Goal: Task Accomplishment & Management: Complete application form

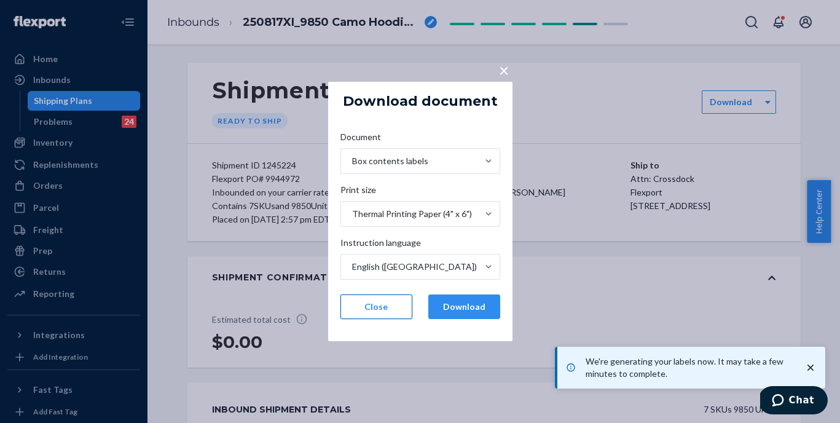
click at [390, 302] on button "Close" at bounding box center [376, 306] width 72 height 25
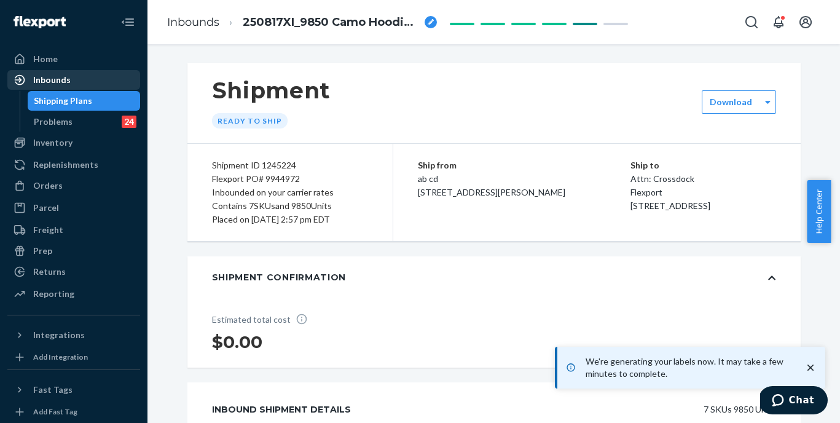
click at [53, 77] on div "Inbounds" at bounding box center [51, 80] width 37 height 12
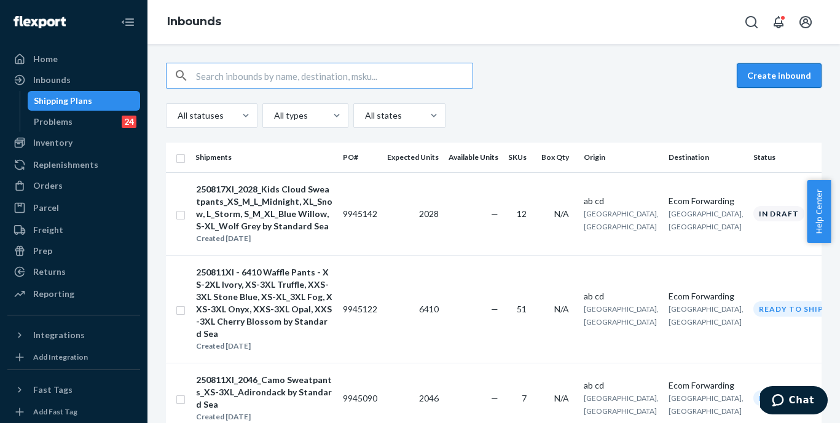
click at [762, 85] on button "Create inbound" at bounding box center [779, 75] width 85 height 25
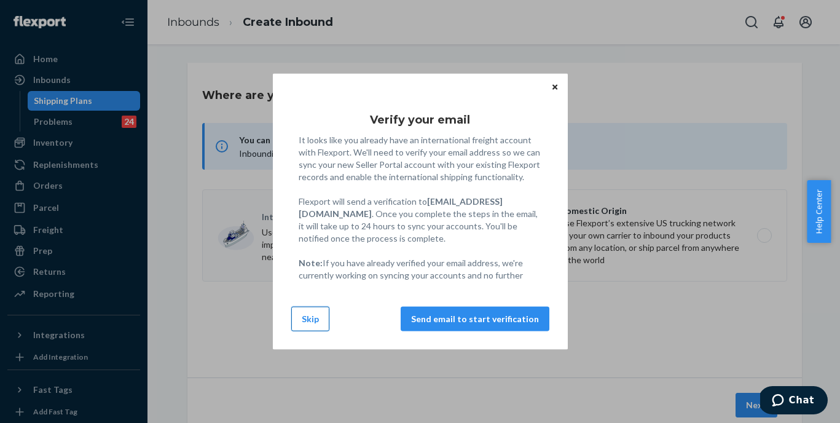
click at [310, 318] on button "Skip" at bounding box center [310, 318] width 38 height 25
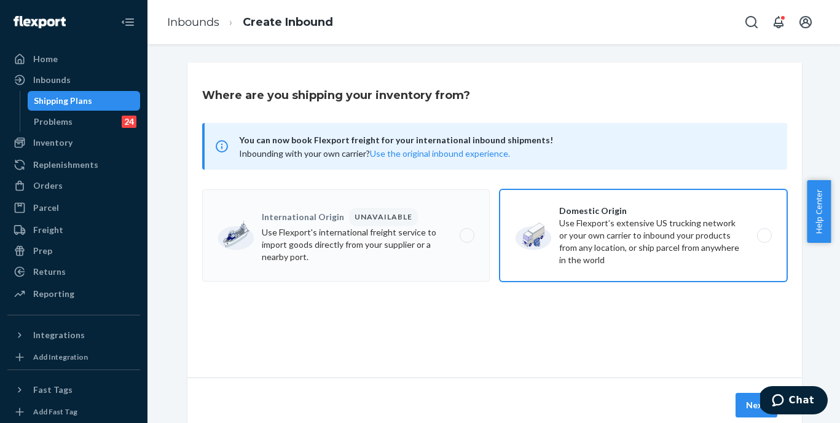
click at [585, 253] on label "Domestic Origin Use Flexport’s extensive US trucking network or your own carrie…" at bounding box center [644, 235] width 288 height 92
click at [764, 240] on input "Domestic Origin Use Flexport’s extensive US trucking network or your own carrie…" at bounding box center [768, 236] width 8 height 8
radio input "true"
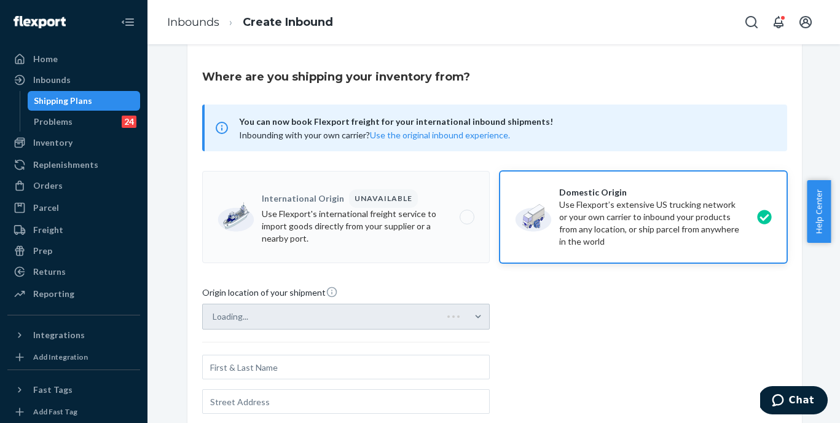
scroll to position [19, 0]
click at [460, 315] on div "Loading..." at bounding box center [346, 316] width 288 height 26
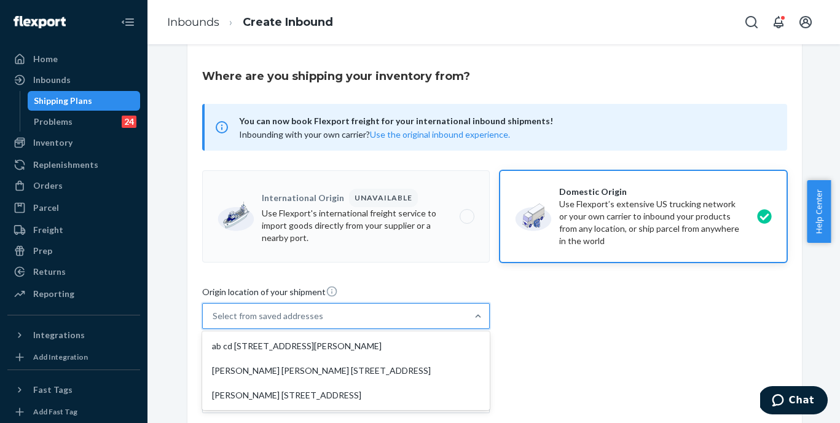
click at [332, 320] on div "Select from saved addresses" at bounding box center [335, 316] width 264 height 25
click at [214, 320] on input "option ab cd [STREET_ADDRESS][PERSON_NAME] focused, 1 of 3. 3 results available…" at bounding box center [213, 316] width 1 height 12
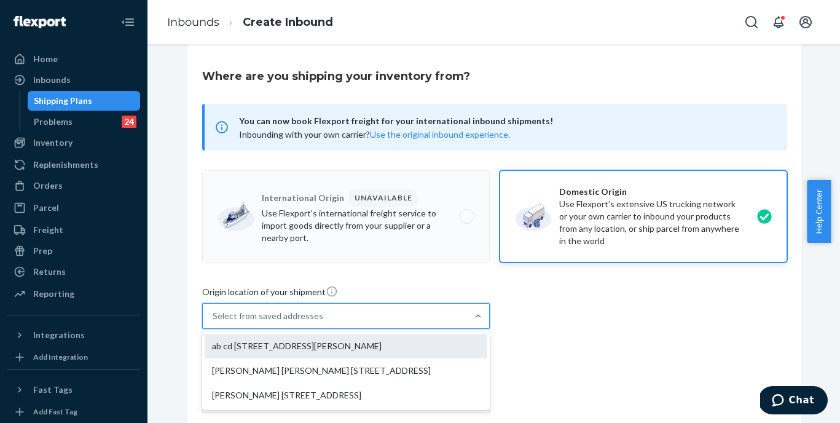
click at [310, 341] on div "ab cd [STREET_ADDRESS][PERSON_NAME]" at bounding box center [346, 346] width 283 height 25
click at [214, 322] on input "option ab cd [STREET_ADDRESS][PERSON_NAME] focused, 1 of 3. 3 results available…" at bounding box center [213, 316] width 1 height 12
type input "ab cd"
type input "[STREET_ADDRESS][PERSON_NAME]"
type input "[GEOGRAPHIC_DATA]"
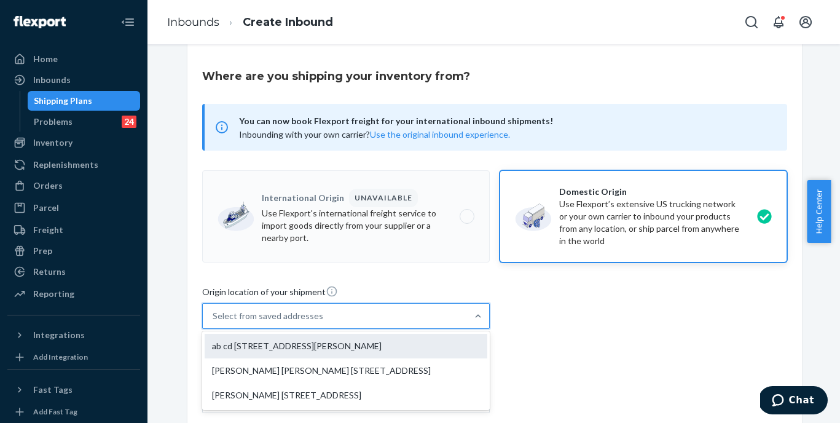
type input "CA"
type input "94105"
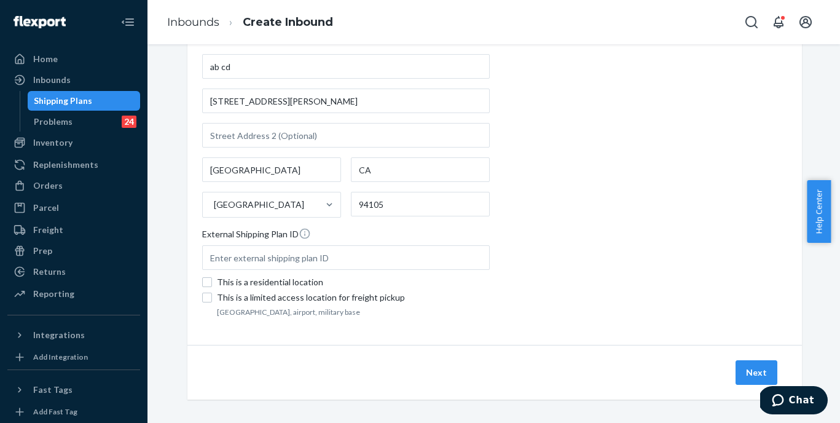
scroll to position [321, 0]
click at [741, 361] on button "Next" at bounding box center [757, 370] width 42 height 25
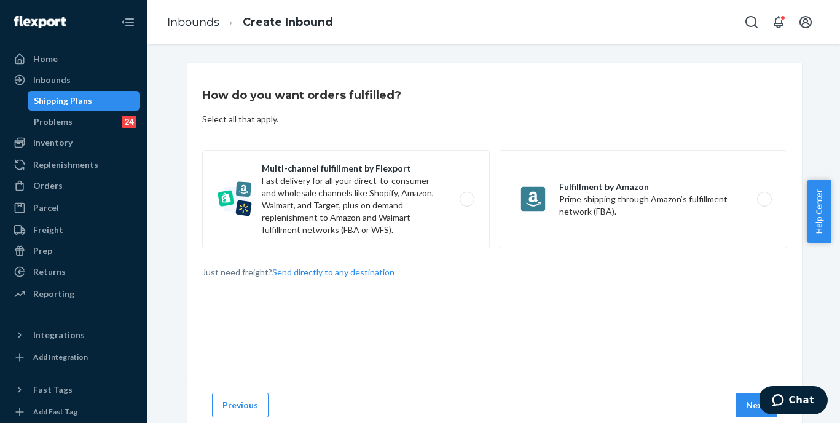
click at [422, 261] on div "How do you want orders fulfilled? Select all that apply. Multi-channel fulfillm…" at bounding box center [494, 220] width 615 height 315
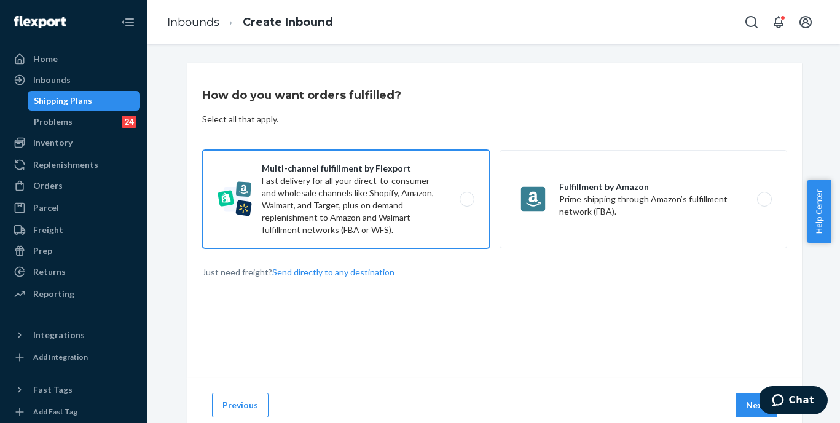
click at [439, 227] on label "Multi-channel fulfillment by Flexport Fast delivery for all your direct-to-cons…" at bounding box center [346, 199] width 288 height 98
click at [466, 203] on input "Multi-channel fulfillment by Flexport Fast delivery for all your direct-to-cons…" at bounding box center [470, 199] width 8 height 8
radio input "true"
click at [751, 404] on button "Next" at bounding box center [757, 405] width 42 height 25
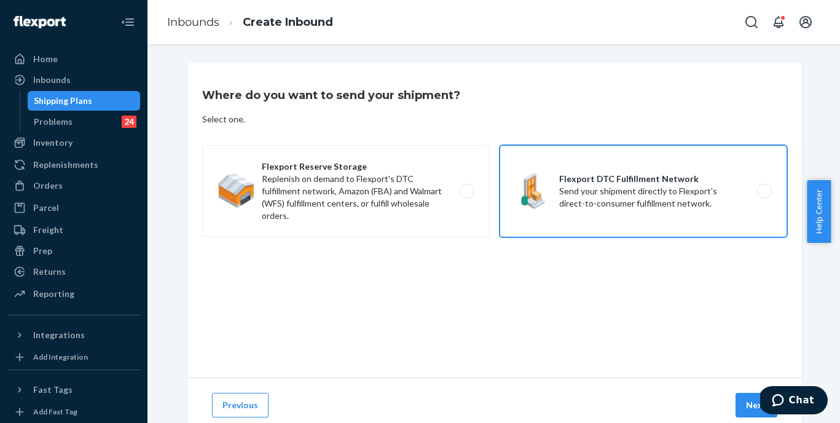
click at [684, 214] on label "Flexport DTC Fulfillment Network Send your shipment directly to Flexport's dire…" at bounding box center [644, 191] width 288 height 92
click at [764, 195] on input "Flexport DTC Fulfillment Network Send your shipment directly to Flexport's dire…" at bounding box center [768, 191] width 8 height 8
radio input "true"
click at [750, 405] on button "Next" at bounding box center [757, 405] width 42 height 25
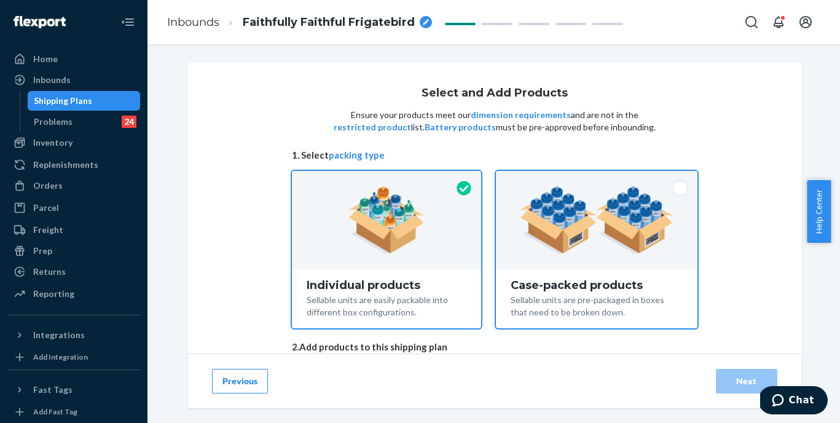
click at [624, 313] on div "Sellable units are pre-packaged in boxes that need to be broken down." at bounding box center [596, 304] width 171 height 27
click at [600, 179] on input "Case-packed products Sellable units are pre-packaged in boxes that need to be b…" at bounding box center [596, 175] width 8 height 8
radio input "true"
radio input "false"
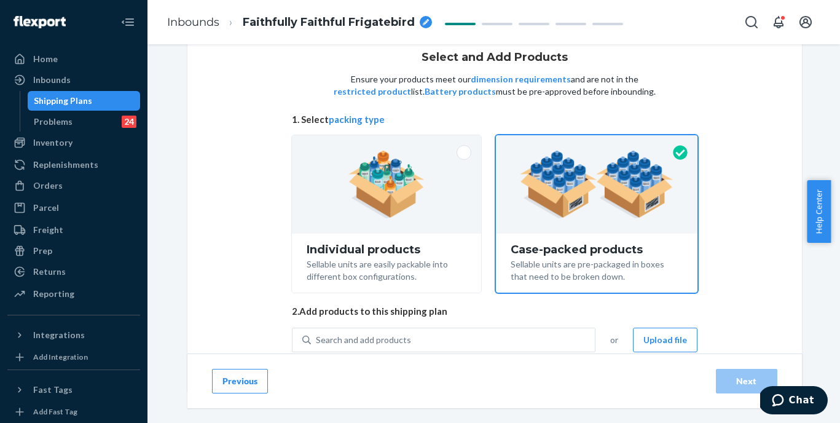
scroll to position [73, 0]
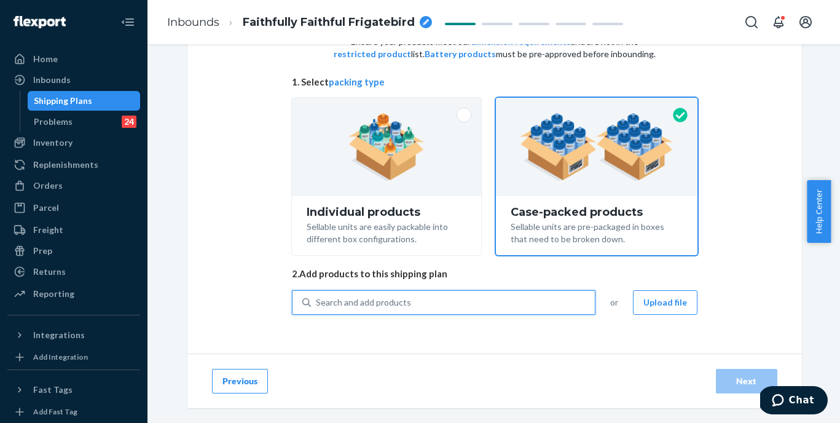
click at [414, 307] on div "Search and add products" at bounding box center [453, 302] width 284 height 22
click at [317, 307] on input "0 results available. Use Up and Down to choose options, press Enter to select t…" at bounding box center [316, 302] width 1 height 12
paste input "Kids Tranquil Hoodie Cotton"
type input "Kids Tranquil Hoodie Cotton"
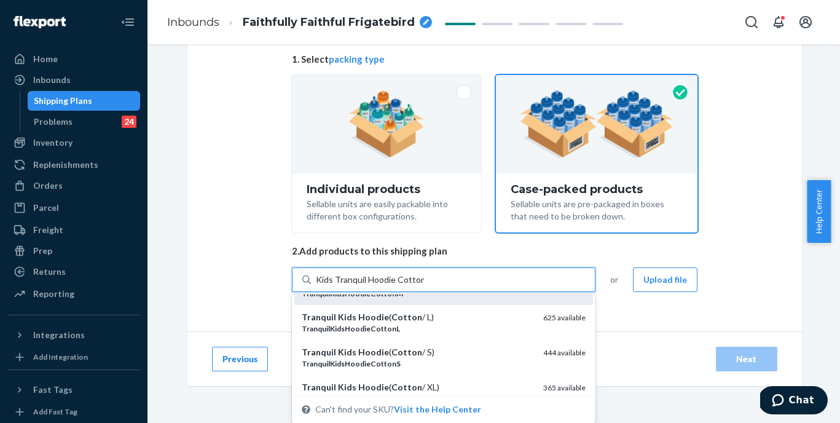
scroll to position [36, 0]
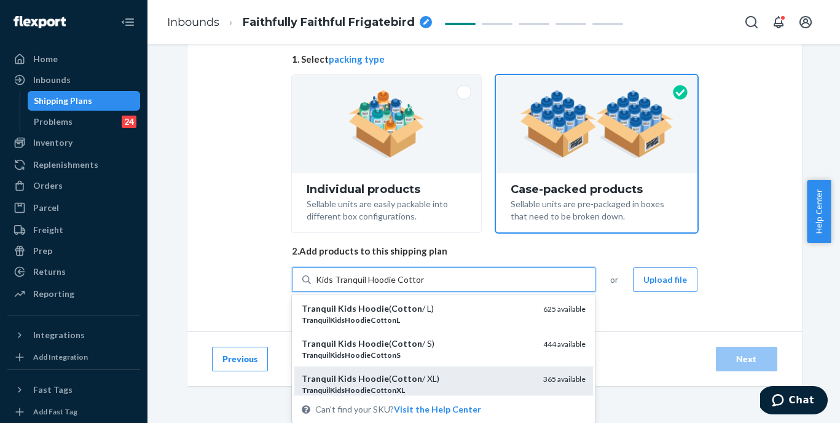
click at [426, 374] on div "Tranquil Kids Hoodie ( Cotton / XL)" at bounding box center [418, 378] width 232 height 12
click at [424, 286] on input "Kids Tranquil Hoodie Cotton" at bounding box center [370, 279] width 108 height 12
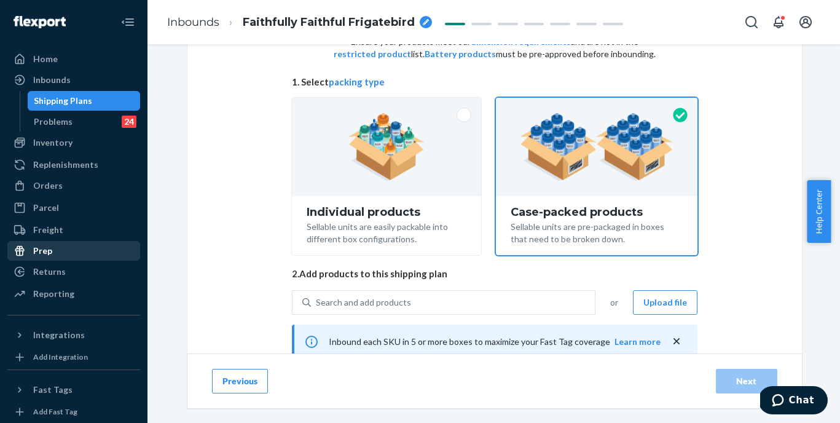
scroll to position [96, 0]
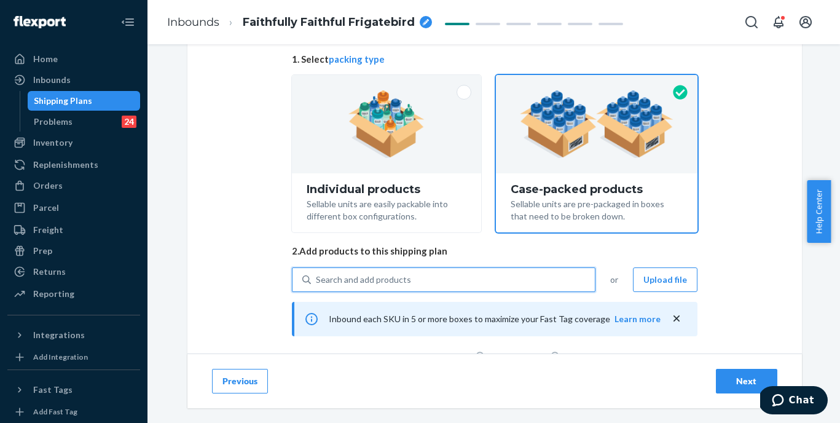
click at [470, 280] on div "Search and add products" at bounding box center [453, 280] width 284 height 22
click at [317, 280] on input "0 results available. Select is focused ,type to refine list, press Down to open…" at bounding box center [316, 279] width 1 height 12
paste input "Kids Tranquil Hoodie Charcoal"
type input "Kids Tranquil Hoodie Charcoal"
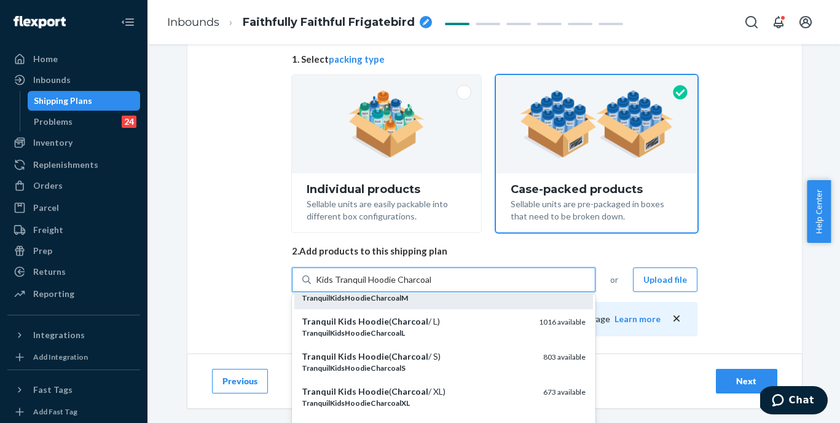
scroll to position [36, 0]
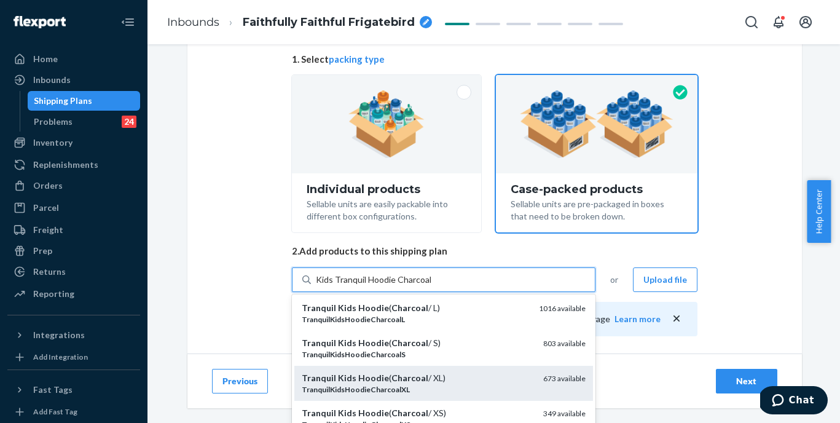
click at [399, 374] on em "Charcoal" at bounding box center [409, 377] width 37 height 10
click at [399, 286] on input "Kids Tranquil Hoodie Charcoal" at bounding box center [373, 279] width 115 height 12
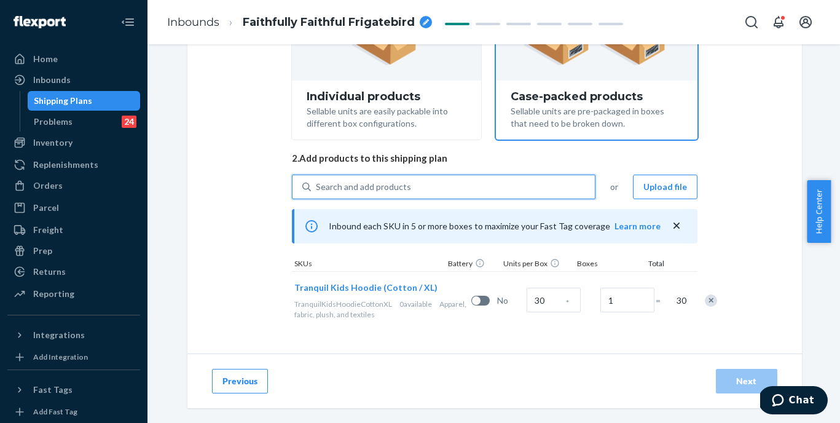
scroll to position [189, 0]
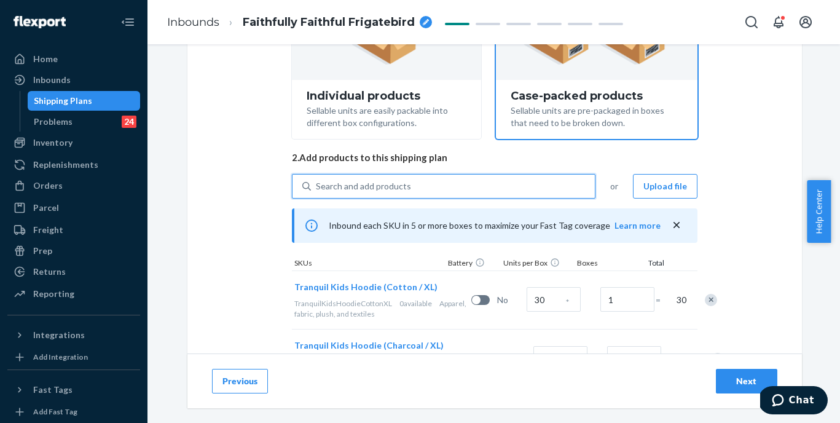
click at [447, 186] on div "Search and add products" at bounding box center [453, 186] width 284 height 22
click at [317, 186] on input "0 results available. Use Up and Down to choose options, press Enter to select t…" at bounding box center [316, 186] width 1 height 12
paste input "Kids Tranquil Hoodie Obsidian"
type input "Kids Tranquil Hoodie Obsidian"
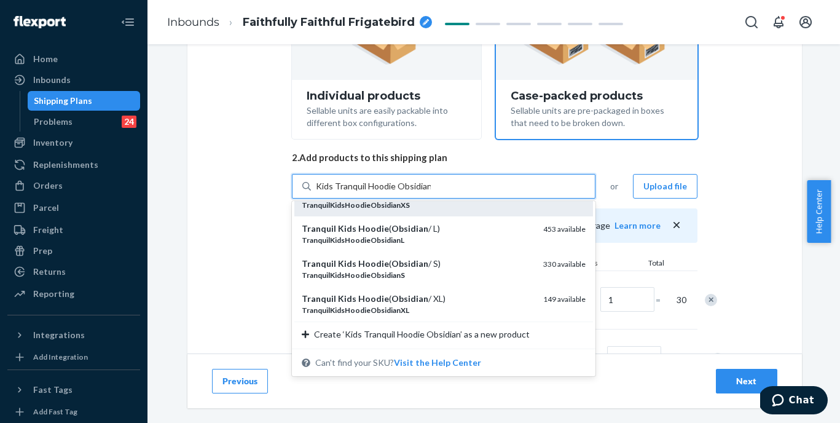
scroll to position [58, 0]
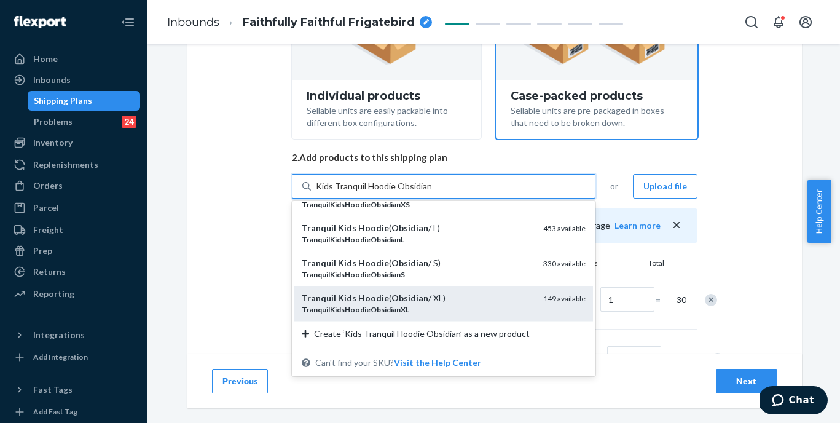
click at [430, 295] on div "Tranquil Kids Hoodie ( Obsidian / XL)" at bounding box center [418, 298] width 232 height 12
click at [430, 192] on input "Kids Tranquil Hoodie Obsidian" at bounding box center [373, 186] width 115 height 12
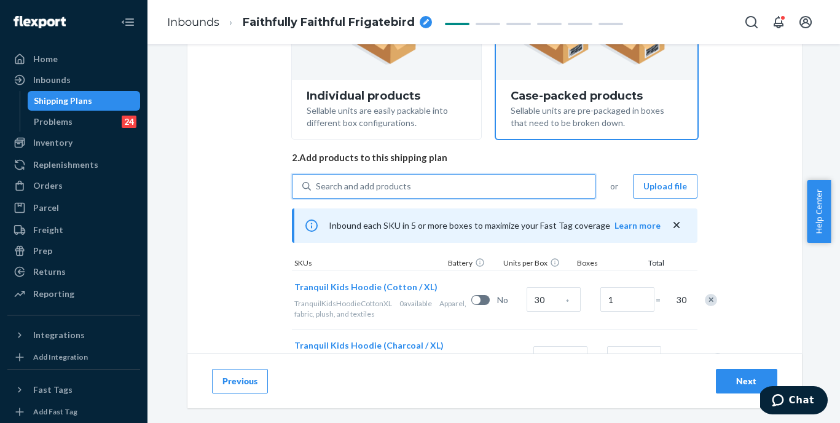
scroll to position [306, 0]
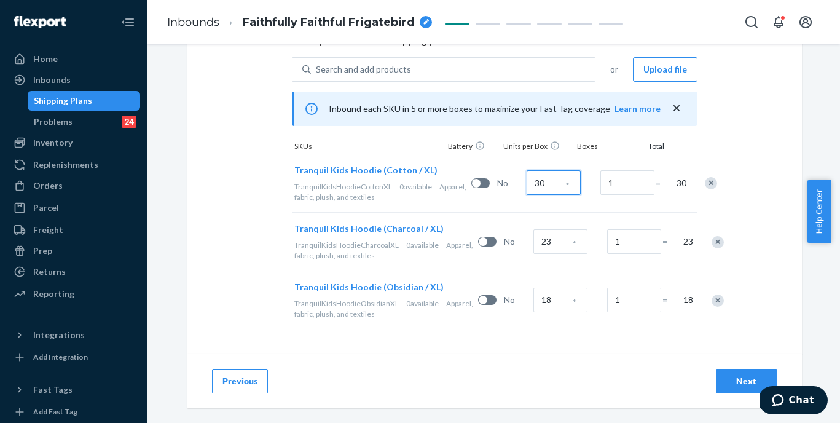
click at [532, 186] on input "30" at bounding box center [554, 182] width 54 height 25
type input "178"
click at [533, 239] on input "23" at bounding box center [560, 241] width 54 height 25
type input "299"
click at [533, 302] on input "18" at bounding box center [560, 300] width 54 height 25
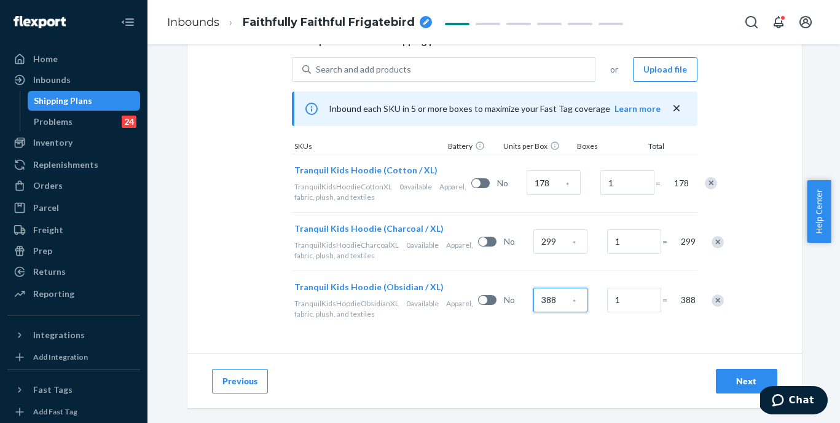
type input "388"
click at [738, 382] on div "Next" at bounding box center [746, 381] width 41 height 12
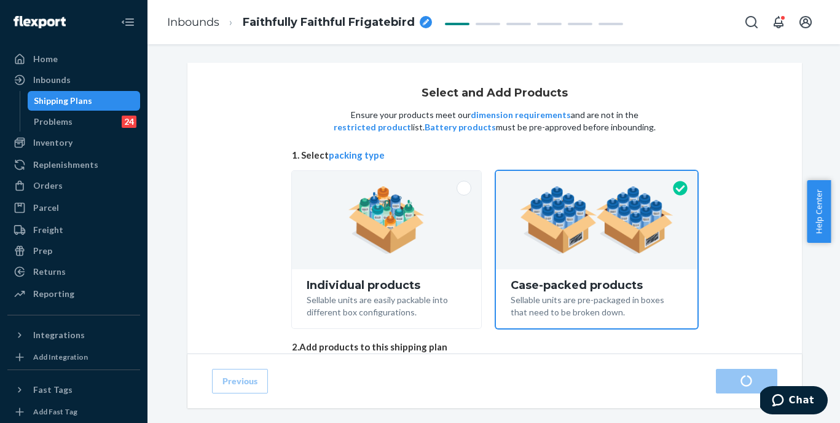
radio input "true"
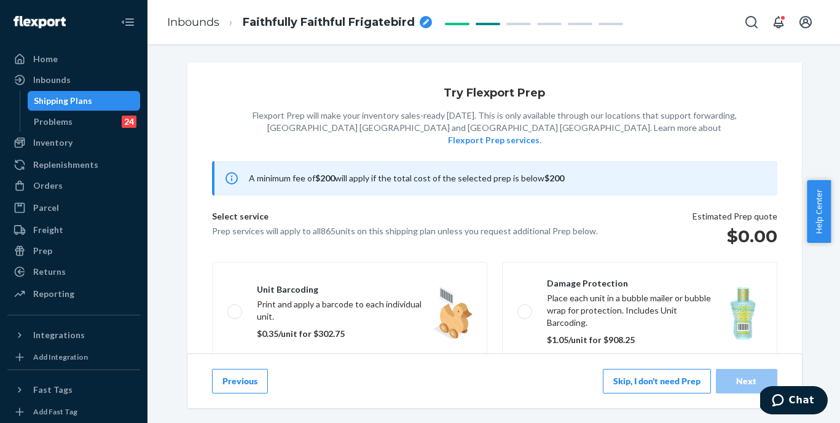
click at [635, 379] on button "Skip, I don't need Prep" at bounding box center [657, 381] width 108 height 25
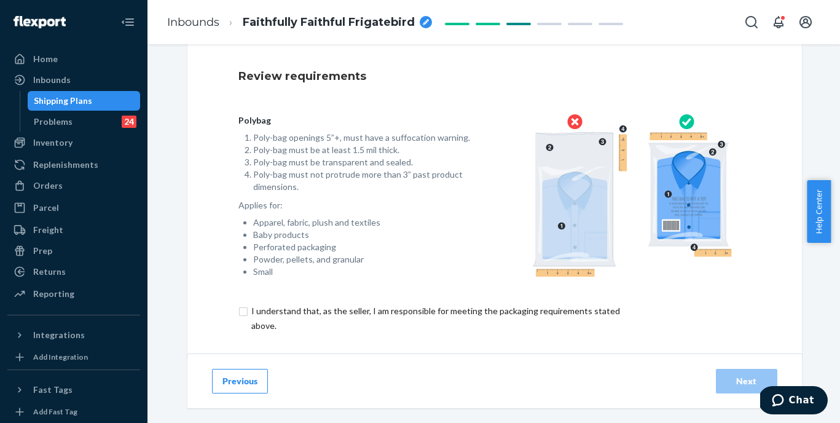
scroll to position [109, 0]
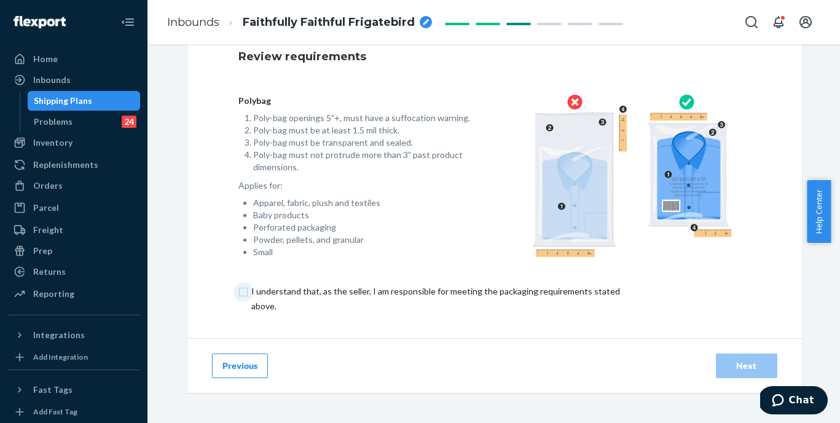
click at [380, 291] on input "checkbox" at bounding box center [442, 298] width 409 height 29
checkbox input "true"
click at [730, 363] on div "Next" at bounding box center [746, 366] width 41 height 12
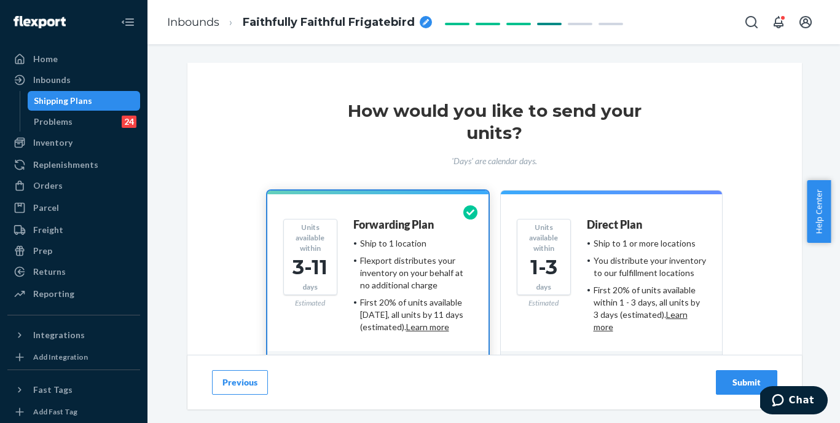
click at [736, 381] on div "Submit" at bounding box center [746, 382] width 41 height 12
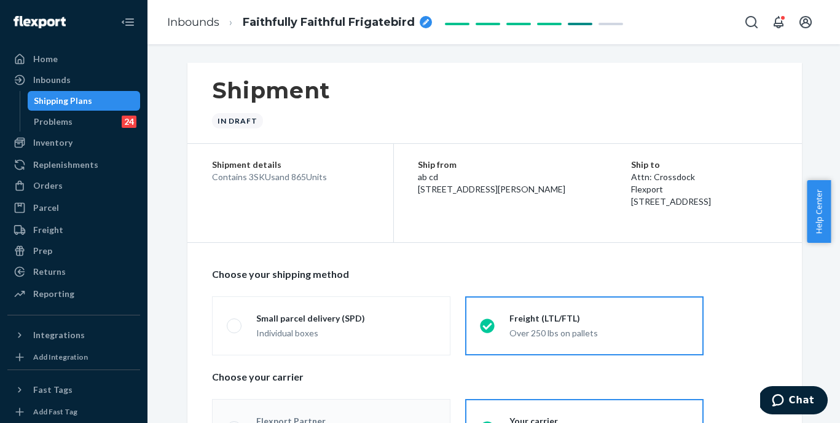
radio input "true"
radio input "false"
radio input "true"
radio input "false"
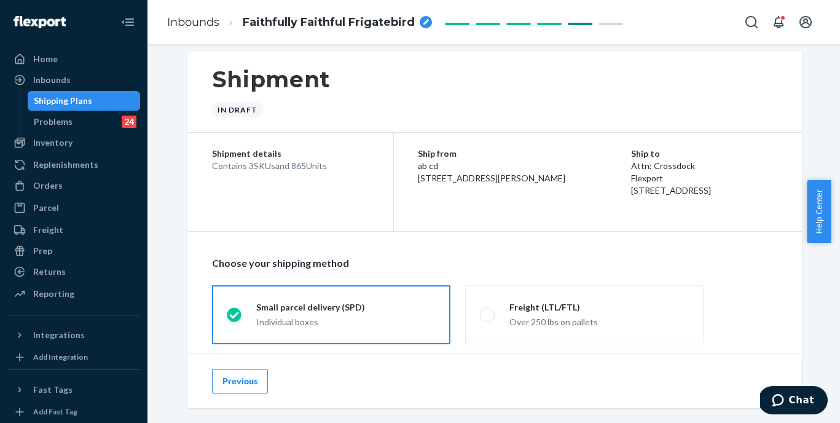
scroll to position [23, 0]
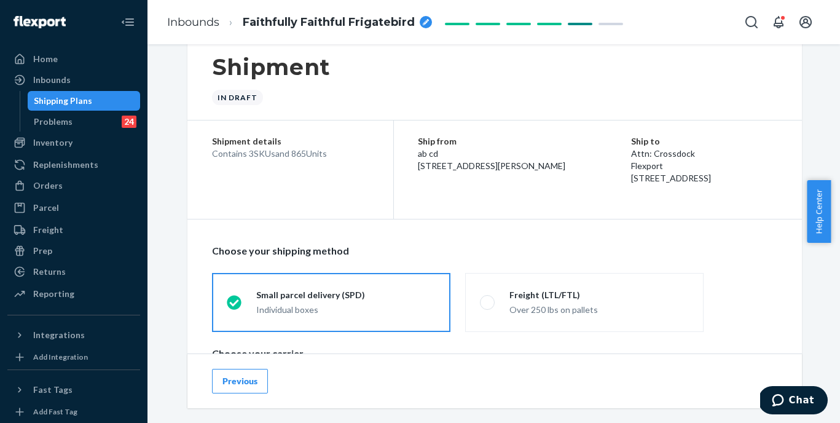
click at [323, 26] on span "Faithfully Faithful Frigatebird" at bounding box center [329, 23] width 172 height 16
click at [324, 23] on input "Faithfully Faithful Frigatebird" at bounding box center [304, 22] width 123 height 20
type input "250817XI_865 Kids Tranquil Hoodie - XL Cotton XL Charcoal XL Obsidian - by Stan…"
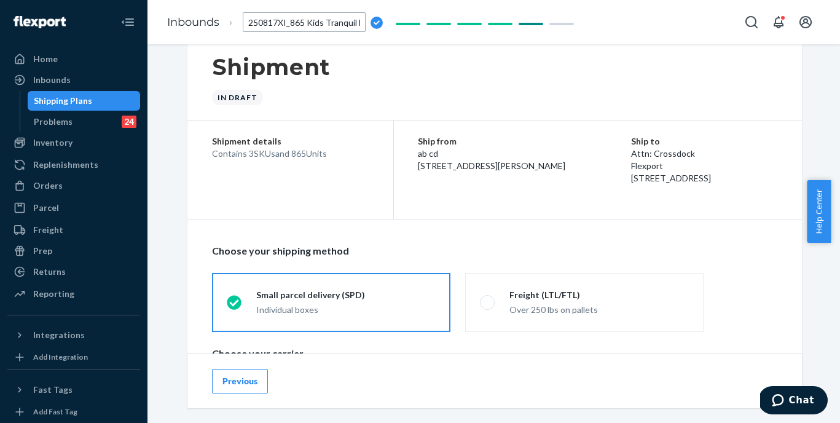
scroll to position [0, 277]
click at [366, 61] on div "Shipment In draft" at bounding box center [494, 79] width 615 height 81
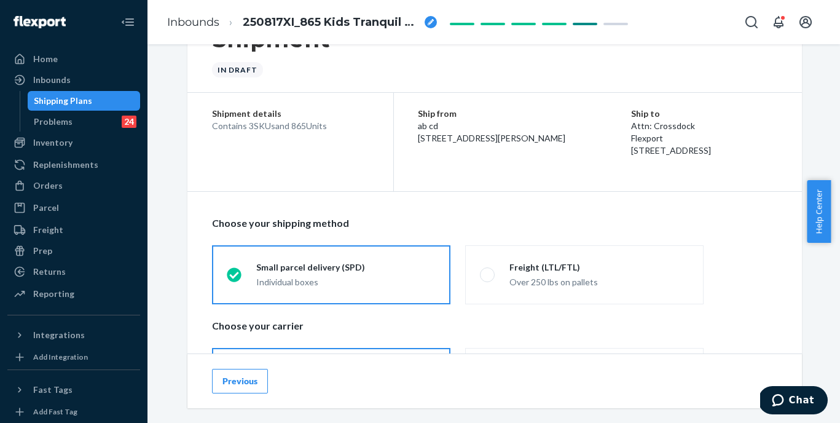
scroll to position [219, 0]
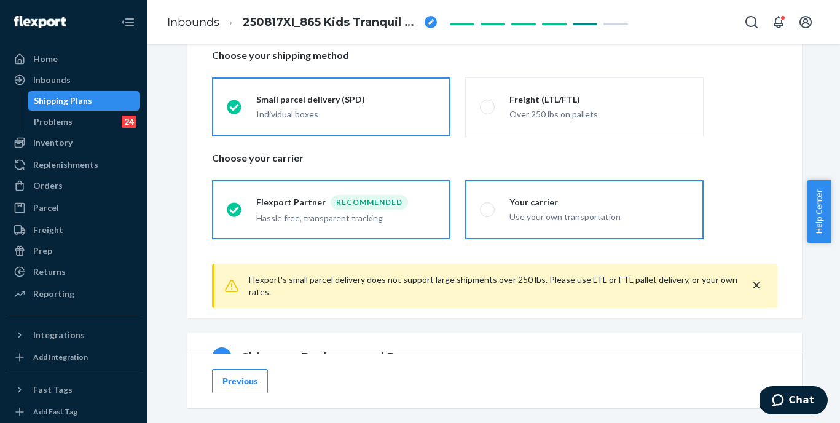
click at [509, 207] on div "Your carrier" at bounding box center [598, 202] width 179 height 12
click at [488, 207] on input "Your carrier Use your own transportation" at bounding box center [484, 209] width 8 height 8
radio input "true"
radio input "false"
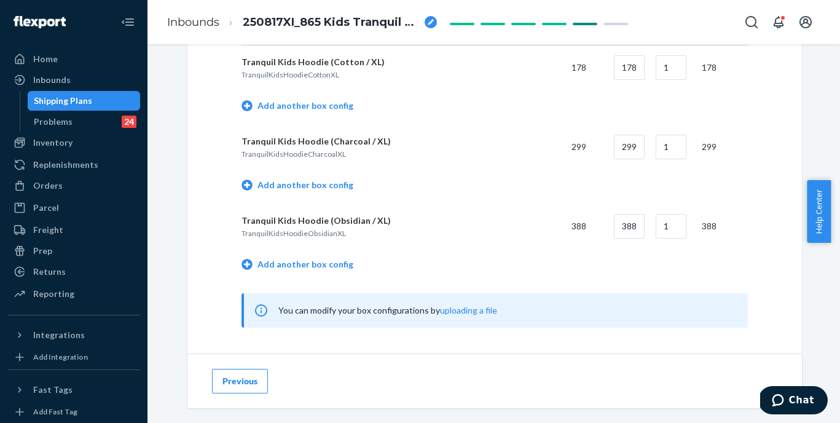
scroll to position [637, 0]
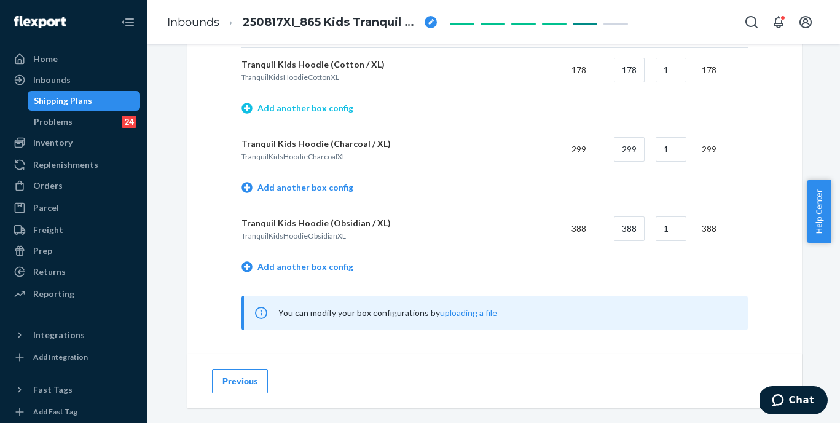
click at [321, 112] on link "Add another box config" at bounding box center [298, 108] width 112 height 12
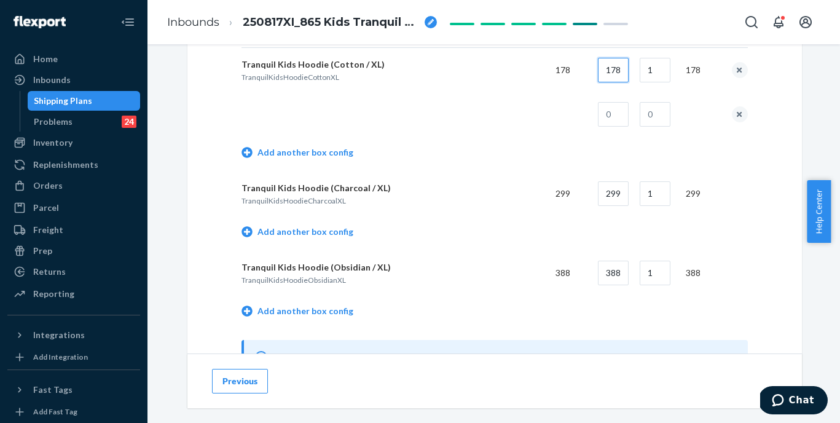
click at [615, 72] on input "178" at bounding box center [613, 70] width 31 height 25
type input "18"
type input "9"
click at [626, 106] on input "text" at bounding box center [613, 114] width 31 height 25
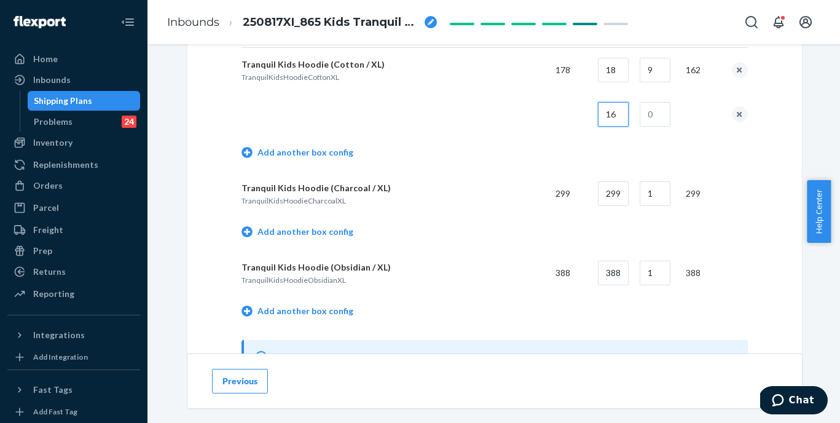
type input "16"
type input "1"
click at [307, 230] on link "Add another box config" at bounding box center [298, 232] width 112 height 12
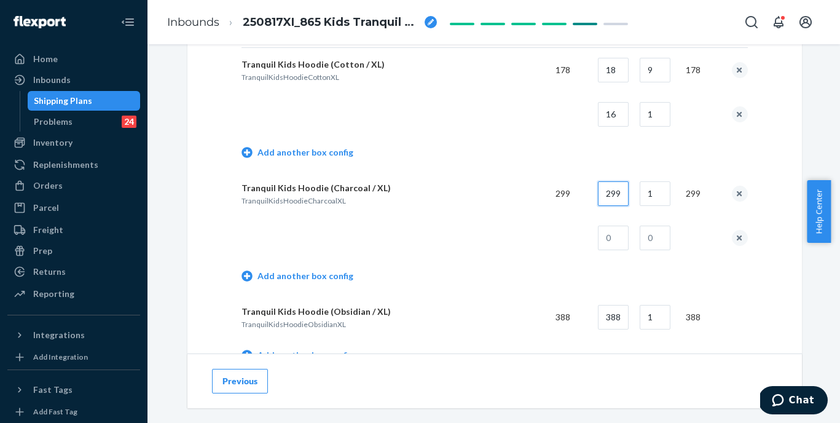
click at [607, 195] on input "299" at bounding box center [613, 193] width 31 height 25
type input "18"
type input "16"
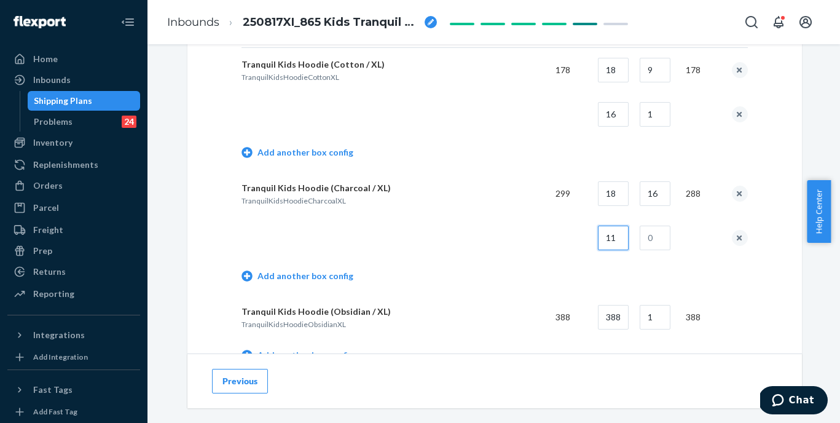
type input "11"
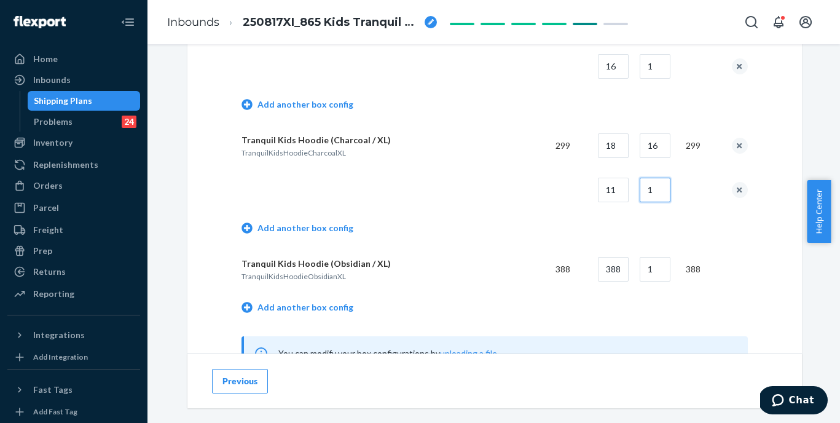
scroll to position [715, 0]
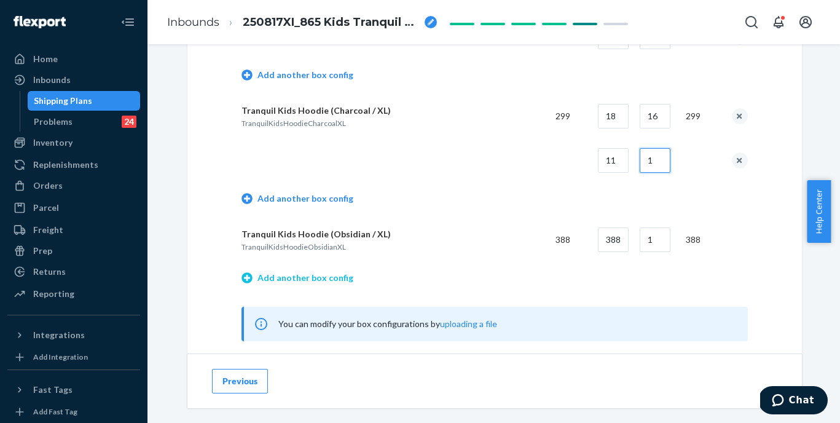
type input "1"
click at [324, 280] on link "Add another box config" at bounding box center [298, 278] width 112 height 12
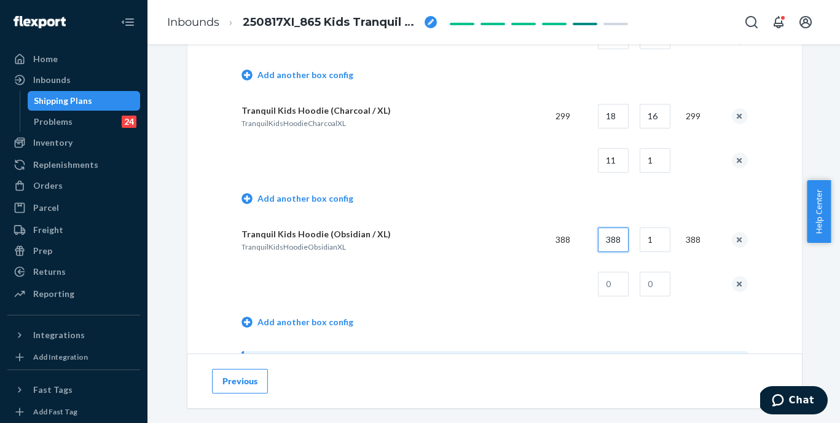
click at [610, 240] on input "388" at bounding box center [613, 239] width 31 height 25
type input "31888"
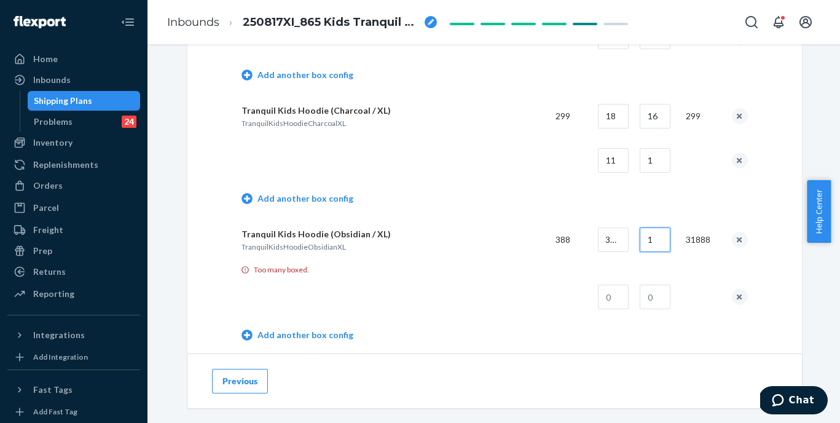
scroll to position [0, 0]
type input "21"
type input "11"
type input "1"
click at [609, 234] on input "31888" at bounding box center [613, 239] width 31 height 25
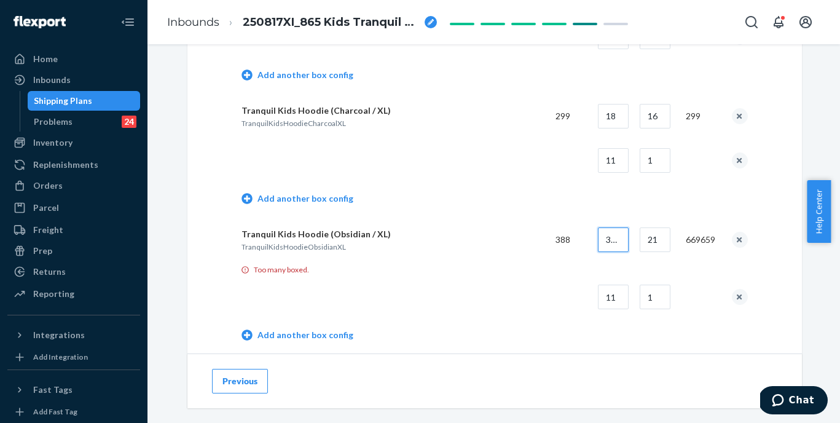
click at [609, 234] on input "31888" at bounding box center [613, 239] width 31 height 25
type input "18"
click at [512, 269] on div "Too many boxed." at bounding box center [495, 269] width 506 height 10
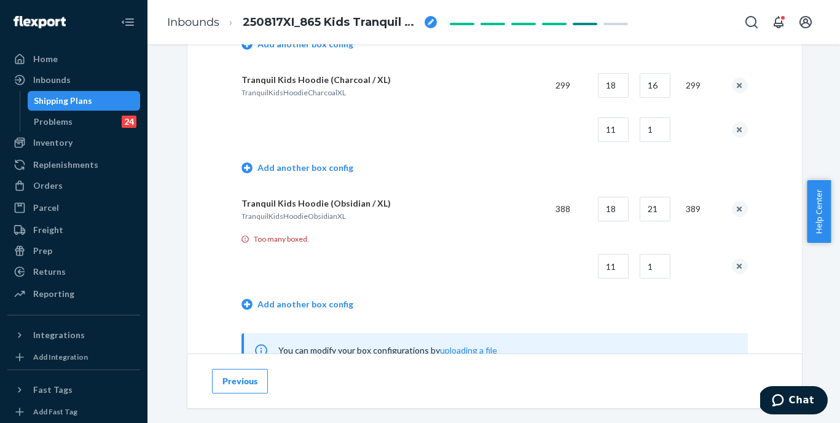
scroll to position [812, 0]
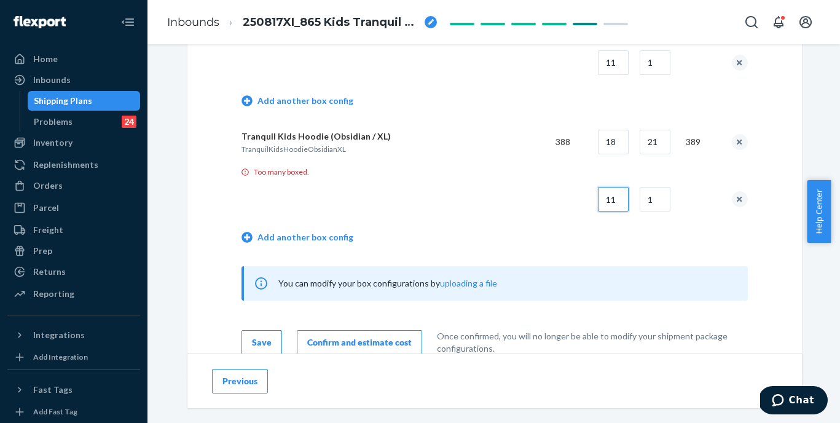
click at [614, 196] on input "11" at bounding box center [613, 199] width 31 height 25
click at [615, 196] on input "11" at bounding box center [613, 199] width 31 height 25
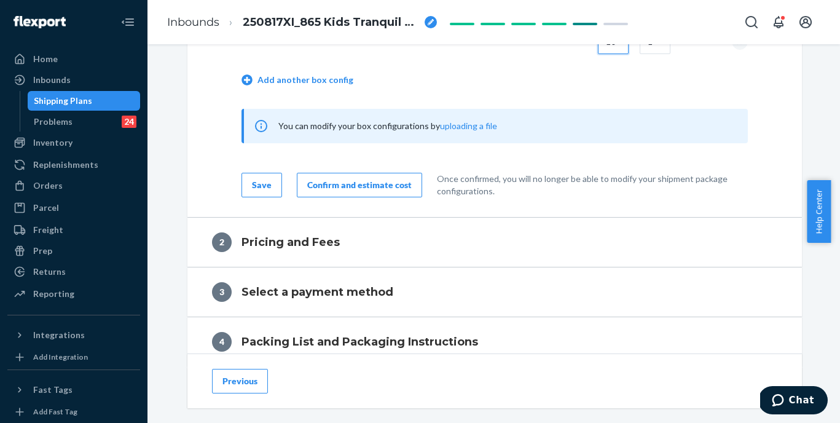
scroll to position [962, 0]
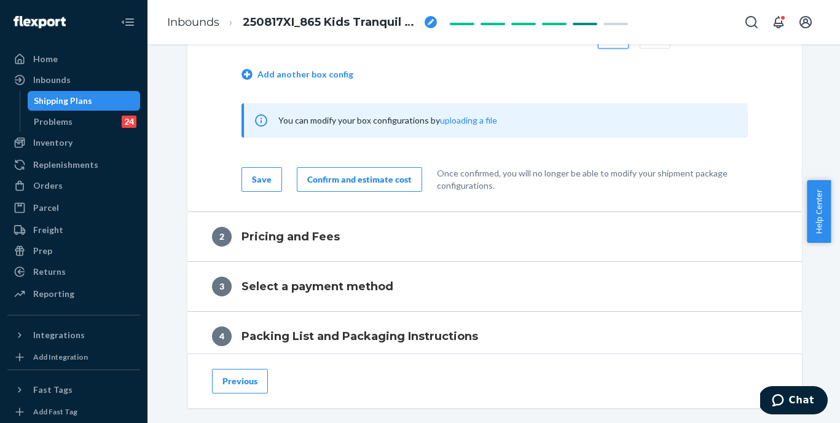
type input "10"
click at [385, 183] on div "Confirm and estimate cost" at bounding box center [359, 179] width 104 height 12
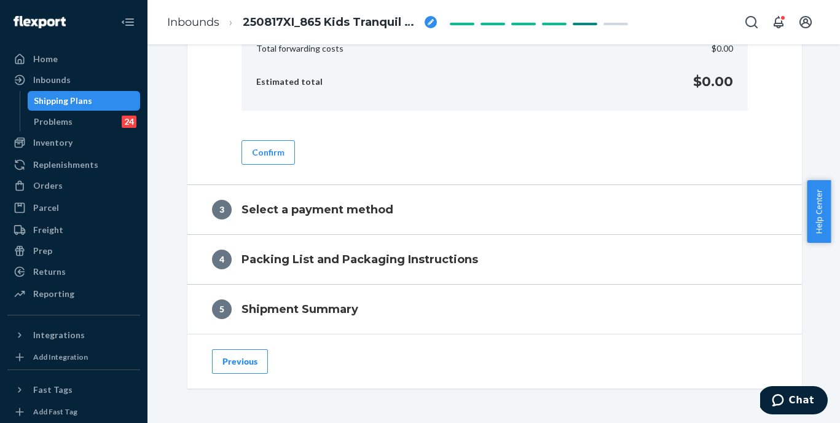
scroll to position [577, 0]
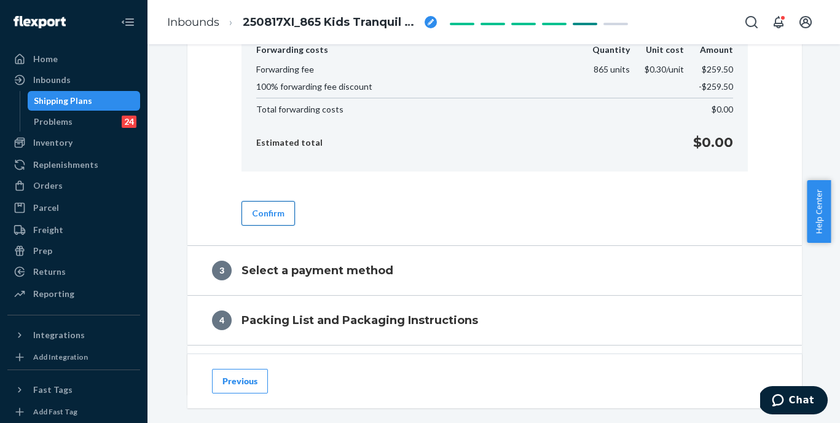
click at [272, 213] on button "Confirm" at bounding box center [268, 213] width 53 height 25
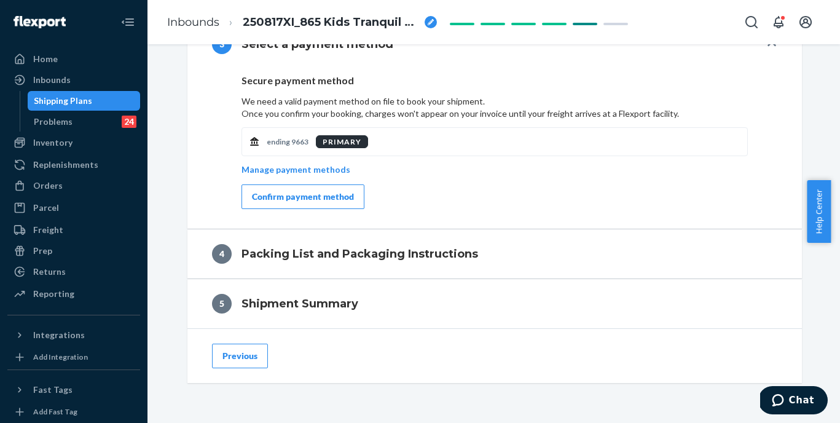
click at [339, 195] on div "Confirm payment method" at bounding box center [303, 197] width 102 height 12
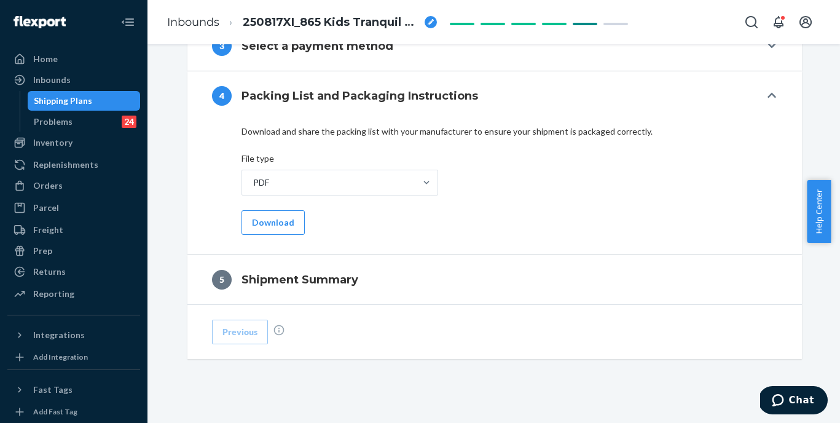
scroll to position [581, 0]
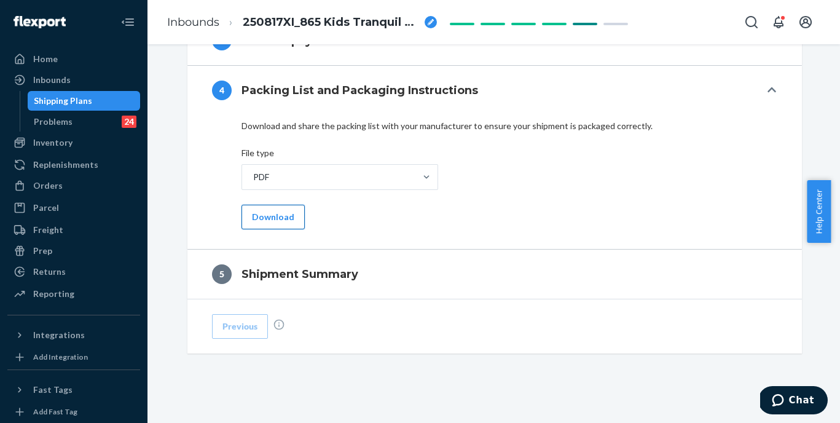
click at [275, 221] on button "Download" at bounding box center [273, 217] width 63 height 25
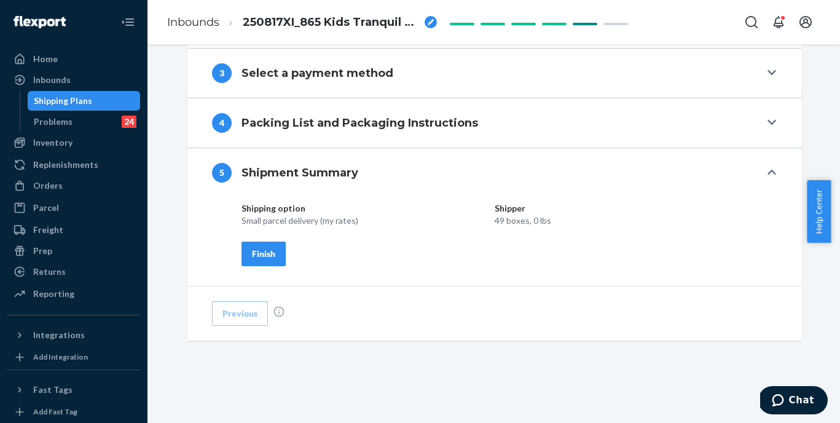
click at [273, 255] on button "Finish" at bounding box center [264, 254] width 44 height 25
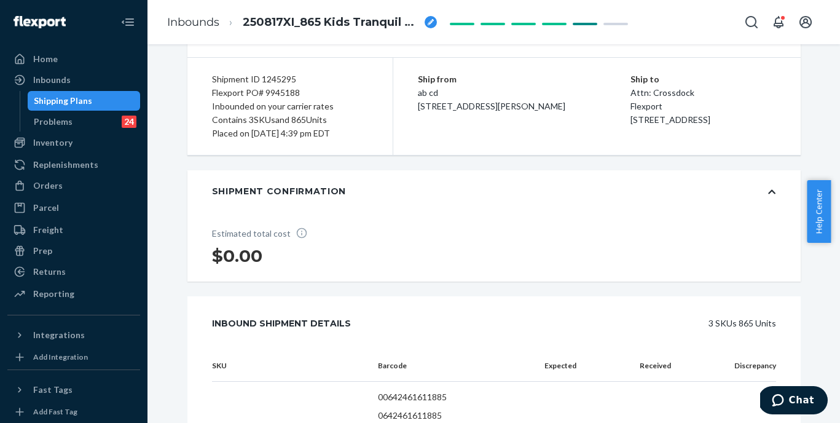
scroll to position [0, 0]
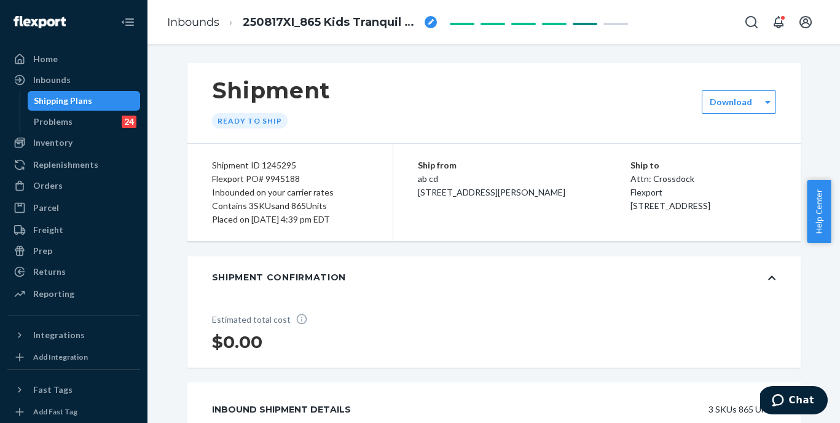
click at [706, 114] on div "Shipment Ready to ship" at bounding box center [493, 103] width 613 height 81
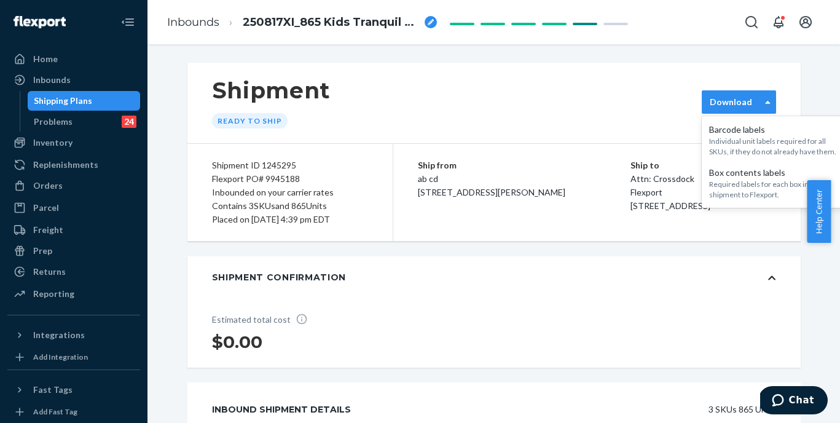
click at [716, 102] on label "Download" at bounding box center [731, 102] width 42 height 12
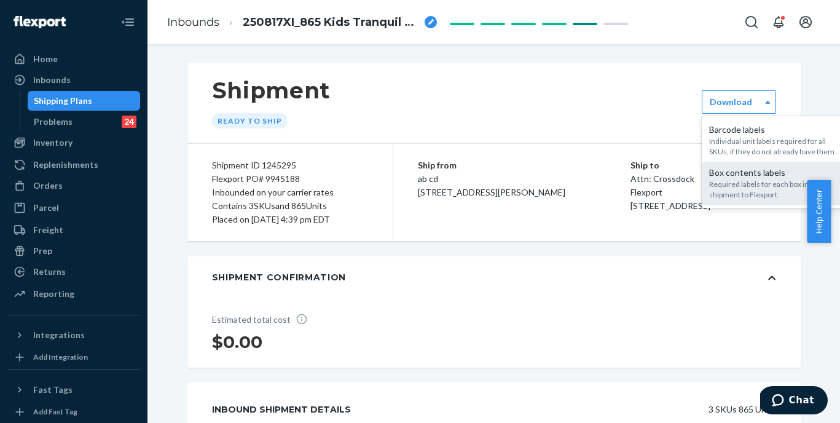
click at [728, 182] on div "Required labels for each box in your shipment to Flexport." at bounding box center [775, 189] width 133 height 21
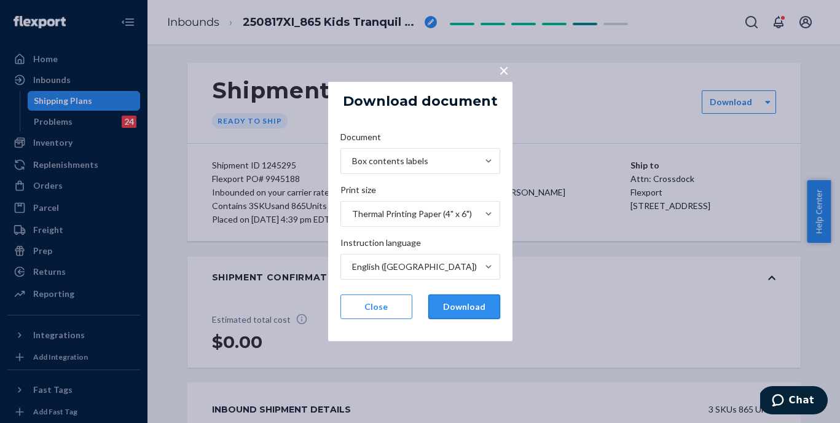
click at [476, 307] on button "Download" at bounding box center [464, 306] width 72 height 25
click at [379, 308] on button "Close" at bounding box center [376, 306] width 72 height 25
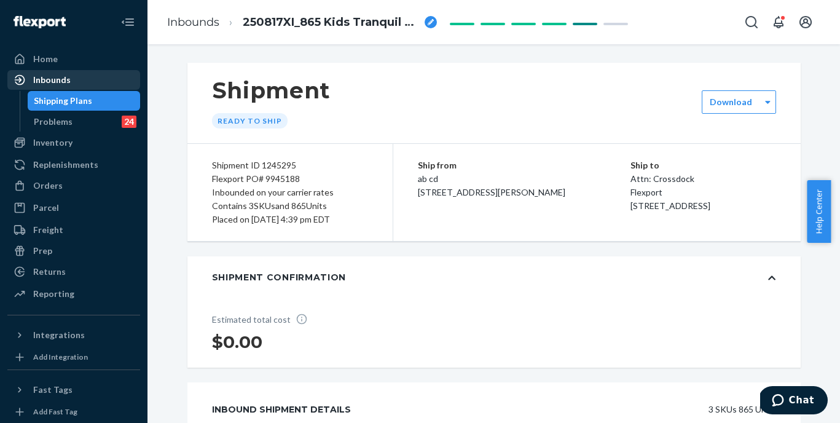
click at [65, 80] on div "Inbounds" at bounding box center [51, 80] width 37 height 12
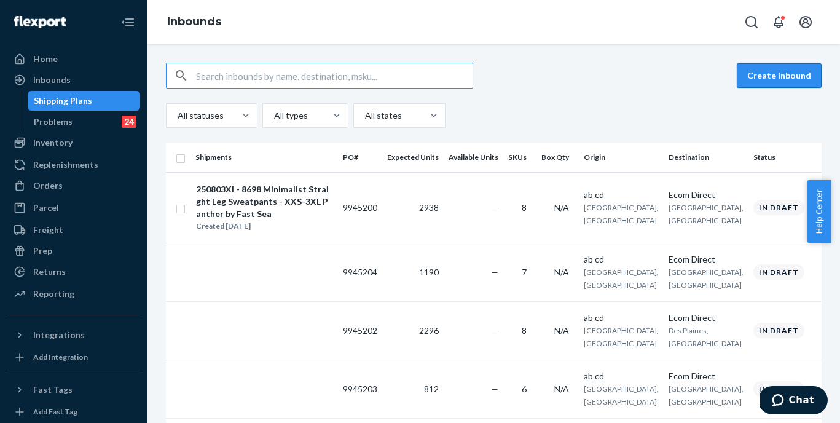
click at [782, 77] on button "Create inbound" at bounding box center [779, 75] width 85 height 25
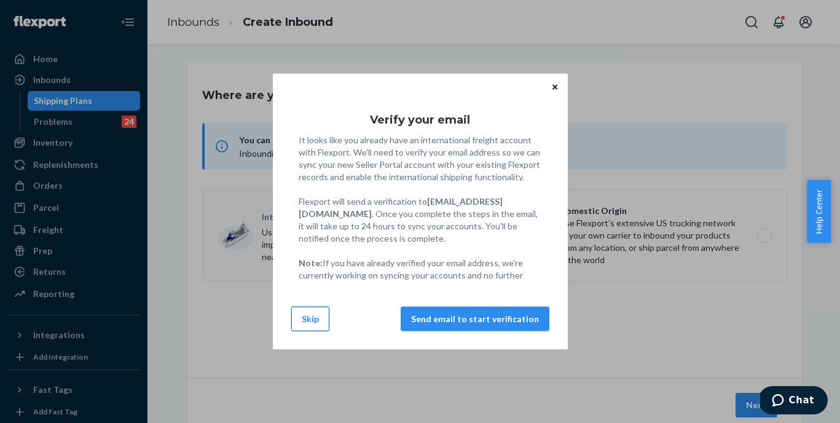
click at [313, 317] on button "Skip" at bounding box center [310, 318] width 38 height 25
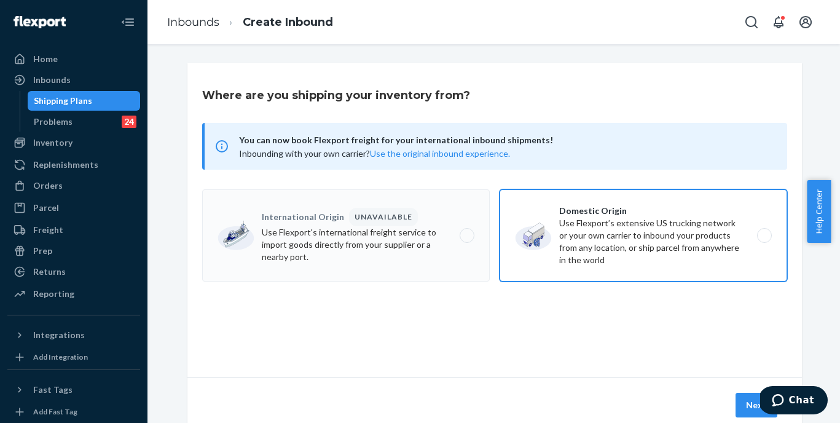
click at [596, 237] on label "Domestic Origin Use Flexport’s extensive US trucking network or your own carrie…" at bounding box center [644, 235] width 288 height 92
click at [764, 237] on input "Domestic Origin Use Flexport’s extensive US trucking network or your own carrie…" at bounding box center [768, 236] width 8 height 8
radio input "true"
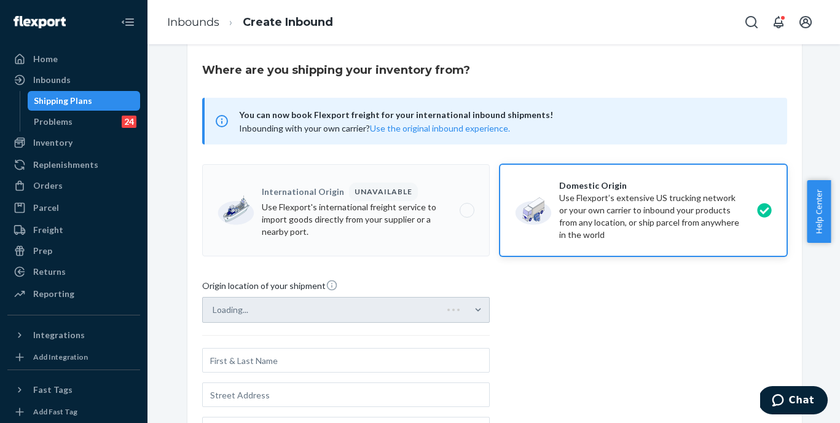
scroll to position [44, 0]
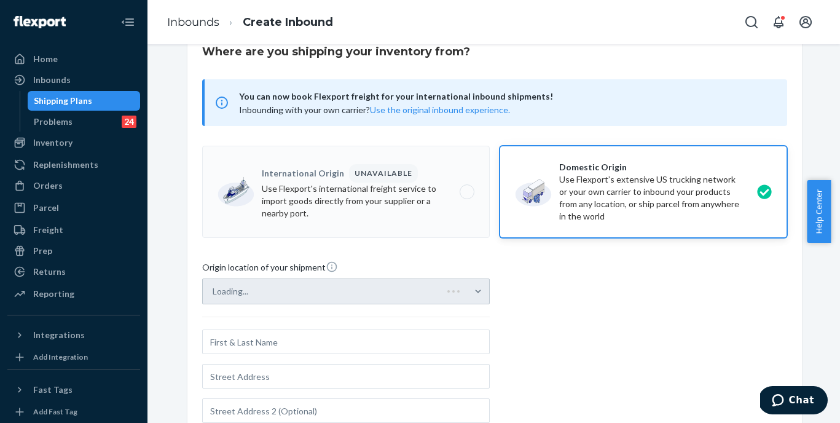
click at [357, 294] on div "Loading..." at bounding box center [346, 291] width 288 height 26
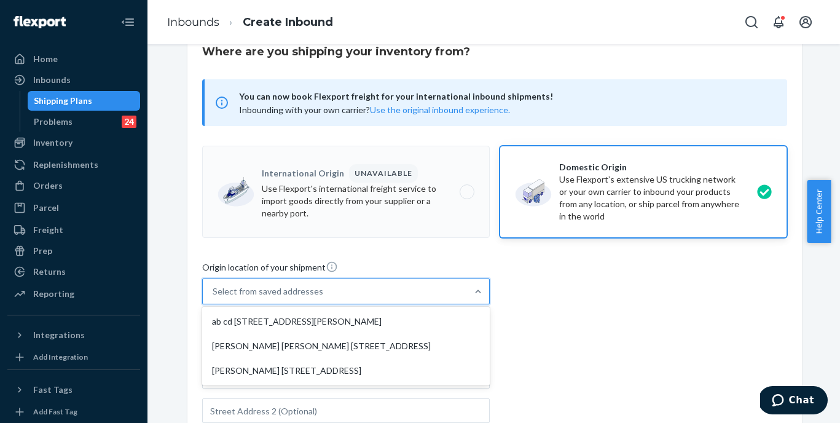
click at [357, 294] on div "Select from saved addresses" at bounding box center [335, 291] width 264 height 25
click at [214, 294] on input "option ab cd [STREET_ADDRESS][PERSON_NAME] focused, 1 of 3. 3 results available…" at bounding box center [213, 291] width 1 height 12
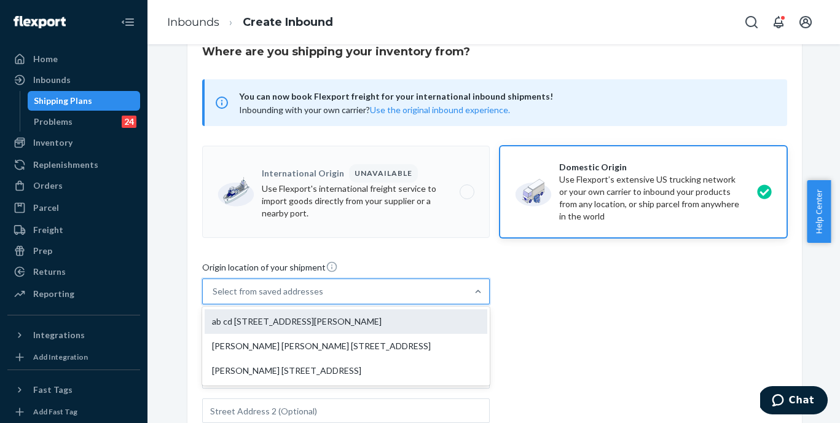
click at [301, 317] on div "ab cd [STREET_ADDRESS][PERSON_NAME]" at bounding box center [346, 321] width 283 height 25
click at [214, 297] on input "option ab cd [STREET_ADDRESS][PERSON_NAME] focused, 1 of 3. 3 results available…" at bounding box center [213, 291] width 1 height 12
type input "ab cd"
type input "[STREET_ADDRESS][PERSON_NAME]"
type input "[GEOGRAPHIC_DATA]"
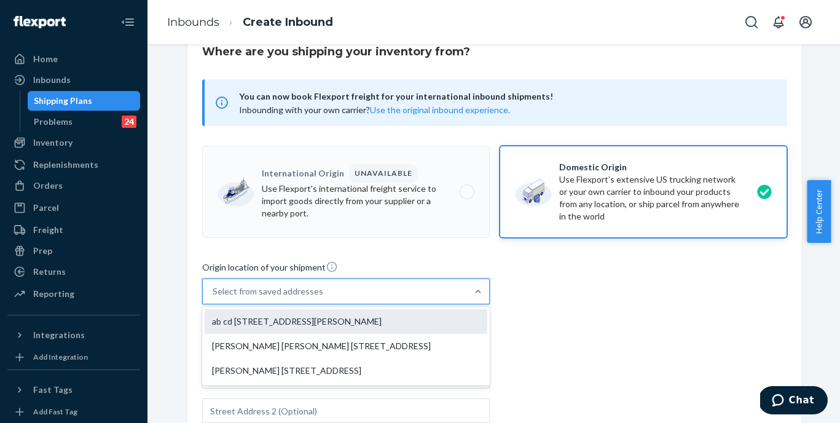
type input "CA"
type input "94105"
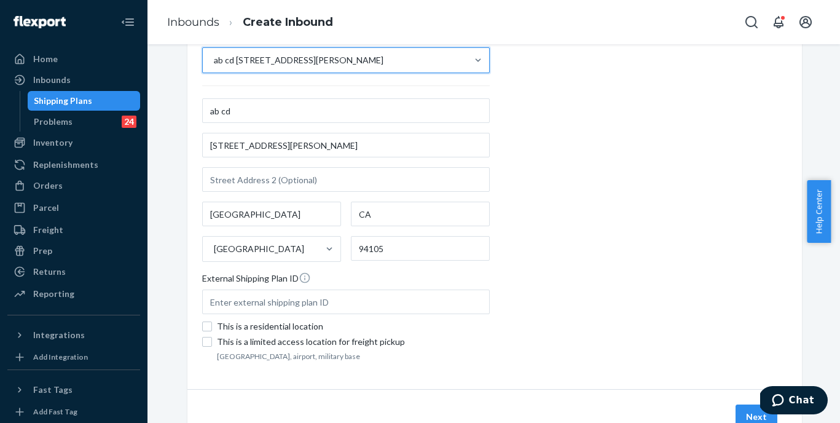
scroll to position [275, 0]
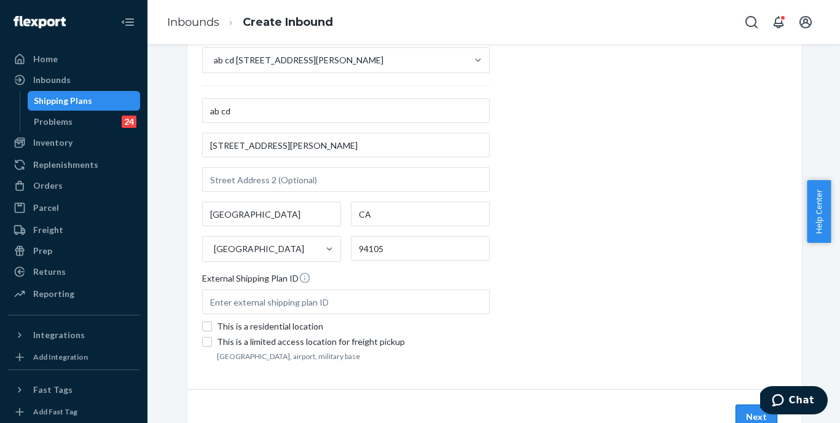
click at [752, 408] on button "Next" at bounding box center [757, 416] width 42 height 25
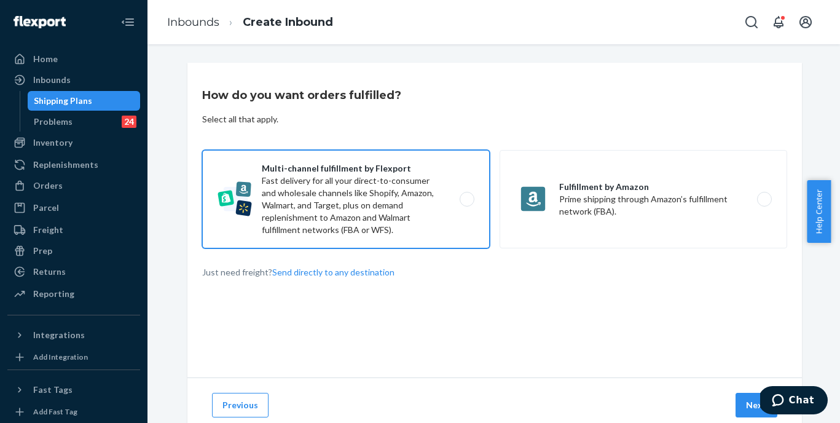
click at [418, 213] on label "Multi-channel fulfillment by Flexport Fast delivery for all your direct-to-cons…" at bounding box center [346, 199] width 288 height 98
click at [466, 203] on input "Multi-channel fulfillment by Flexport Fast delivery for all your direct-to-cons…" at bounding box center [470, 199] width 8 height 8
radio input "true"
click at [752, 411] on button "Next" at bounding box center [757, 405] width 42 height 25
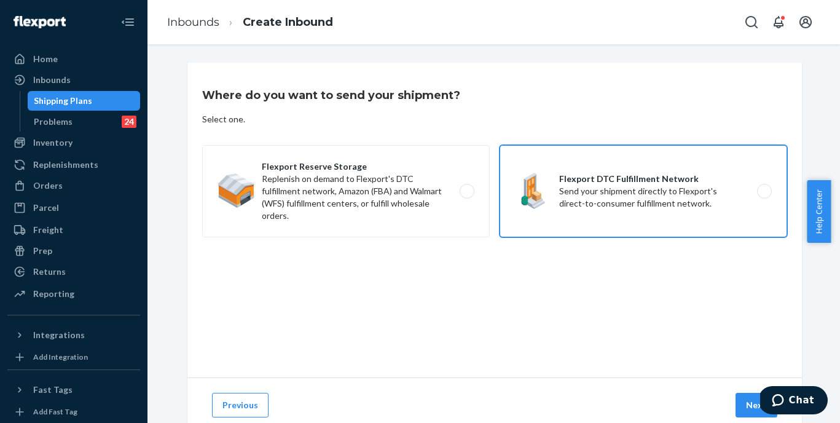
click at [642, 189] on label "Flexport DTC Fulfillment Network Send your shipment directly to Flexport's dire…" at bounding box center [644, 191] width 288 height 92
click at [764, 189] on input "Flexport DTC Fulfillment Network Send your shipment directly to Flexport's dire…" at bounding box center [768, 191] width 8 height 8
radio input "true"
click at [747, 399] on button "Next" at bounding box center [757, 405] width 42 height 25
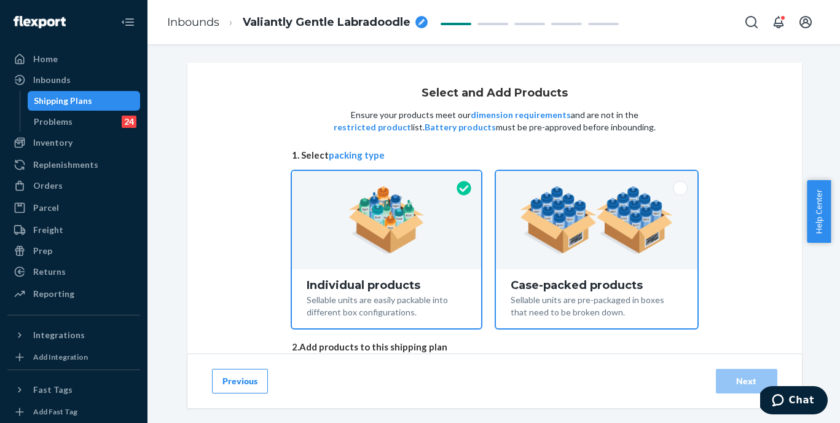
click at [576, 243] on img at bounding box center [596, 220] width 153 height 68
click at [592, 179] on input "Case-packed products Sellable units are pre-packaged in boxes that need to be b…" at bounding box center [596, 175] width 8 height 8
radio input "true"
radio input "false"
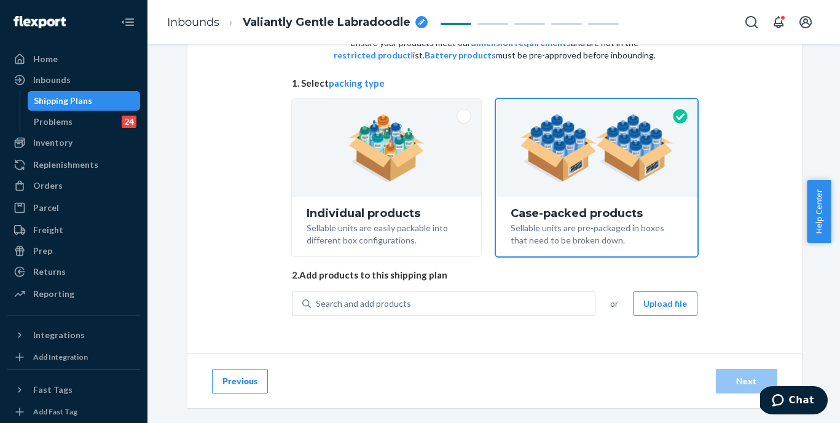
scroll to position [73, 0]
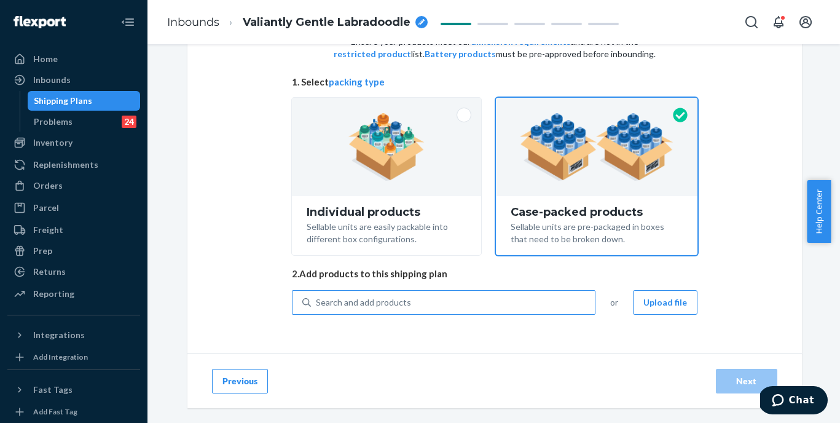
click at [368, 307] on div "Search and add products" at bounding box center [363, 302] width 95 height 12
click at [317, 307] on input "Search and add products" at bounding box center [316, 302] width 1 height 12
paste input "Minimalist Kids Hoodie Sorbet"
type input "Minimalist Kids Hoodie Sorbet"
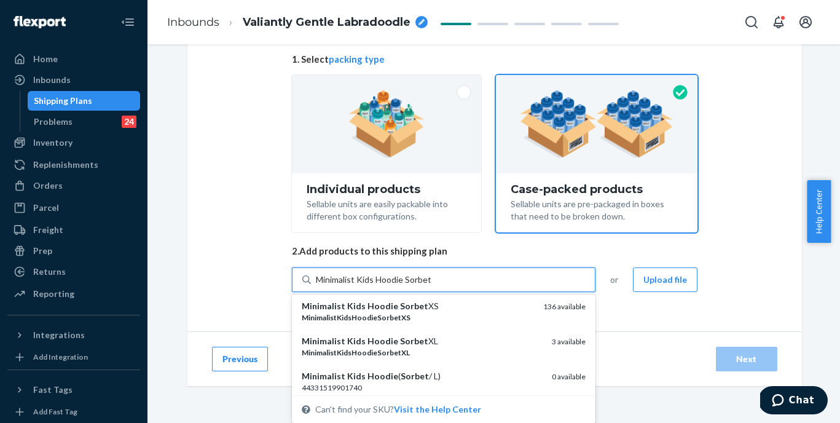
scroll to position [105, 0]
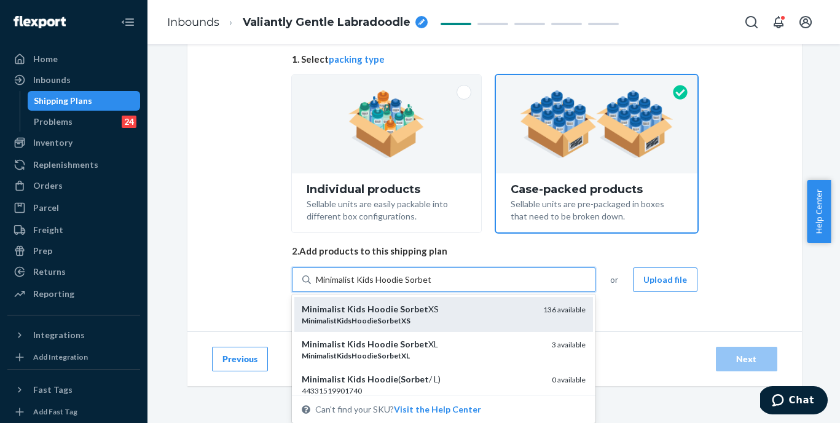
click at [393, 313] on div "Minimalist Kids Hoodie Sorbet XS" at bounding box center [418, 309] width 232 height 12
click at [393, 286] on input "Minimalist Kids Hoodie Sorbet" at bounding box center [374, 279] width 116 height 12
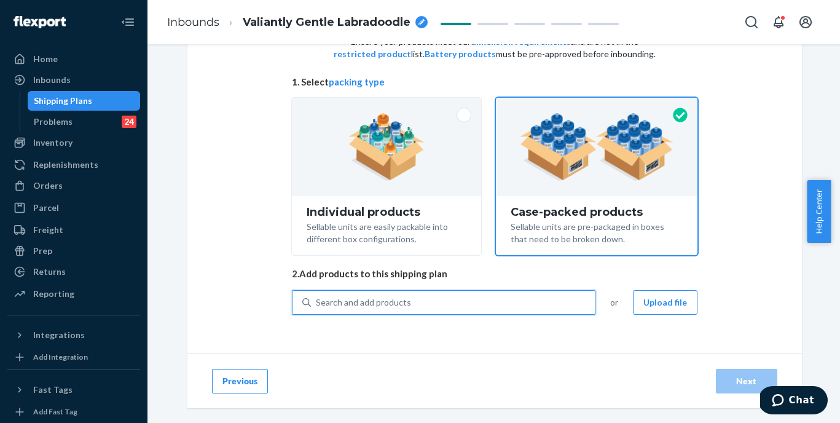
scroll to position [96, 0]
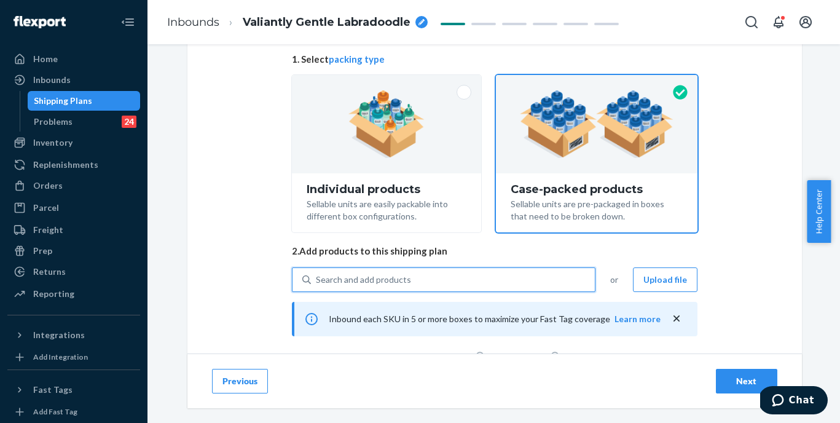
click at [465, 283] on div "Search and add products" at bounding box center [453, 280] width 284 height 22
click at [317, 283] on input "0 results available. Select is focused ,type to refine list, press Down to open…" at bounding box center [316, 279] width 1 height 12
paste input "Minimalist Kids Hoodie Sorbet"
type input "Minimalist Kids Hoodie Sorbet"
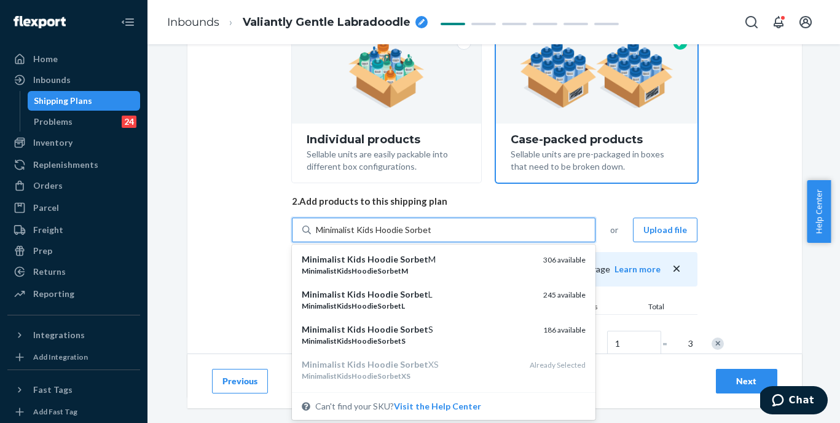
scroll to position [146, 0]
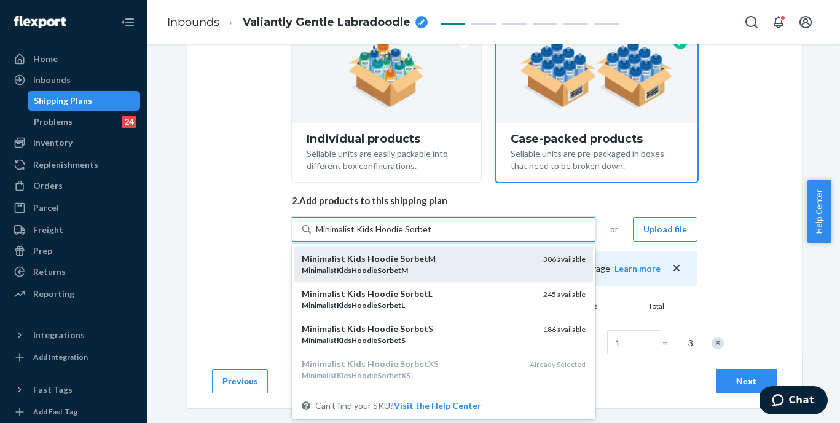
click at [451, 269] on div "MinimalistKidsHoodieSorbetM" at bounding box center [418, 270] width 232 height 10
click at [431, 235] on input "Minimalist Kids Hoodie Sorbet" at bounding box center [374, 229] width 116 height 12
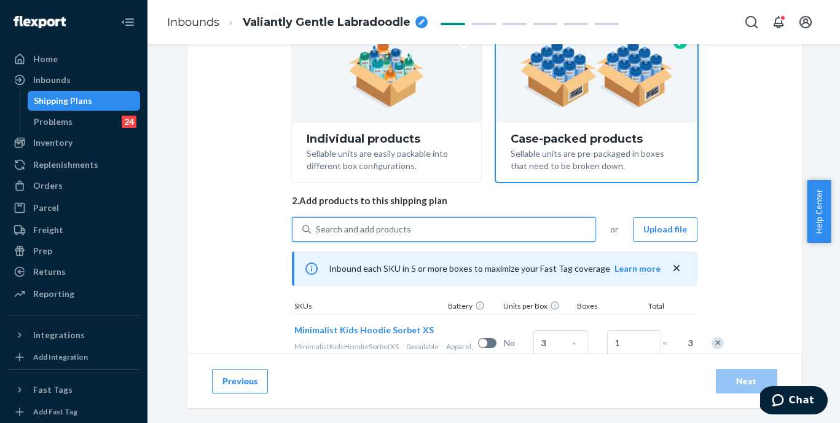
click at [450, 238] on div "Search and add products" at bounding box center [453, 229] width 284 height 22
click at [317, 235] on input "0 results available. Select is focused ,type to refine list, press Down to open…" at bounding box center [316, 229] width 1 height 12
paste input "Minimalist Kids Hoodie Sorbet"
type input "Minimalist Kids Hoodie Sorbet"
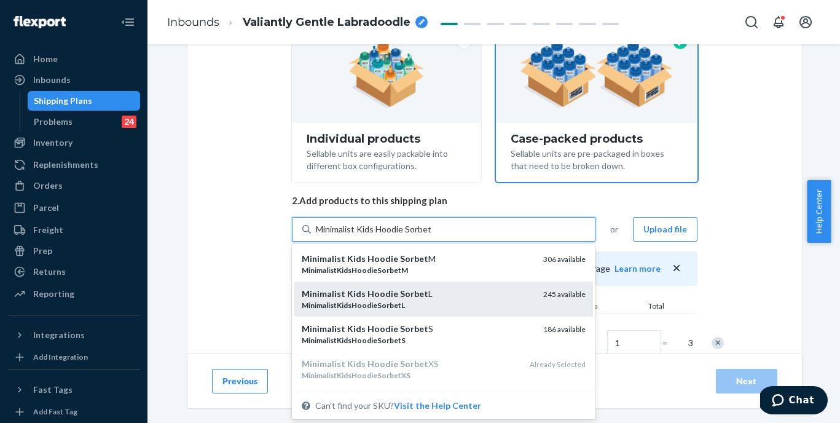
click at [424, 288] on div "Minimalist Kids Hoodie Sorbet L" at bounding box center [418, 294] width 232 height 12
click at [424, 235] on input "Minimalist Kids Hoodie Sorbet" at bounding box center [374, 229] width 116 height 12
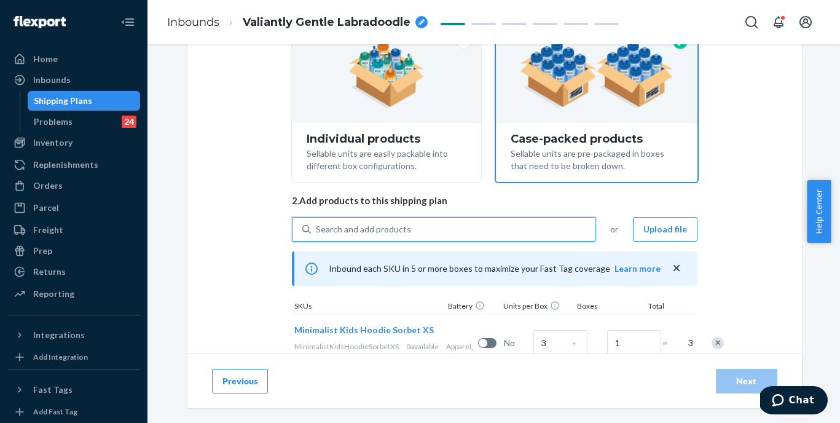
click at [460, 226] on div "Search and add products" at bounding box center [453, 229] width 284 height 22
click at [317, 226] on input "0 results available. Use Up and Down to choose options, press Enter to select t…" at bounding box center [316, 229] width 1 height 12
paste input "Minimalist Kids Hoodie Sorbet"
type input "Minimalist Kids Hoodie Sorbet"
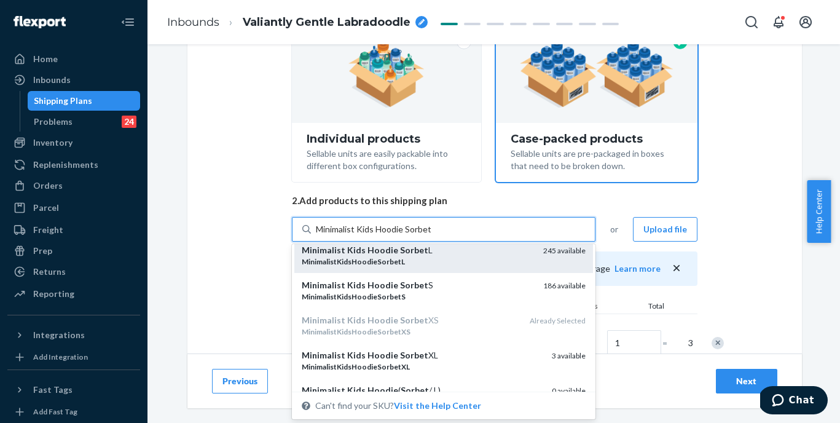
scroll to position [59, 0]
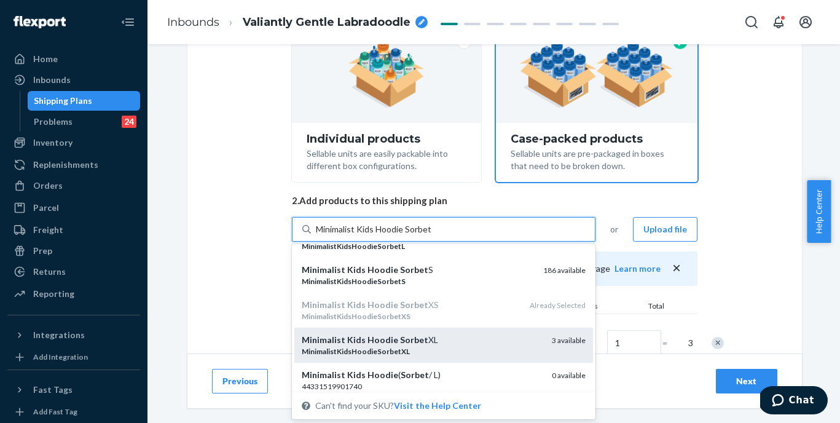
click at [428, 340] on div "Minimalist Kids Hoodie Sorbet XL" at bounding box center [422, 340] width 240 height 12
click at [428, 235] on input "Minimalist Kids Hoodie Sorbet" at bounding box center [374, 229] width 116 height 12
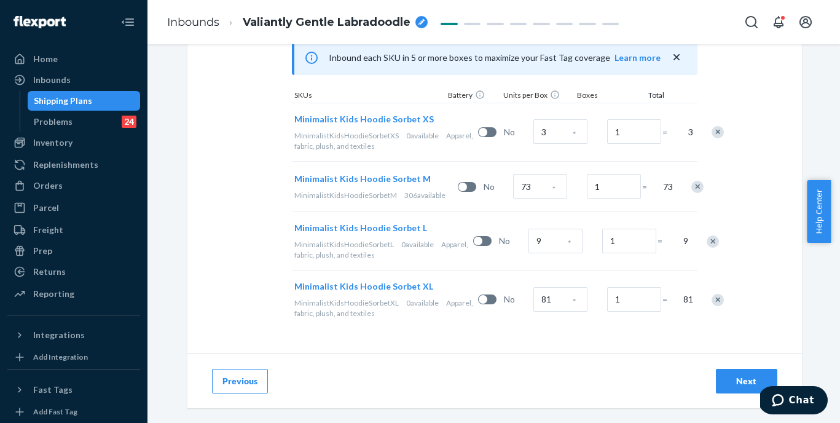
scroll to position [117, 0]
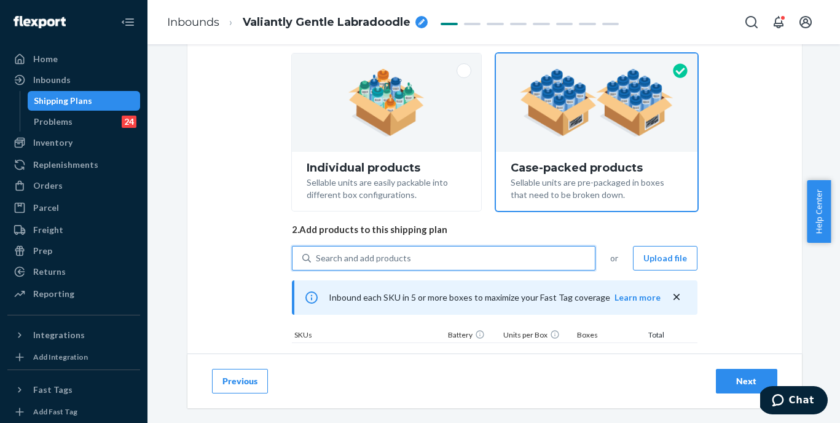
click at [404, 260] on div "Search and add products" at bounding box center [453, 258] width 284 height 22
click at [317, 260] on input "0 results available. Select is focused ,type to refine list, press Down to open…" at bounding box center [316, 258] width 1 height 12
paste input "Minimalist Kids [PERSON_NAME]"
type input "Minimalist Kids [PERSON_NAME]"
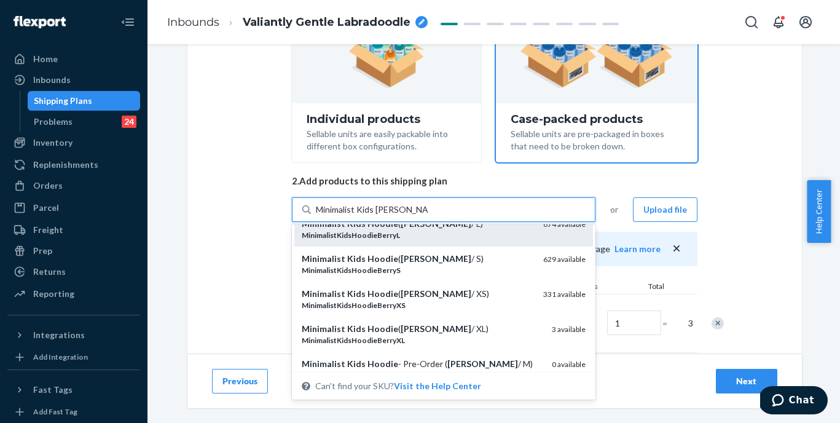
scroll to position [73, 0]
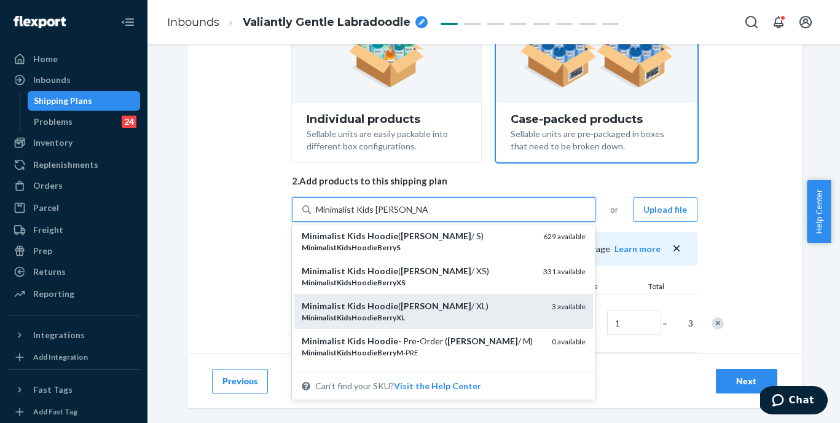
click at [420, 313] on div "MinimalistKidsHoodieBerryXL" at bounding box center [422, 317] width 240 height 10
click at [420, 216] on input "Minimalist Kids [PERSON_NAME]" at bounding box center [372, 209] width 112 height 12
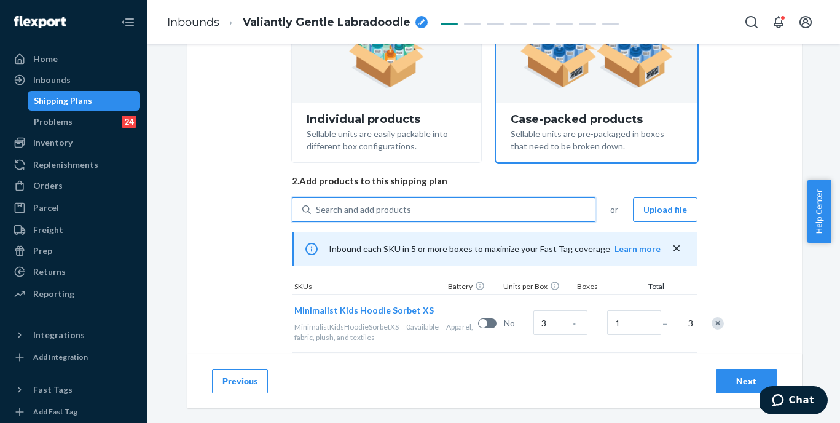
scroll to position [58, 0]
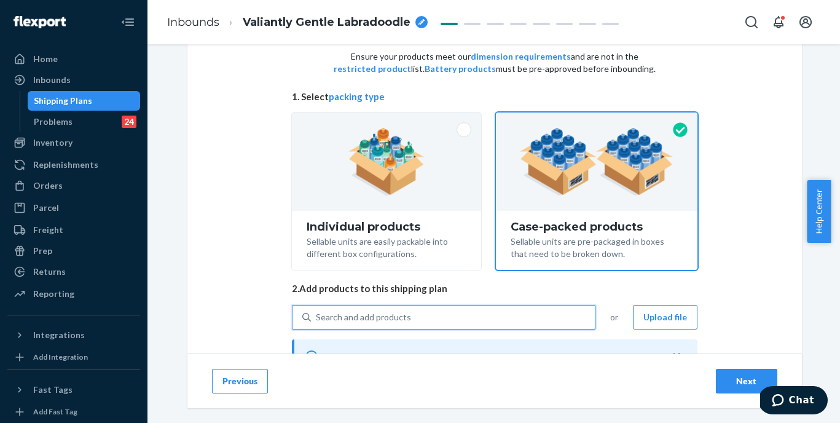
paste input "Minimalist Kids Hoodie Crimson"
type input "Minimalist Kids Hoodie Crimson"
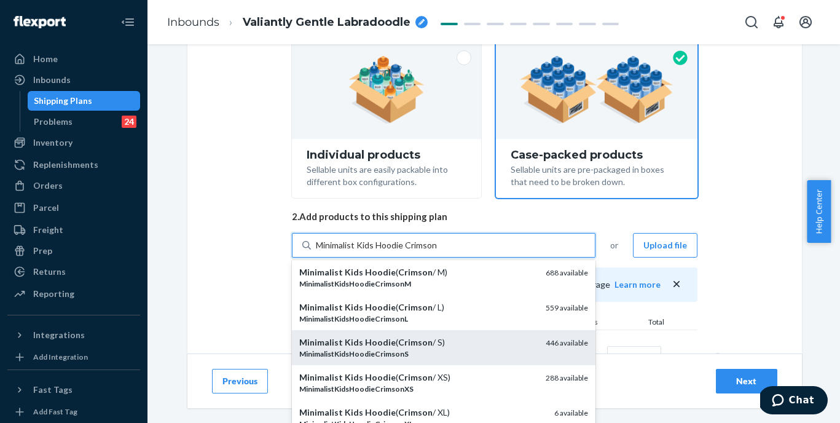
scroll to position [93, 0]
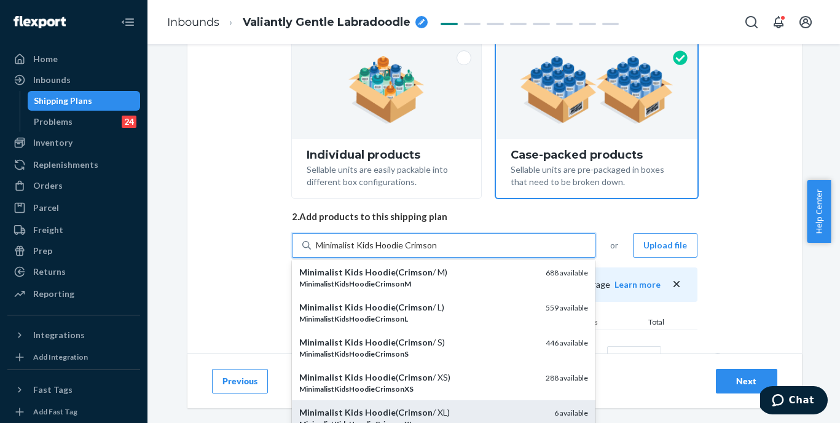
click at [436, 419] on div "MinimalistKidsHoodieCrimsonXL" at bounding box center [421, 424] width 245 height 10
click at [436, 251] on input "Minimalist Kids Hoodie Crimson" at bounding box center [377, 245] width 122 height 12
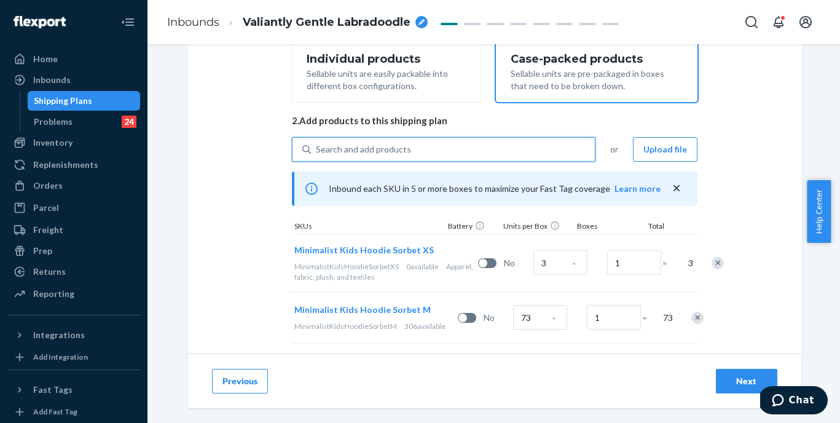
scroll to position [226, 0]
click at [390, 154] on div "Search and add products" at bounding box center [453, 149] width 284 height 22
click at [317, 154] on input "0 results available. Use Up and Down to choose options, press Enter to select t…" at bounding box center [316, 149] width 1 height 12
paste input "Minimalist Kids Hoodie Cobalt Blue"
type input "Minimalist Kids Hoodie Cobalt Blue"
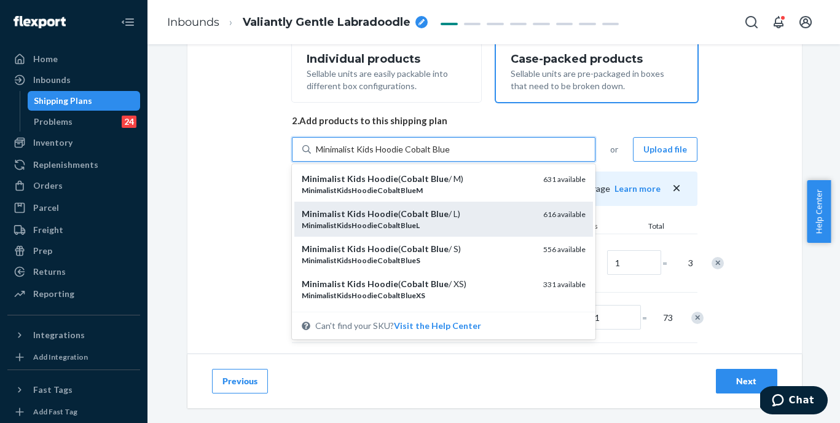
scroll to position [2, 0]
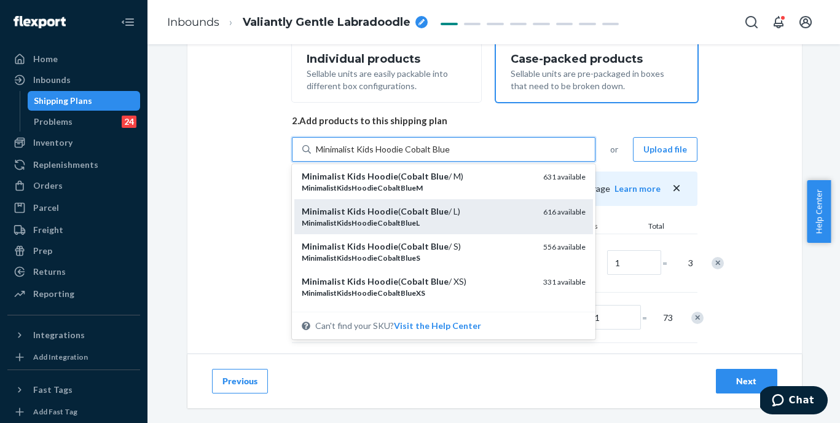
click at [388, 218] on em "MinimalistKidsHoodieCobaltBlueL" at bounding box center [361, 222] width 118 height 9
click at [388, 155] on input "Minimalist Kids Hoodie Cobalt Blue" at bounding box center [383, 149] width 134 height 12
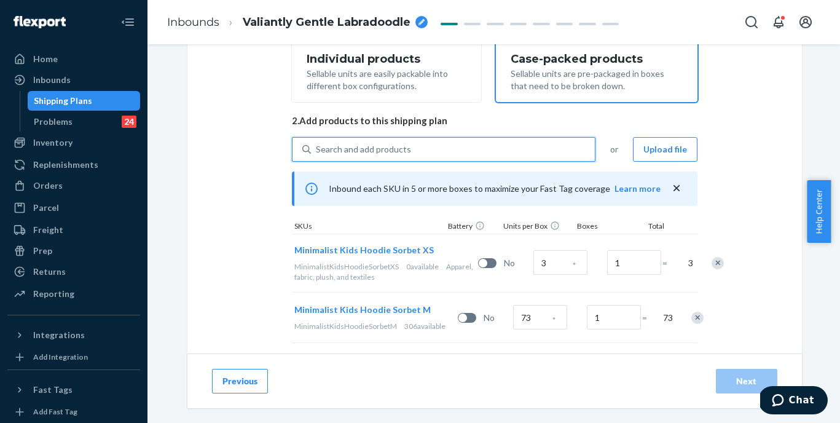
click at [413, 150] on div "Search and add products" at bounding box center [453, 149] width 284 height 22
click at [317, 150] on input "0 results available. Use Up and Down to choose options, press Enter to select t…" at bounding box center [316, 149] width 1 height 12
paste input "Minimalist Kids Hoodie Cobalt Blue"
type input "Minimalist Kids Hoodie Cobalt Blue"
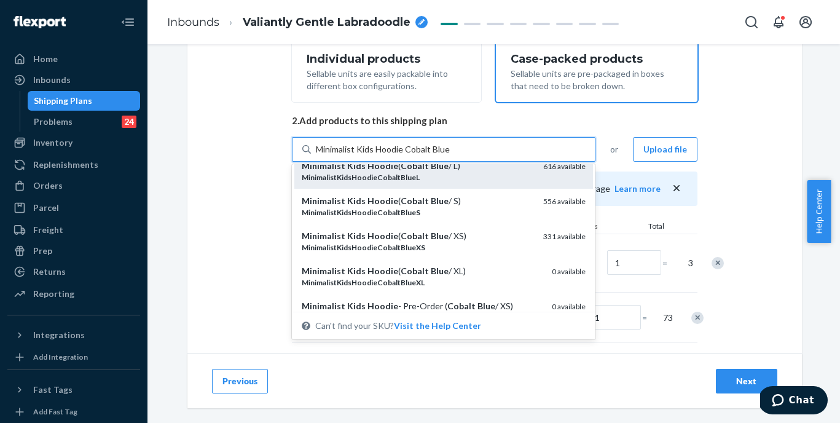
scroll to position [49, 0]
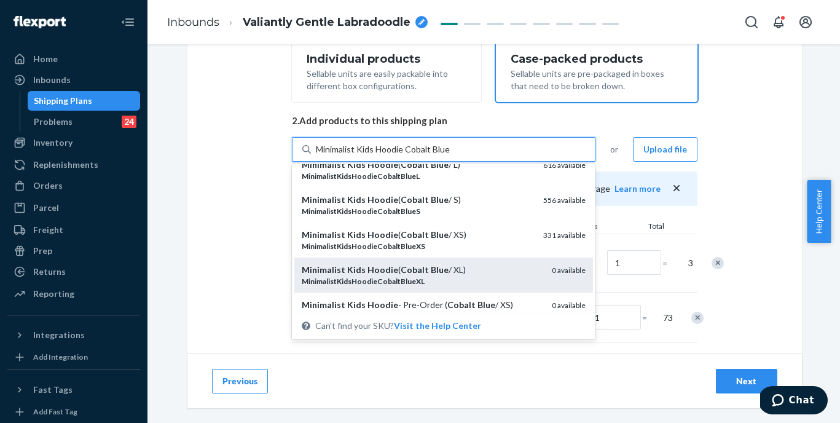
click at [388, 269] on div "Minimalist Kids Hoodie ( Cobalt Blue / XL)" at bounding box center [422, 270] width 240 height 12
click at [388, 155] on input "Minimalist Kids Hoodie Cobalt Blue" at bounding box center [383, 149] width 134 height 12
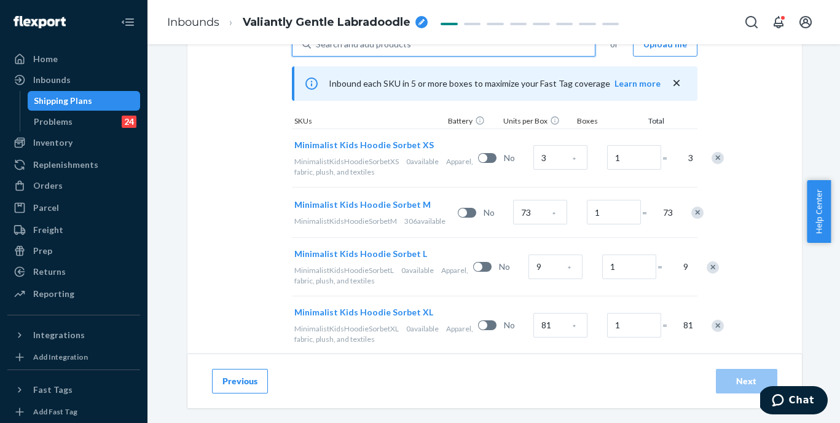
scroll to position [329, 0]
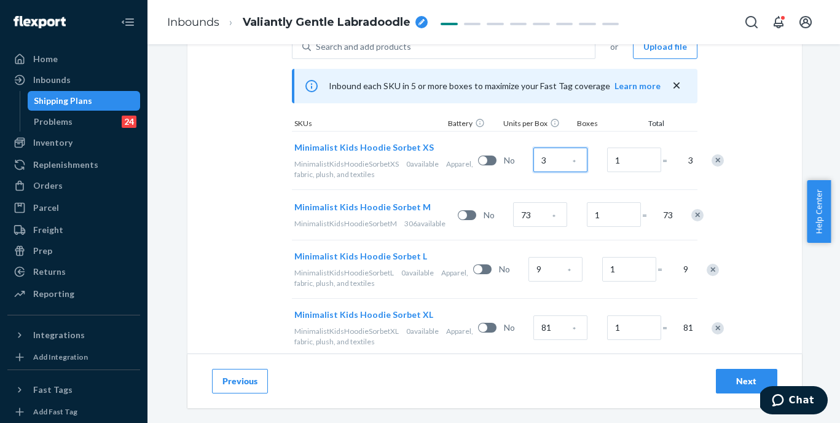
click at [533, 163] on input "3" at bounding box center [560, 159] width 54 height 25
type input "120"
click at [519, 211] on input "73" at bounding box center [540, 214] width 54 height 25
type input "240"
click at [529, 272] on input "9" at bounding box center [556, 269] width 54 height 25
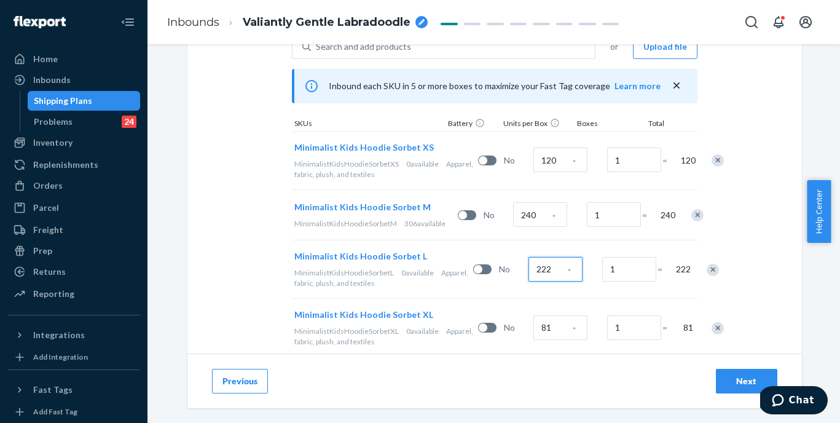
type input "222"
click at [533, 326] on input "81" at bounding box center [560, 327] width 54 height 25
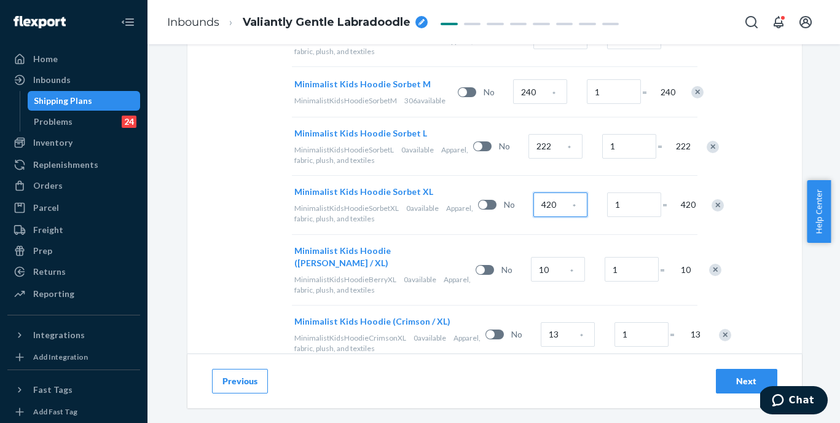
scroll to position [530, 0]
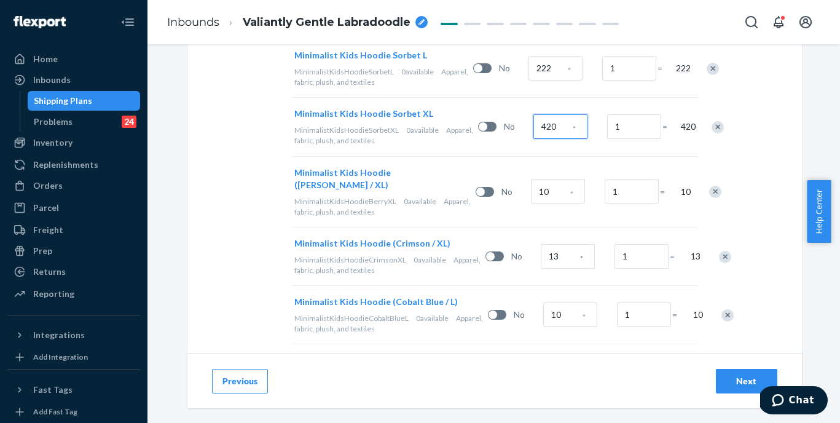
type input "420"
click at [531, 192] on input "10" at bounding box center [558, 191] width 54 height 25
type input "537"
click at [541, 264] on input "13" at bounding box center [568, 256] width 54 height 25
type input "1074"
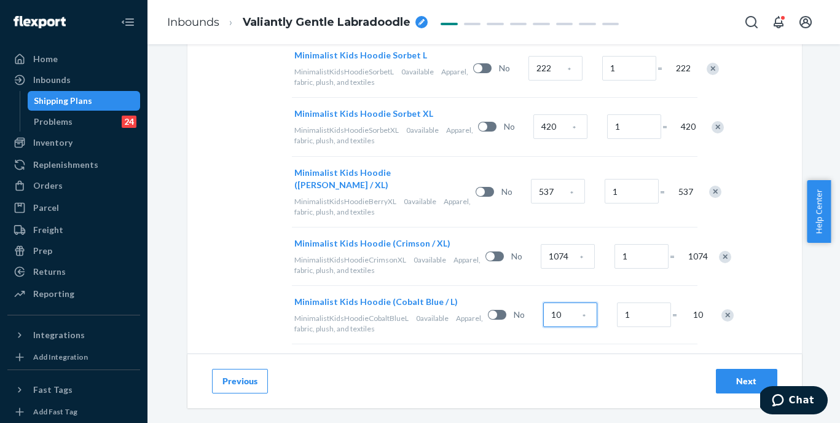
click at [543, 327] on input "10" at bounding box center [570, 314] width 54 height 25
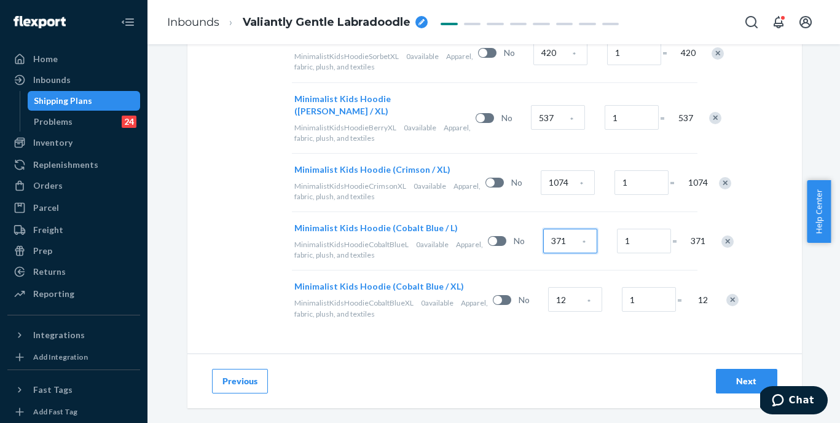
scroll to position [636, 0]
type input "371"
click at [548, 287] on input "12" at bounding box center [575, 299] width 54 height 25
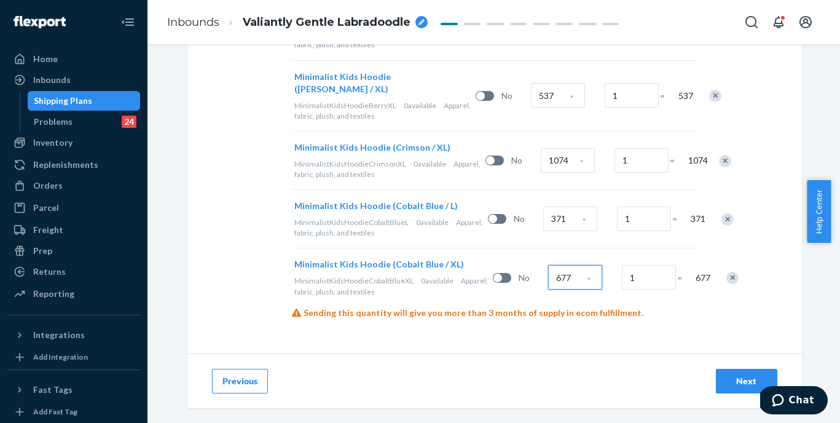
scroll to position [727, 0]
type input "677"
click at [732, 375] on div "Next" at bounding box center [746, 381] width 41 height 12
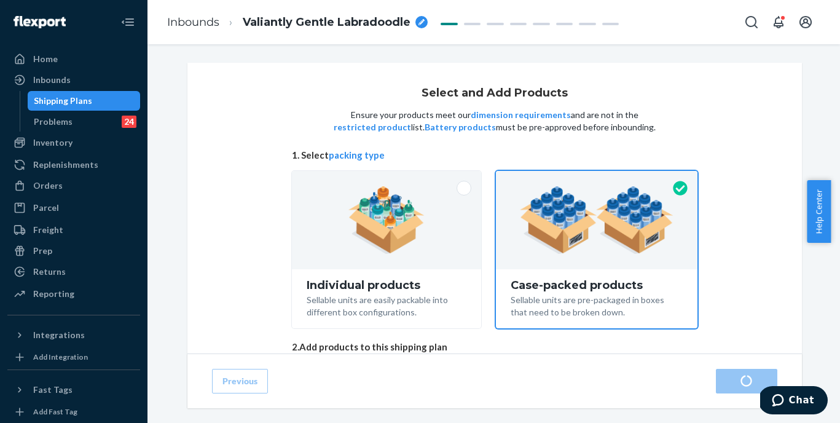
radio input "true"
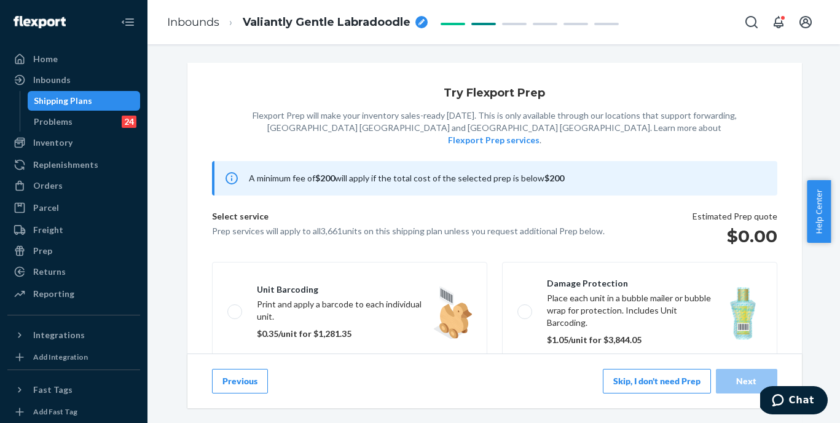
scroll to position [243, 0]
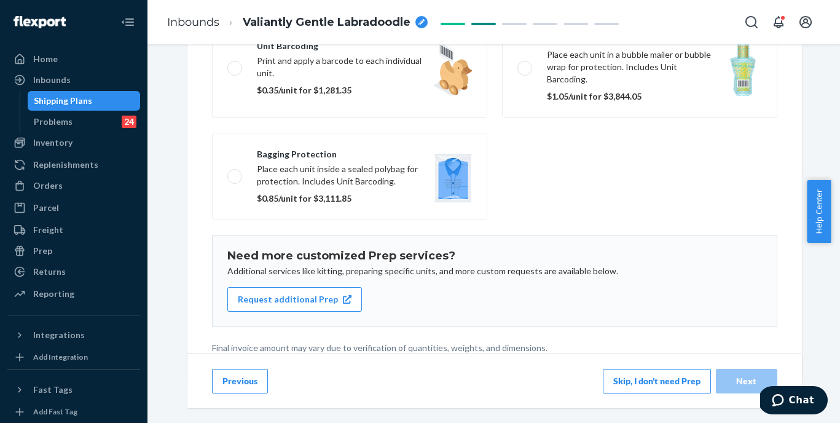
click at [638, 385] on button "Skip, I don't need Prep" at bounding box center [657, 381] width 108 height 25
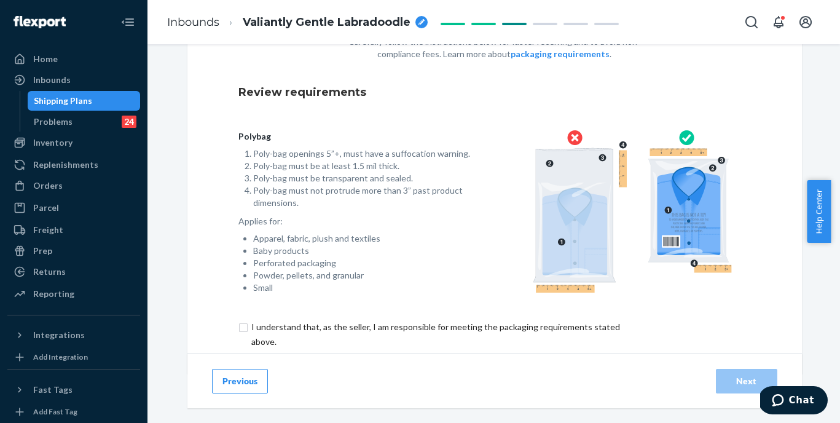
scroll to position [109, 0]
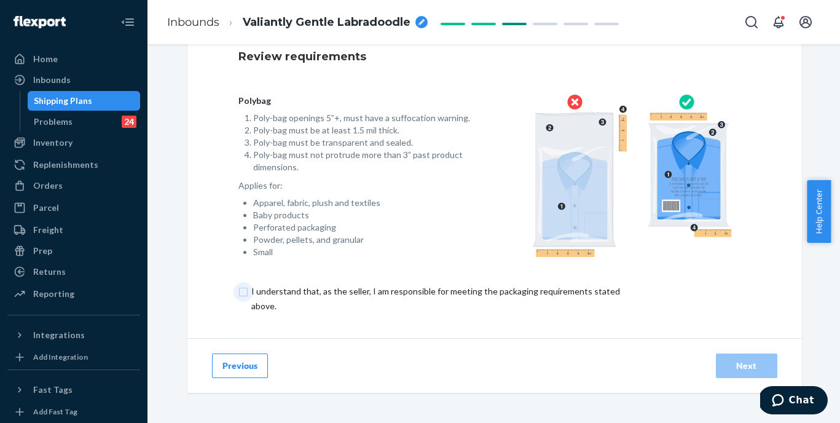
click at [379, 293] on input "checkbox" at bounding box center [442, 298] width 409 height 29
checkbox input "true"
click at [718, 369] on button "Next" at bounding box center [746, 365] width 61 height 25
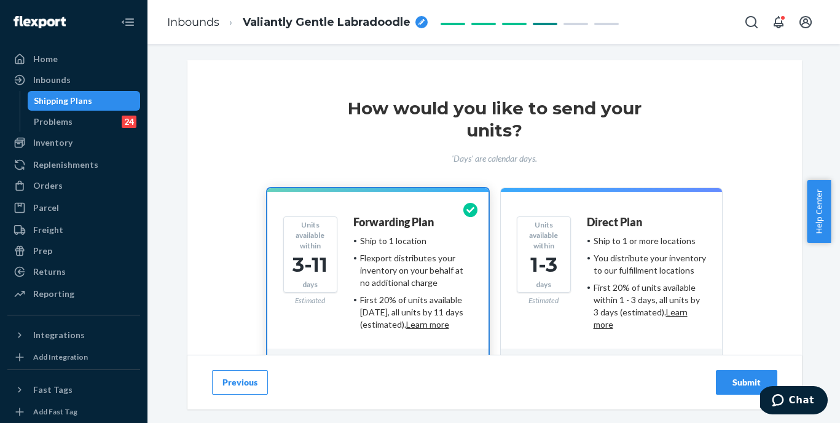
scroll to position [102, 0]
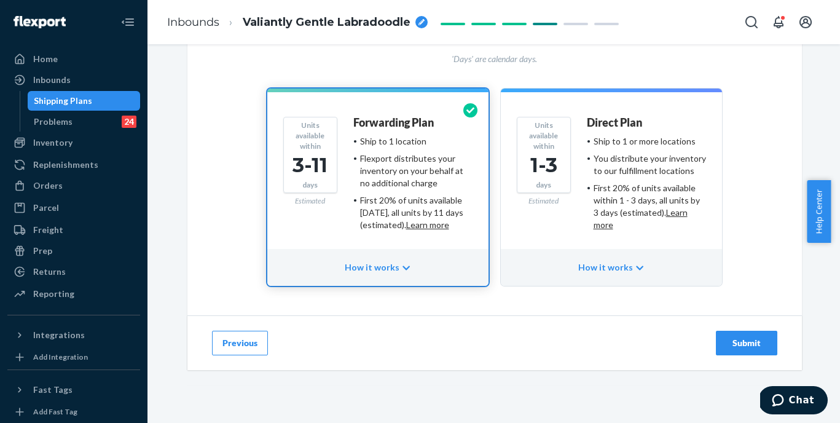
click at [729, 342] on div "Submit" at bounding box center [746, 343] width 41 height 12
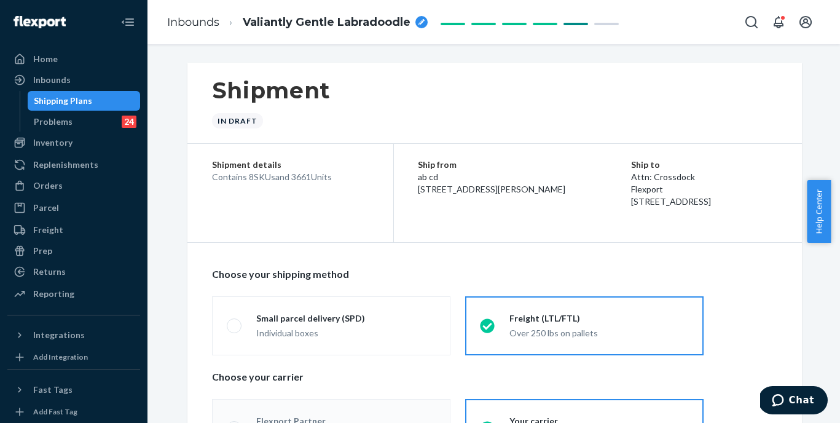
scroll to position [85, 0]
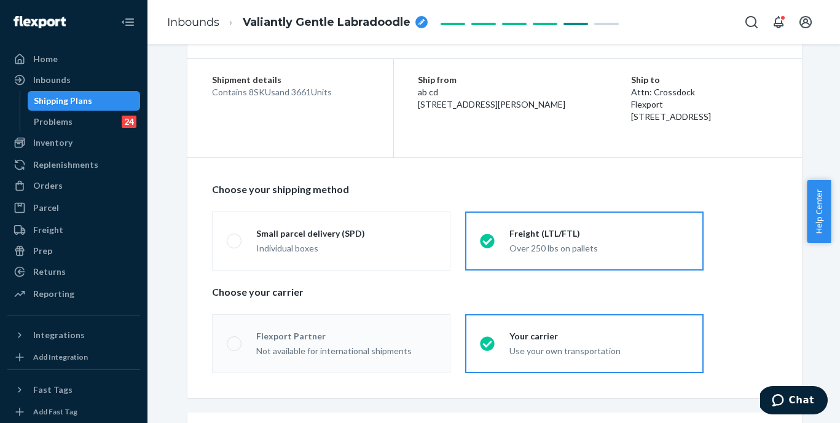
radio input "true"
radio input "false"
radio input "true"
radio input "false"
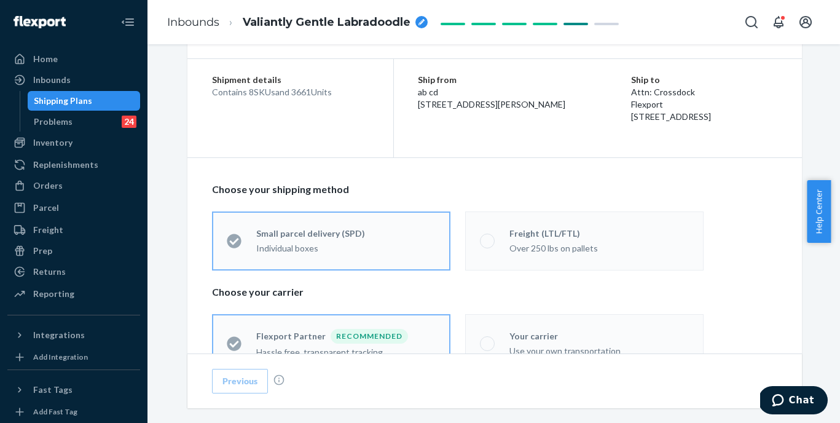
scroll to position [0, 0]
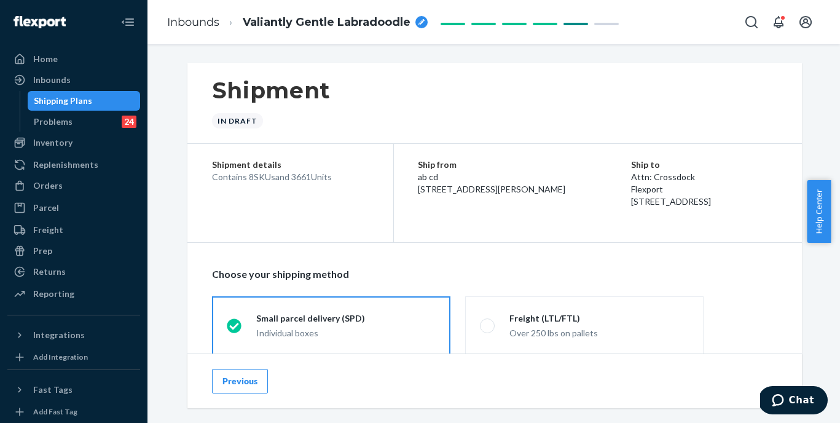
click at [345, 16] on span "Valiantly Gentle Labradoodle" at bounding box center [327, 23] width 168 height 16
click at [345, 21] on input "Valiantly Gentle Labradoodle" at bounding box center [304, 22] width 123 height 20
type input "250817XI_3661 Minimalist Kids Hoodie - XS,M-XL Sorbet XL [PERSON_NAME] XL Crims…"
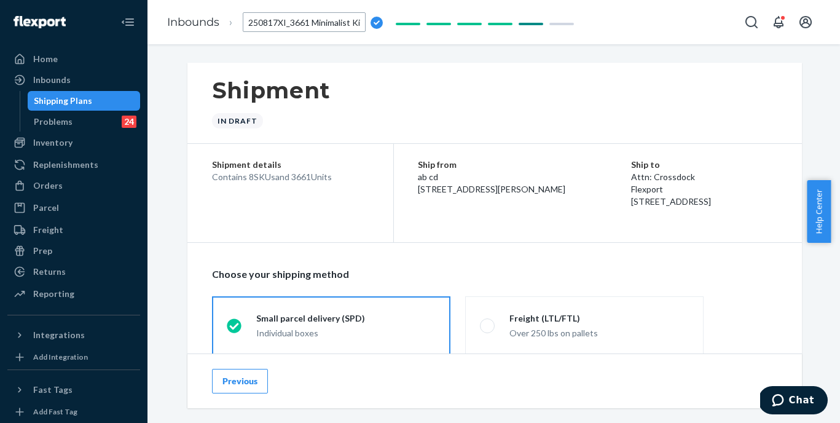
scroll to position [0, 360]
click at [374, 61] on div "Shipment In draft Shipment details Contains 8 SKUs and 3661 Units Ship from ab …" at bounding box center [493, 233] width 693 height 379
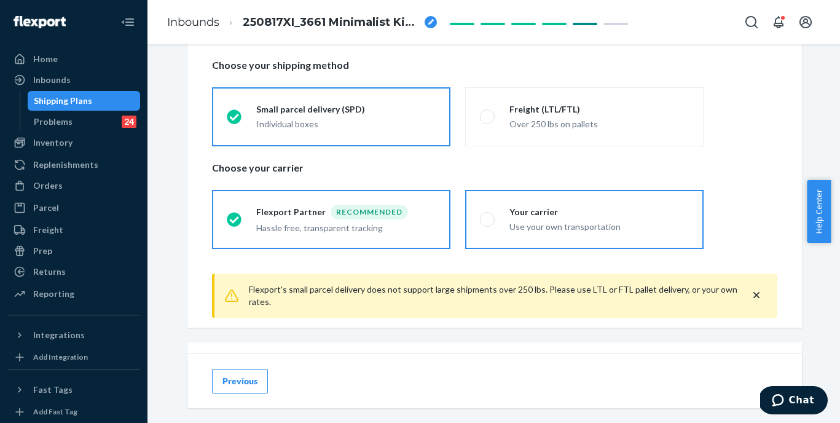
click at [504, 203] on label "Your carrier Use your own transportation" at bounding box center [584, 219] width 238 height 59
click at [488, 215] on input "Your carrier Use your own transportation" at bounding box center [484, 219] width 8 height 8
radio input "true"
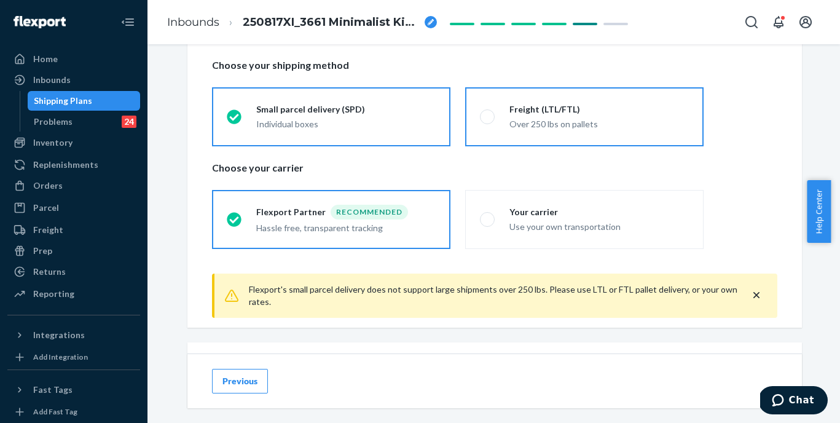
radio input "false"
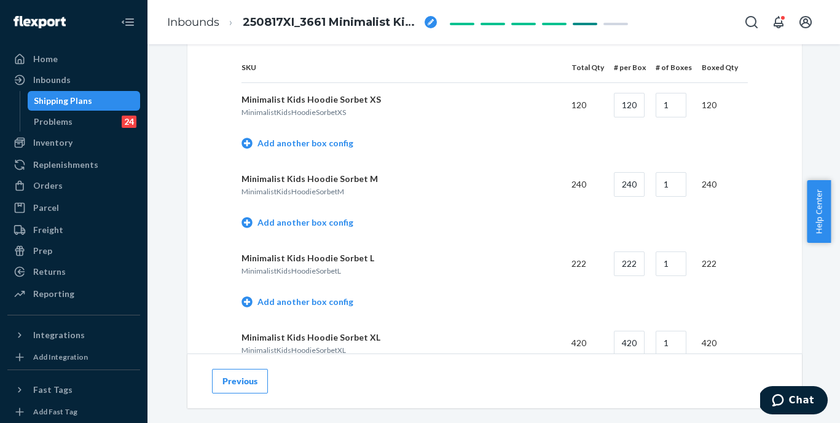
scroll to position [512, 0]
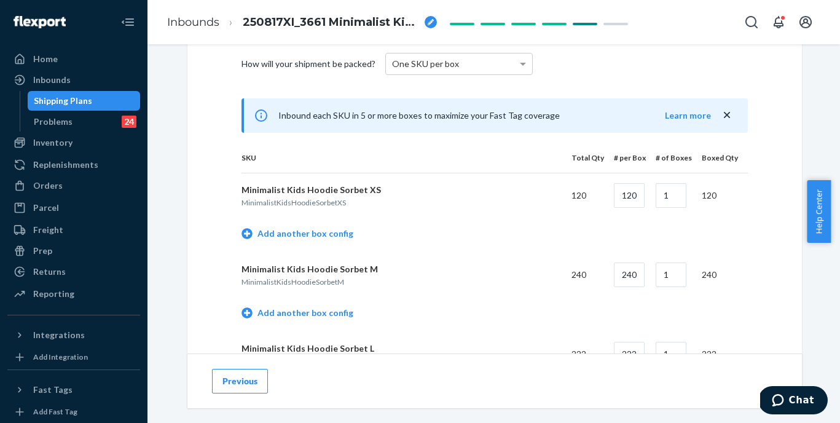
click at [283, 227] on td "Add another box config" at bounding box center [495, 235] width 506 height 35
click at [285, 232] on link "Add another box config" at bounding box center [298, 233] width 112 height 12
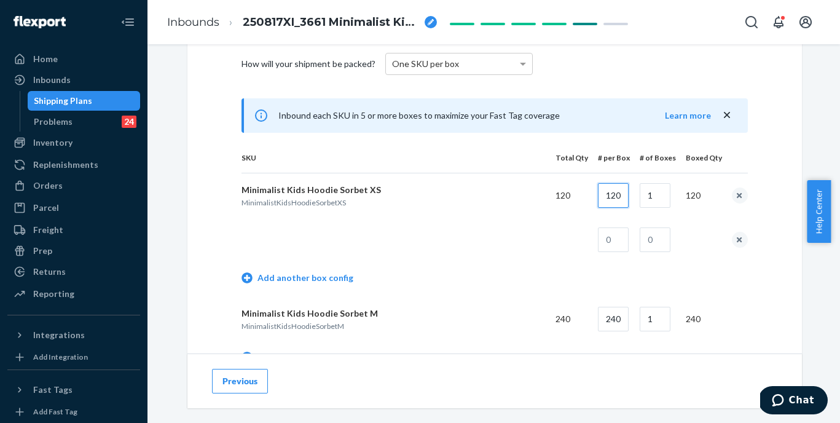
click at [608, 199] on input "120" at bounding box center [613, 195] width 31 height 25
type input "22"
type input "5"
type input "10"
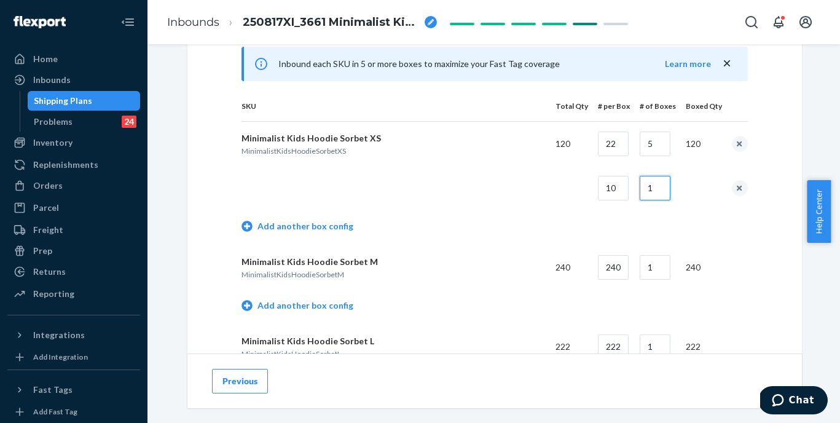
scroll to position [583, 0]
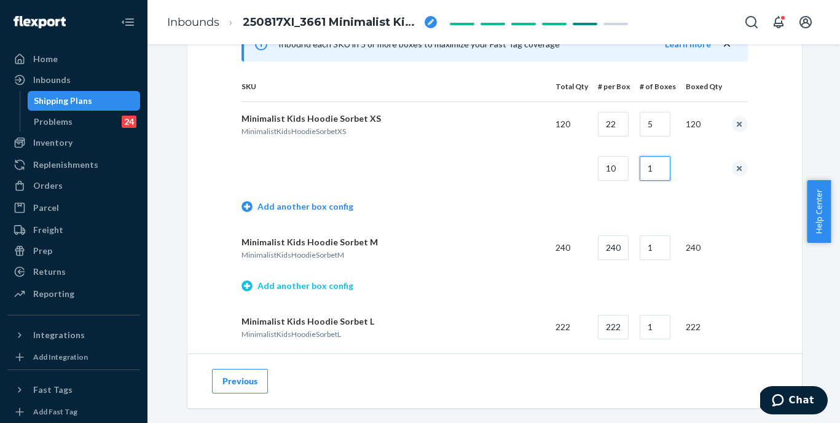
type input "1"
click at [326, 281] on link "Add another box config" at bounding box center [298, 286] width 112 height 12
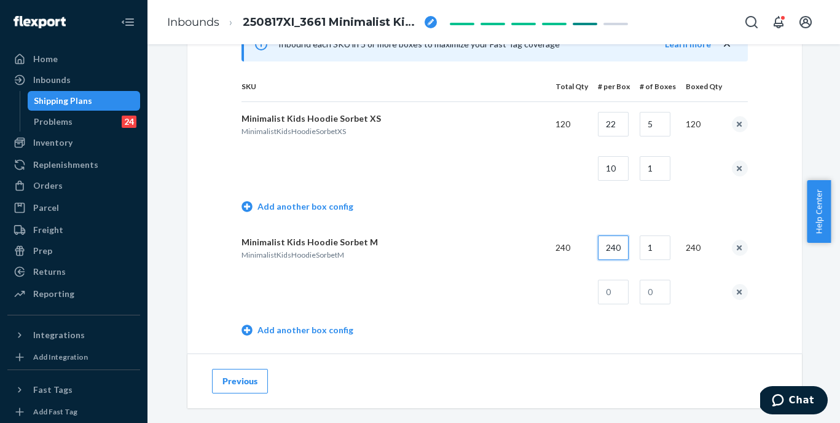
click at [617, 244] on input "240" at bounding box center [613, 247] width 31 height 25
type input "22"
type input "10"
type input "20"
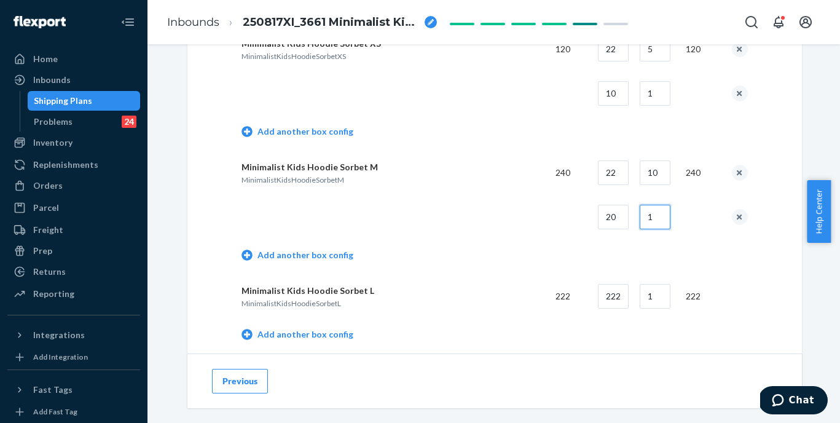
scroll to position [709, 0]
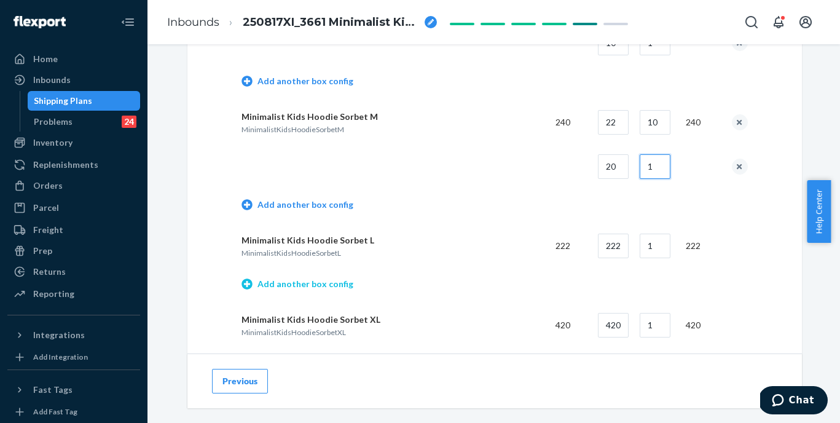
type input "1"
click at [287, 280] on link "Add another box config" at bounding box center [298, 284] width 112 height 12
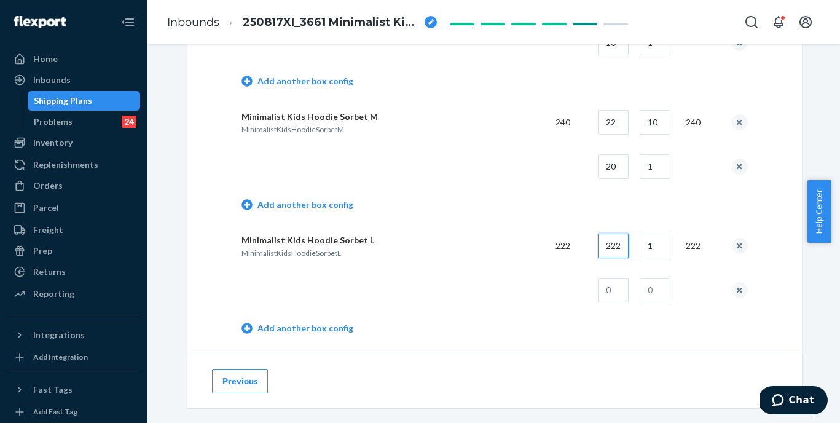
click at [620, 245] on input "222" at bounding box center [613, 246] width 31 height 25
type input "20"
type input "10"
type input "22"
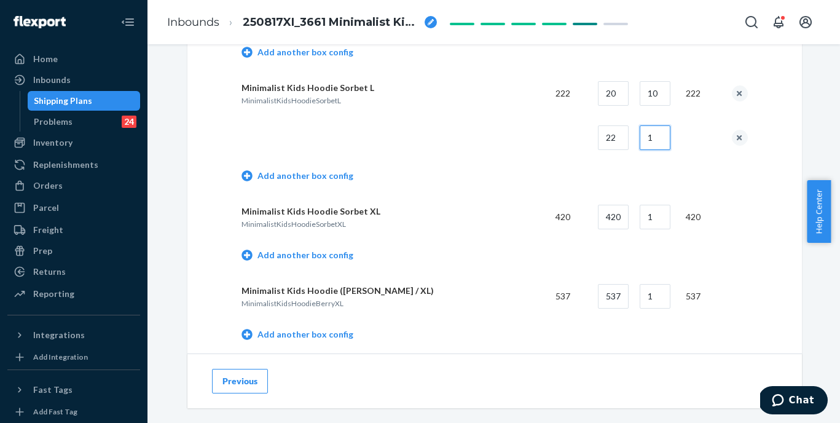
scroll to position [871, 0]
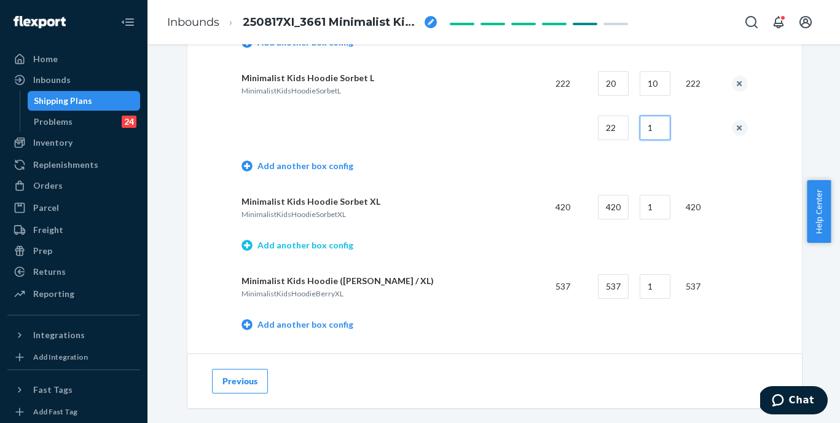
type input "1"
click at [326, 244] on link "Add another box config" at bounding box center [298, 245] width 112 height 12
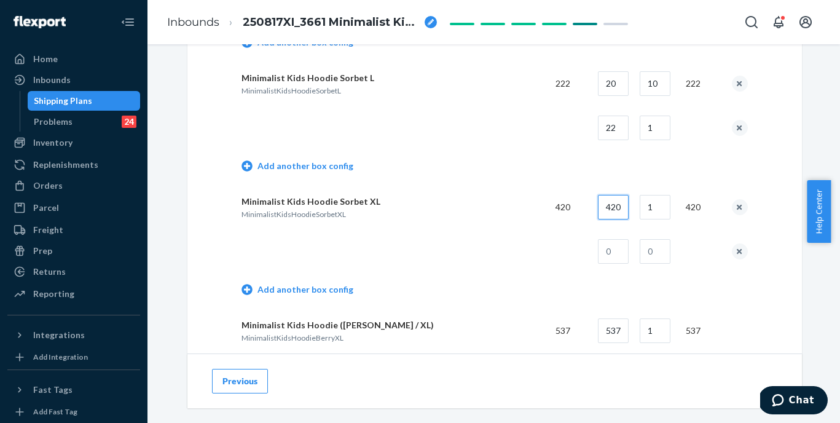
click at [620, 207] on input "420" at bounding box center [613, 207] width 31 height 25
type input "18"
type input "23"
type input "6"
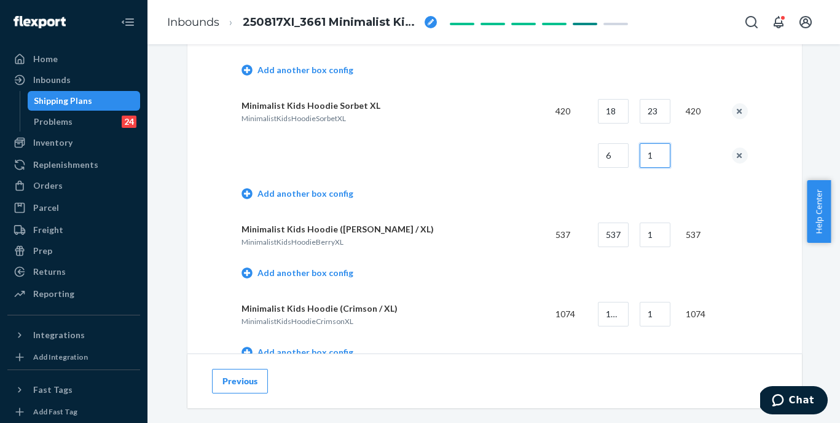
scroll to position [1036, 0]
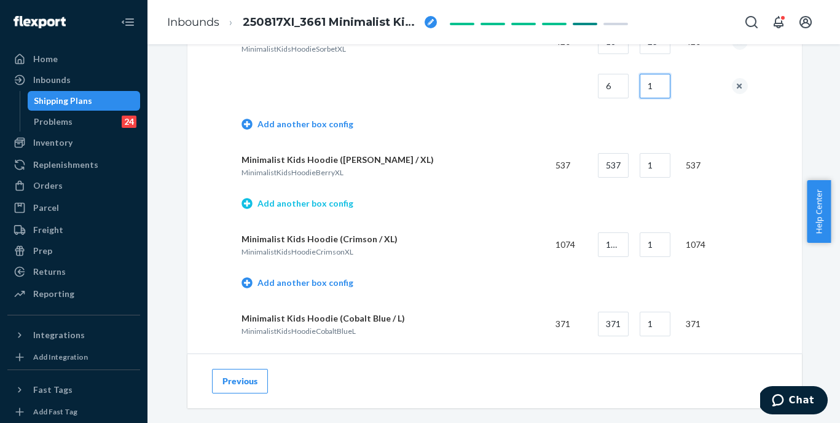
type input "1"
click at [334, 201] on link "Add another box config" at bounding box center [298, 203] width 112 height 12
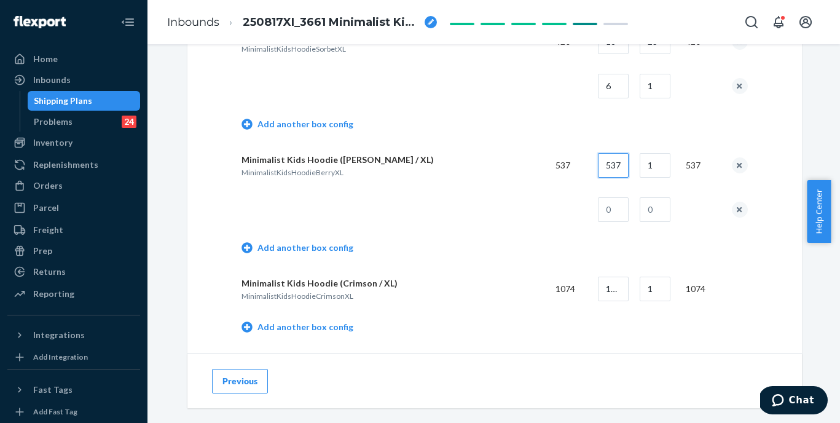
click at [612, 168] on input "537" at bounding box center [613, 165] width 31 height 25
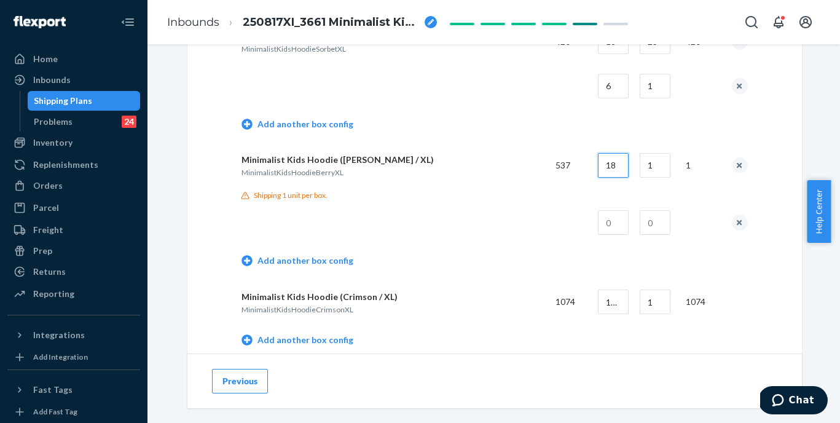
type input "18"
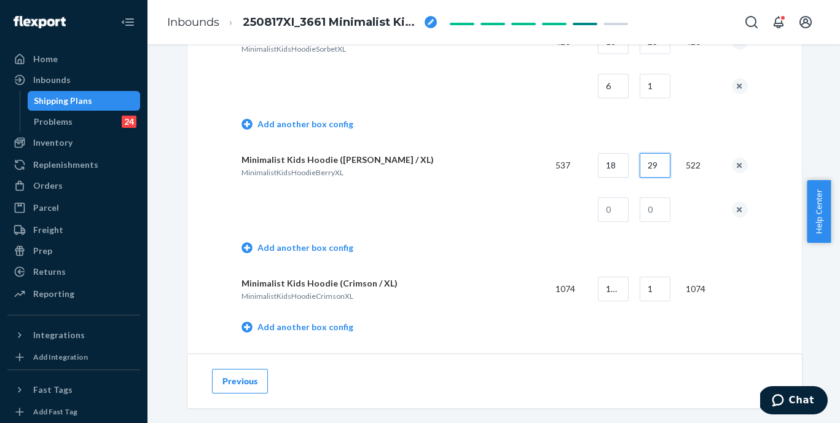
type input "29"
type input "15"
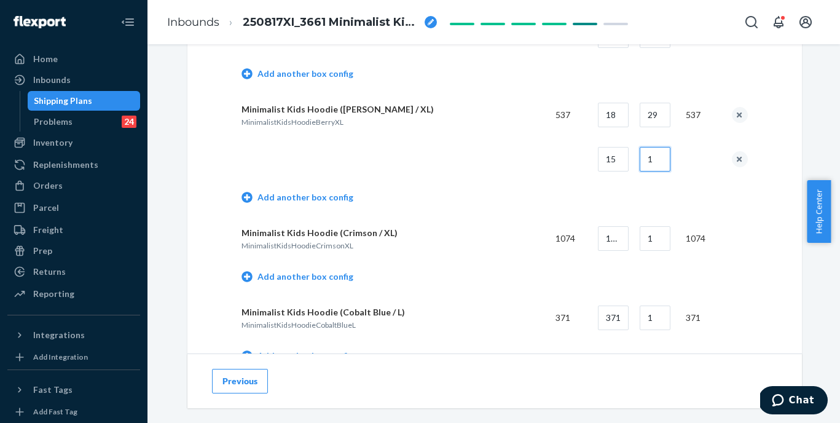
scroll to position [1088, 0]
type input "1"
click at [334, 272] on link "Add another box config" at bounding box center [298, 275] width 112 height 12
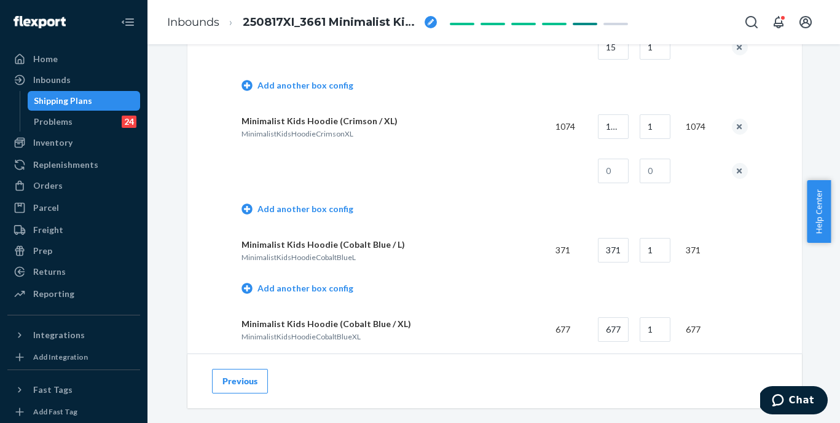
scroll to position [1198, 0]
click at [616, 123] on input "1074" at bounding box center [613, 126] width 31 height 25
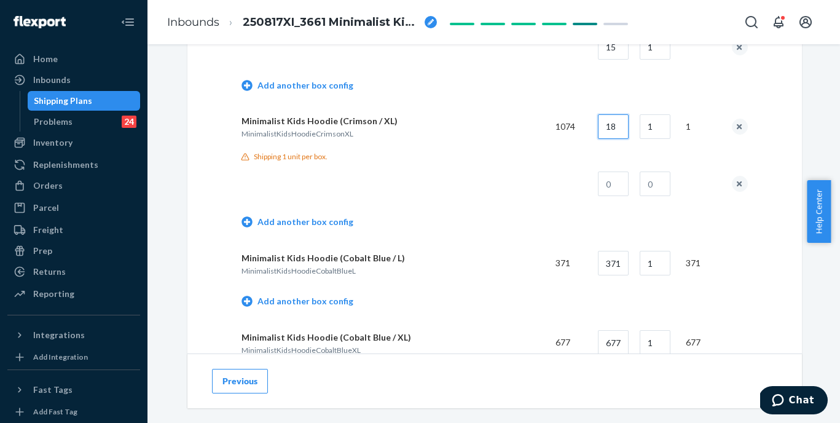
type input "18"
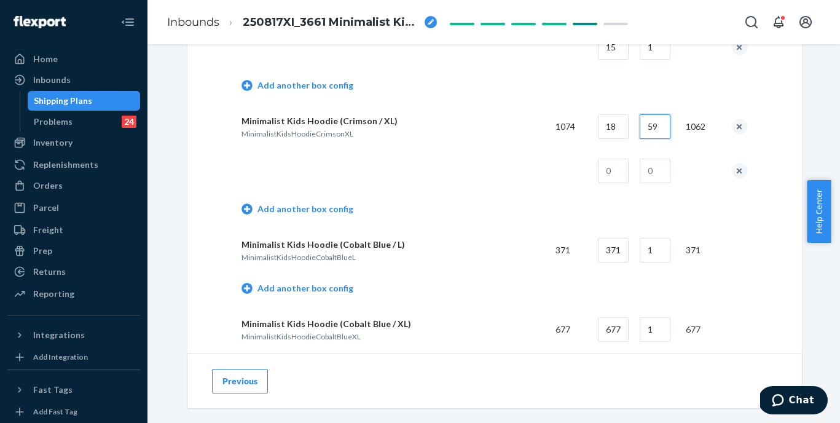
type input "59"
type input "12"
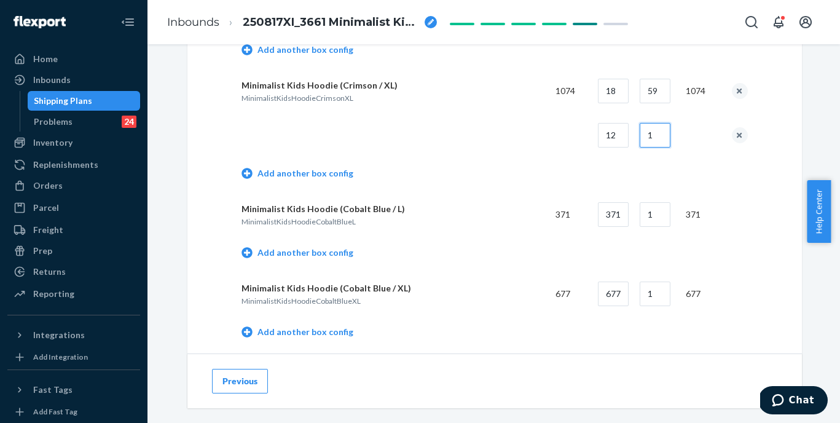
scroll to position [1237, 0]
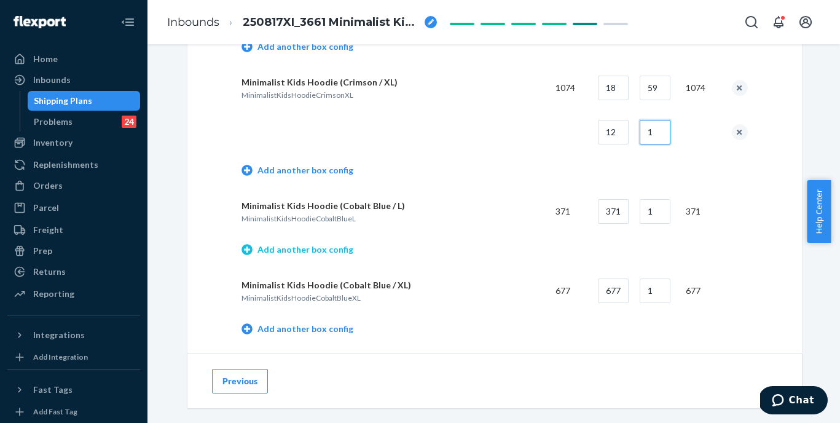
type input "1"
click at [281, 248] on link "Add another box config" at bounding box center [298, 249] width 112 height 12
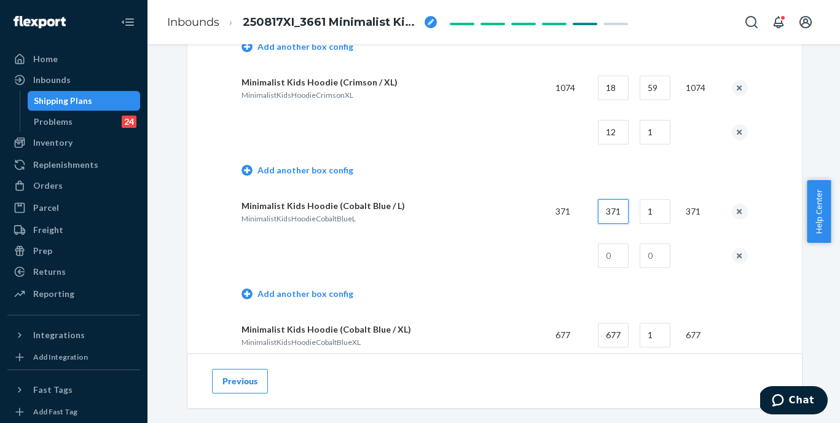
click at [616, 210] on input "371" at bounding box center [613, 211] width 31 height 25
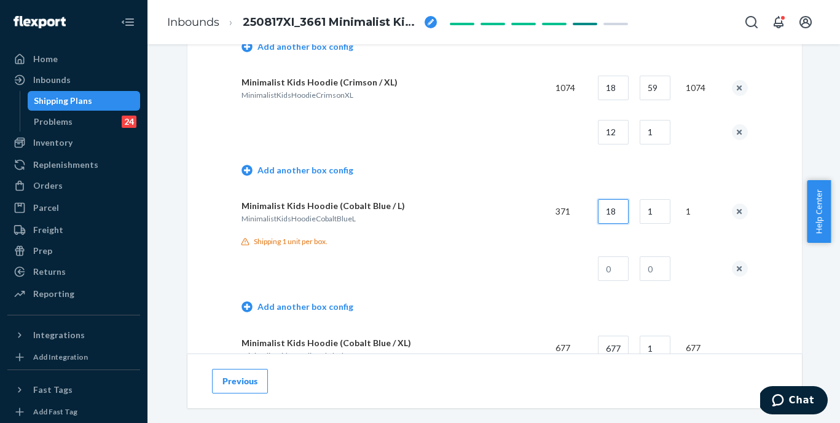
type input "18"
type input "59"
type input "12"
type input "1"
click at [652, 210] on input "59" at bounding box center [655, 211] width 31 height 25
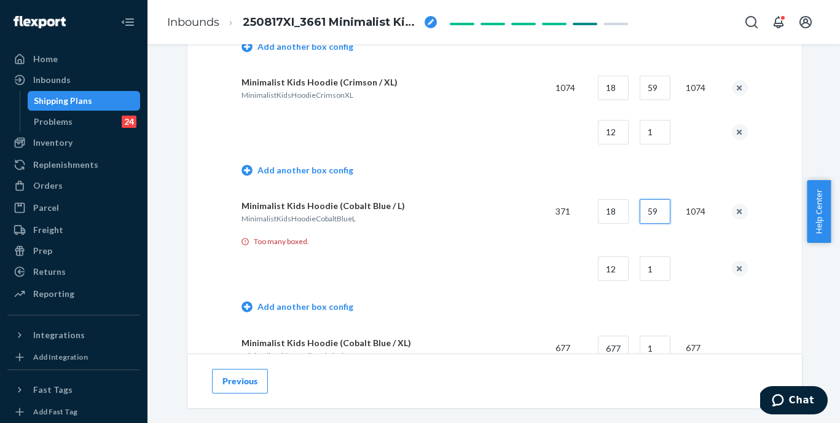
click at [652, 210] on input "59" at bounding box center [655, 211] width 31 height 25
type input "29"
click at [464, 254] on td at bounding box center [394, 268] width 304 height 44
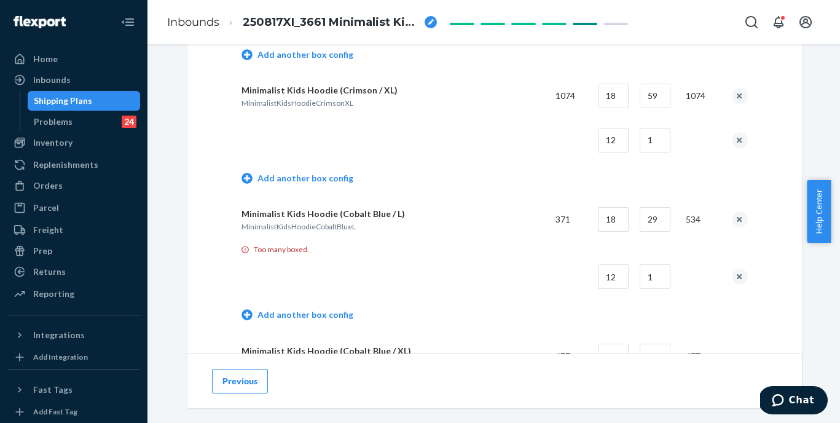
scroll to position [1227, 0]
click at [616, 222] on input "18" at bounding box center [613, 221] width 31 height 25
type input "20"
type input "18"
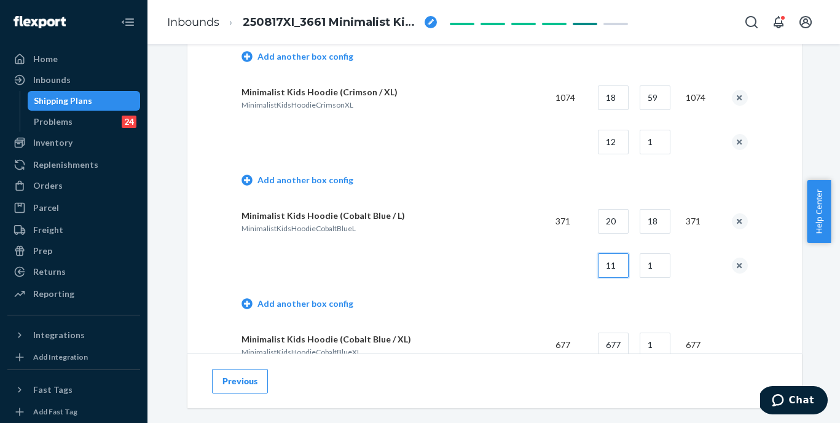
type input "11"
click at [493, 229] on p "MinimalistKidsHoodieCobaltBlueL" at bounding box center [394, 228] width 304 height 10
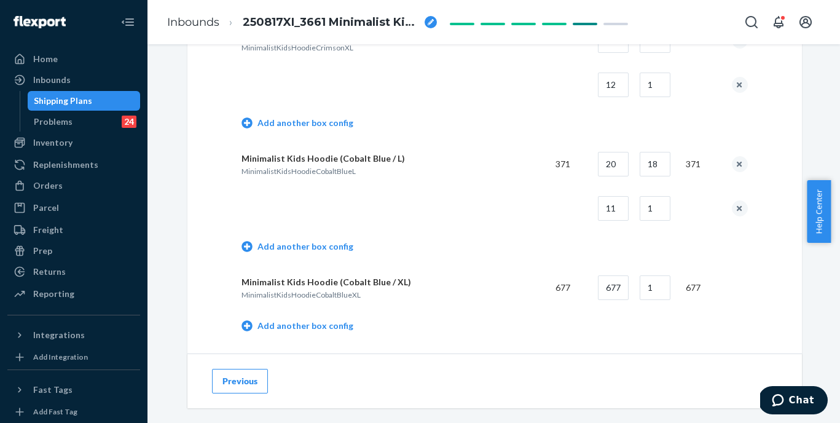
scroll to position [1307, 0]
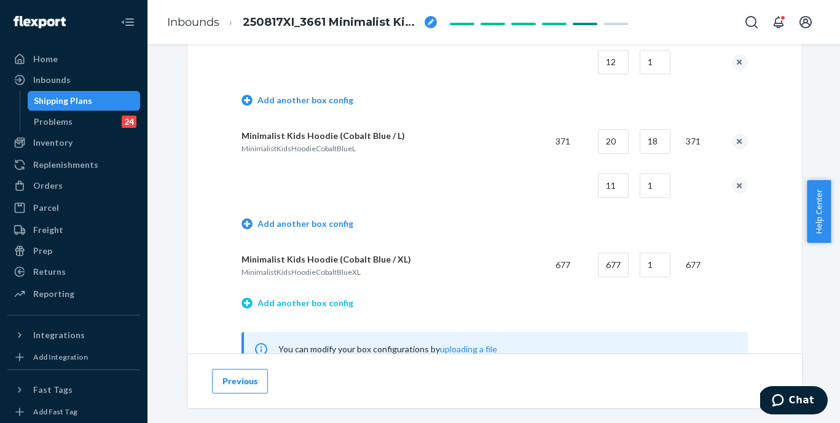
click at [324, 297] on link "Add another box config" at bounding box center [298, 303] width 112 height 12
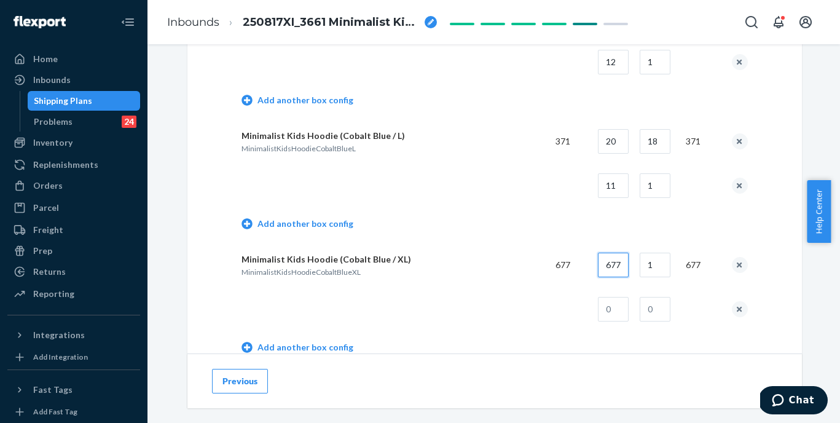
click at [616, 266] on input "677" at bounding box center [613, 265] width 31 height 25
type input "18"
type input "37"
type input "11"
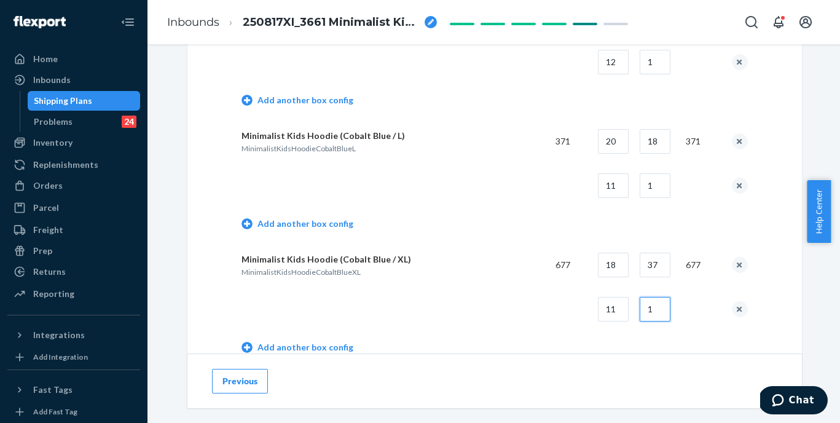
type input "1"
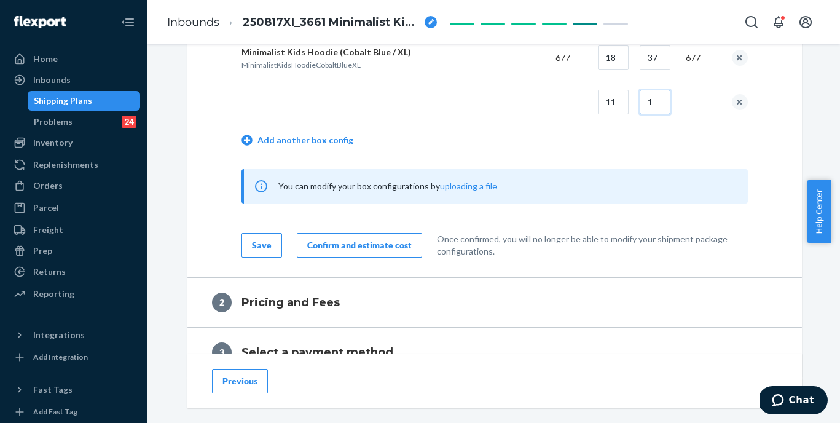
scroll to position [1568, 0]
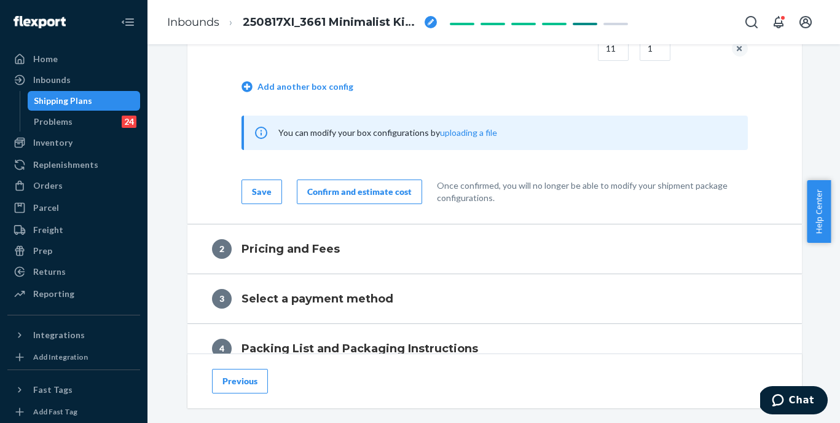
click at [381, 189] on div "Confirm and estimate cost" at bounding box center [359, 192] width 104 height 12
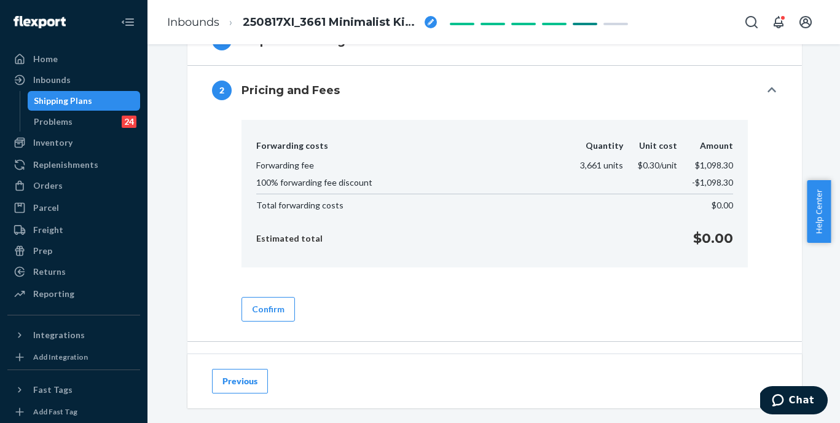
scroll to position [514, 0]
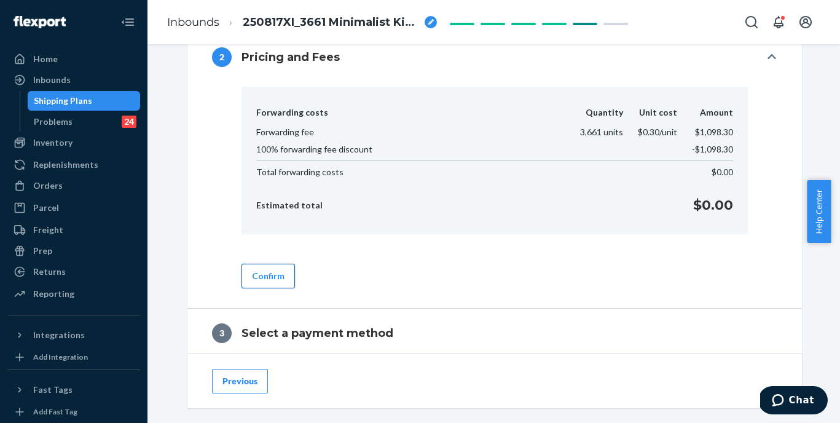
click at [261, 277] on button "Confirm" at bounding box center [268, 276] width 53 height 25
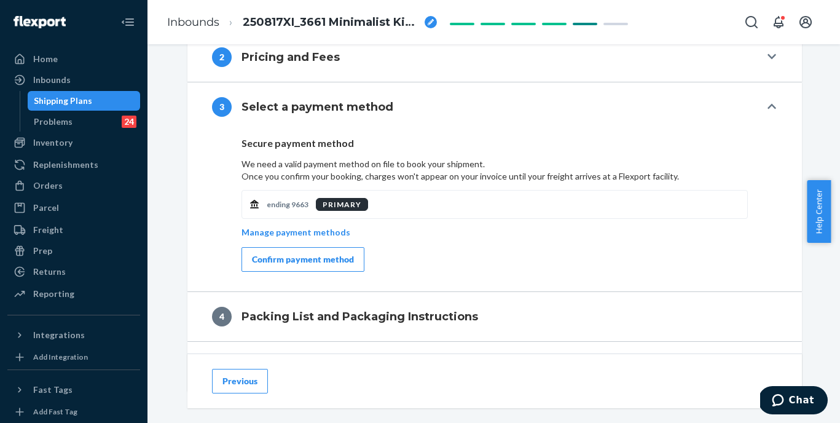
click at [271, 267] on button "Confirm payment method" at bounding box center [303, 259] width 123 height 25
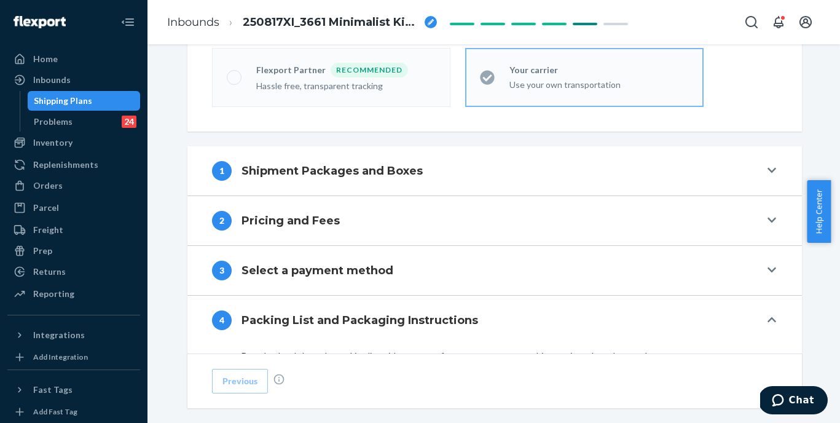
scroll to position [594, 0]
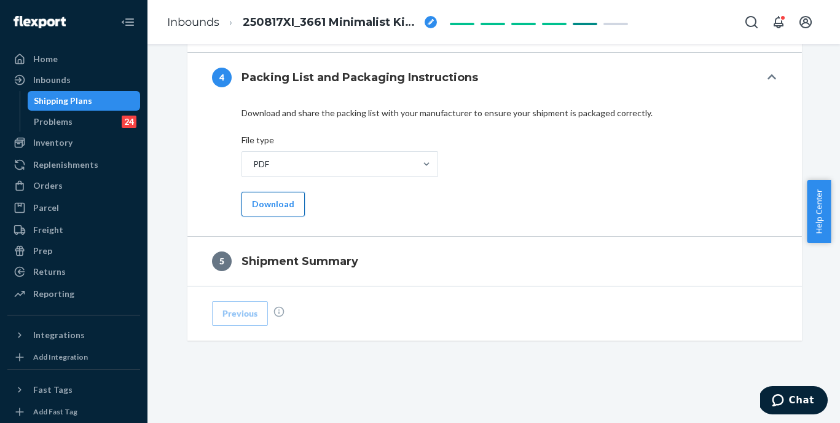
click at [273, 209] on button "Download" at bounding box center [273, 204] width 63 height 25
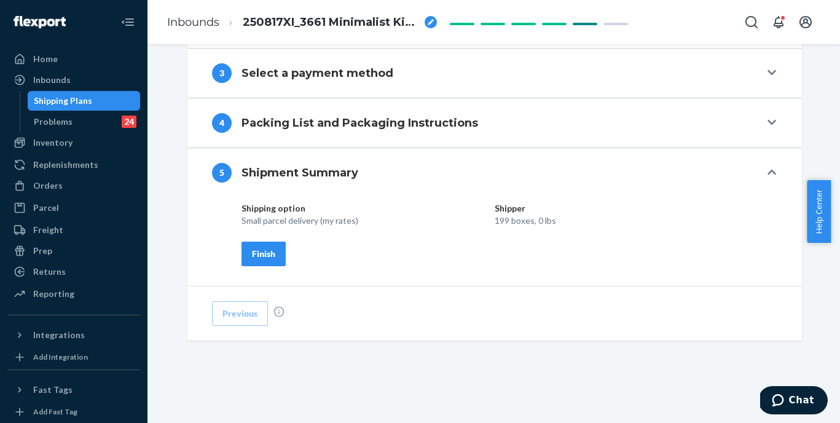
click at [261, 256] on div "Finish" at bounding box center [263, 254] width 23 height 12
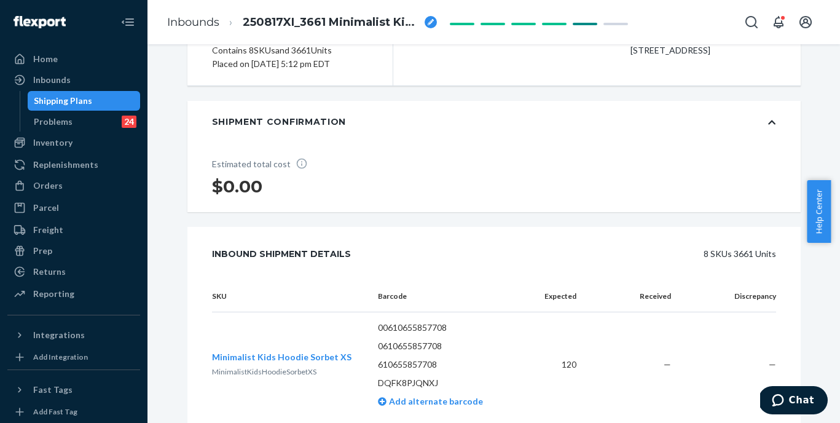
scroll to position [0, 0]
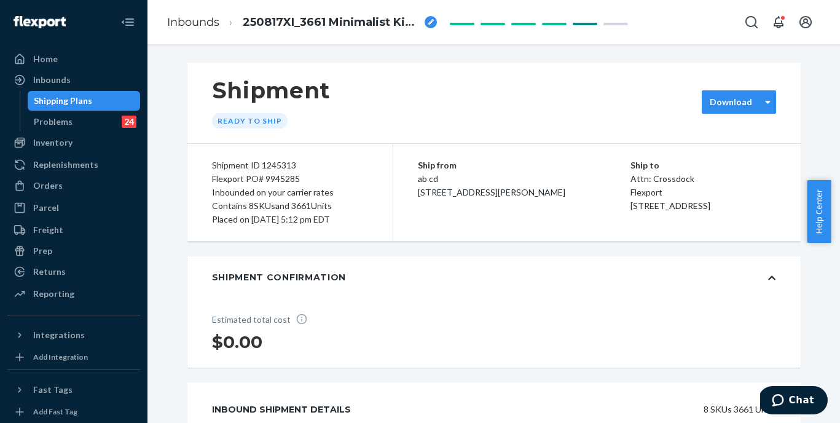
click at [723, 110] on div "Download" at bounding box center [739, 101] width 74 height 23
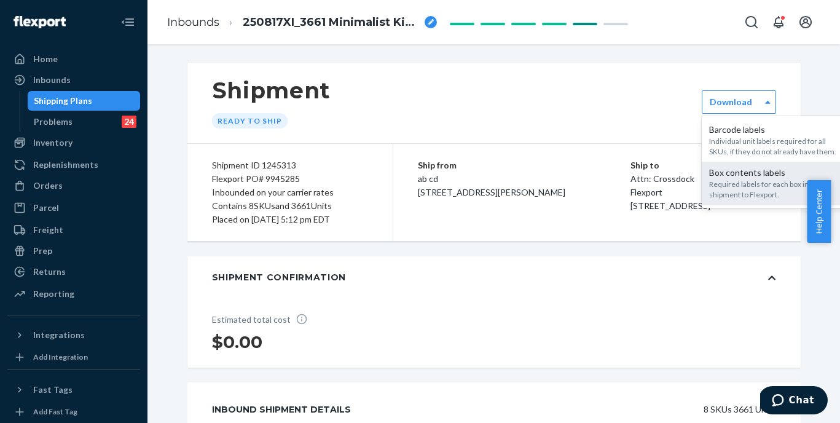
click at [722, 183] on div "Required labels for each box in your shipment to Flexport." at bounding box center [775, 189] width 133 height 21
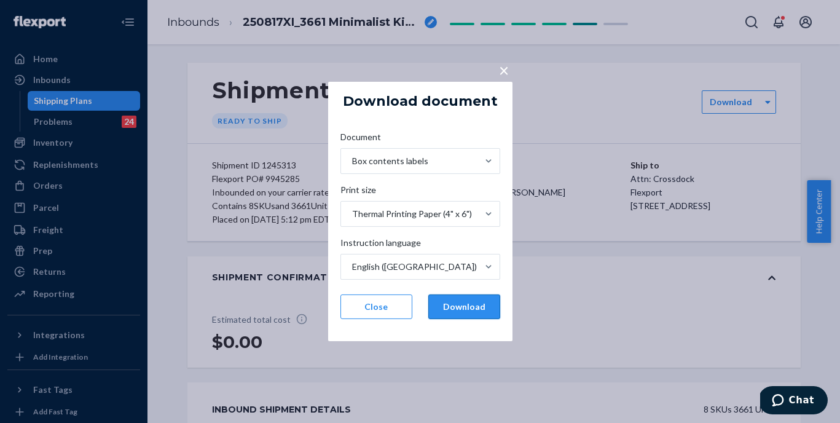
click at [478, 302] on button "Download" at bounding box center [464, 306] width 72 height 25
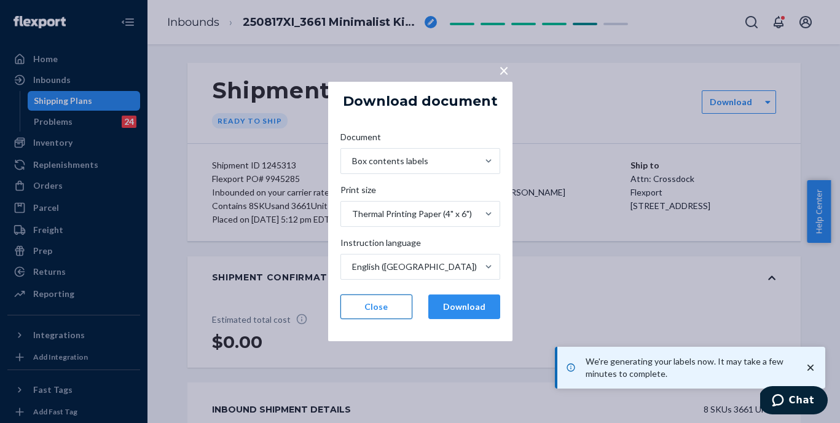
click at [377, 311] on button "Close" at bounding box center [376, 306] width 72 height 25
